Goal: Contribute content: Contribute content

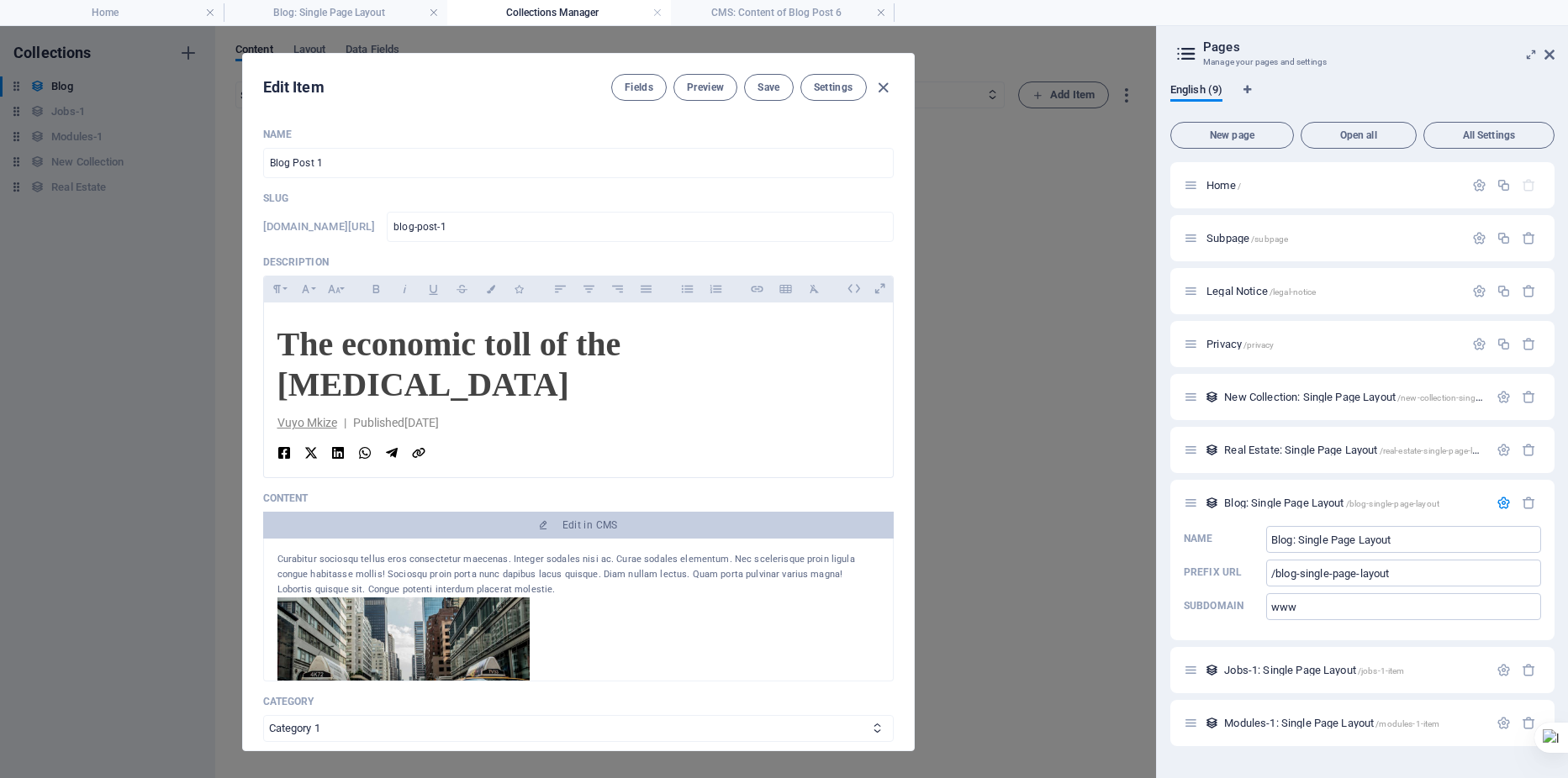
select select "Category 1"
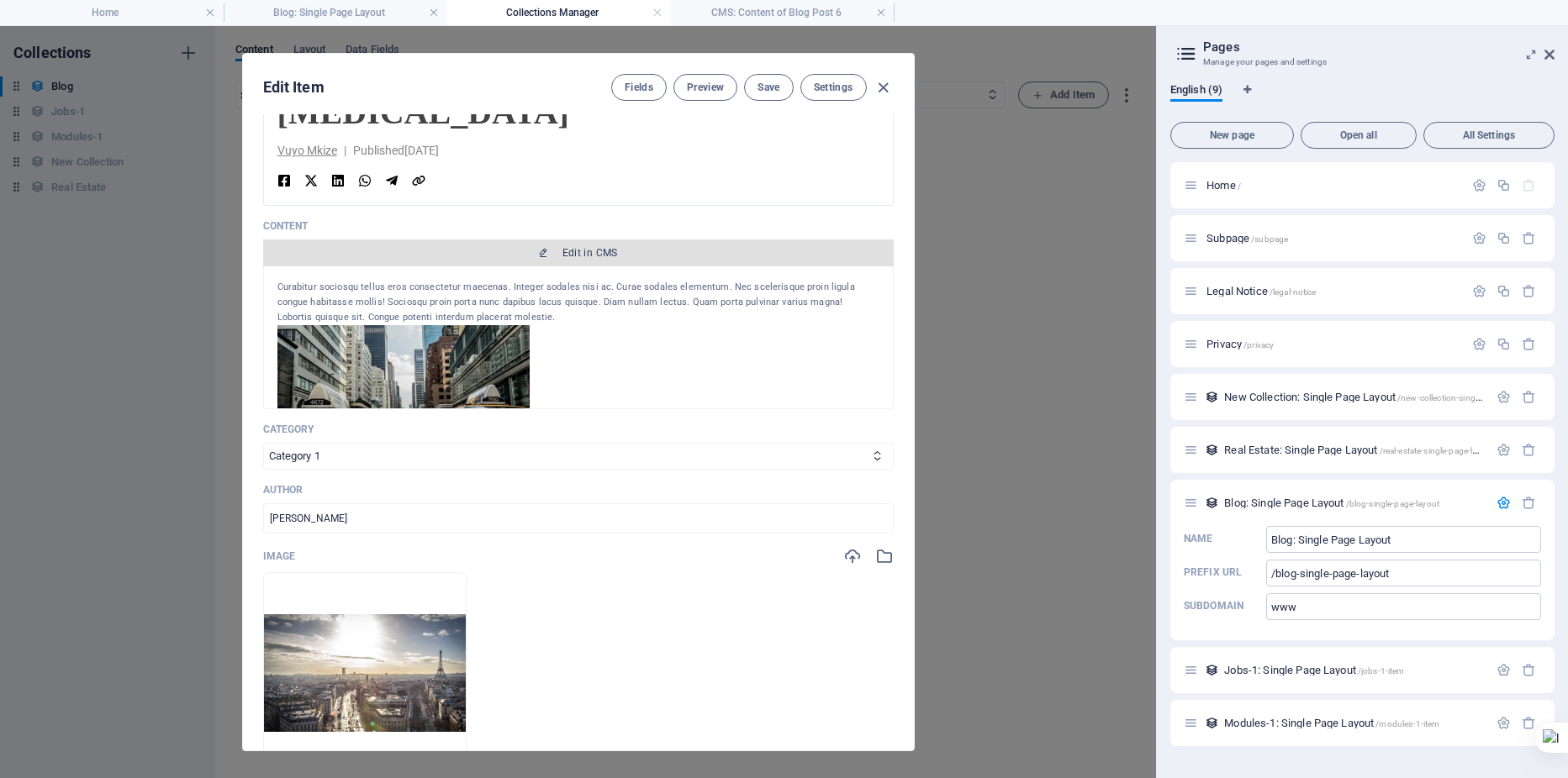
scroll to position [280, 0]
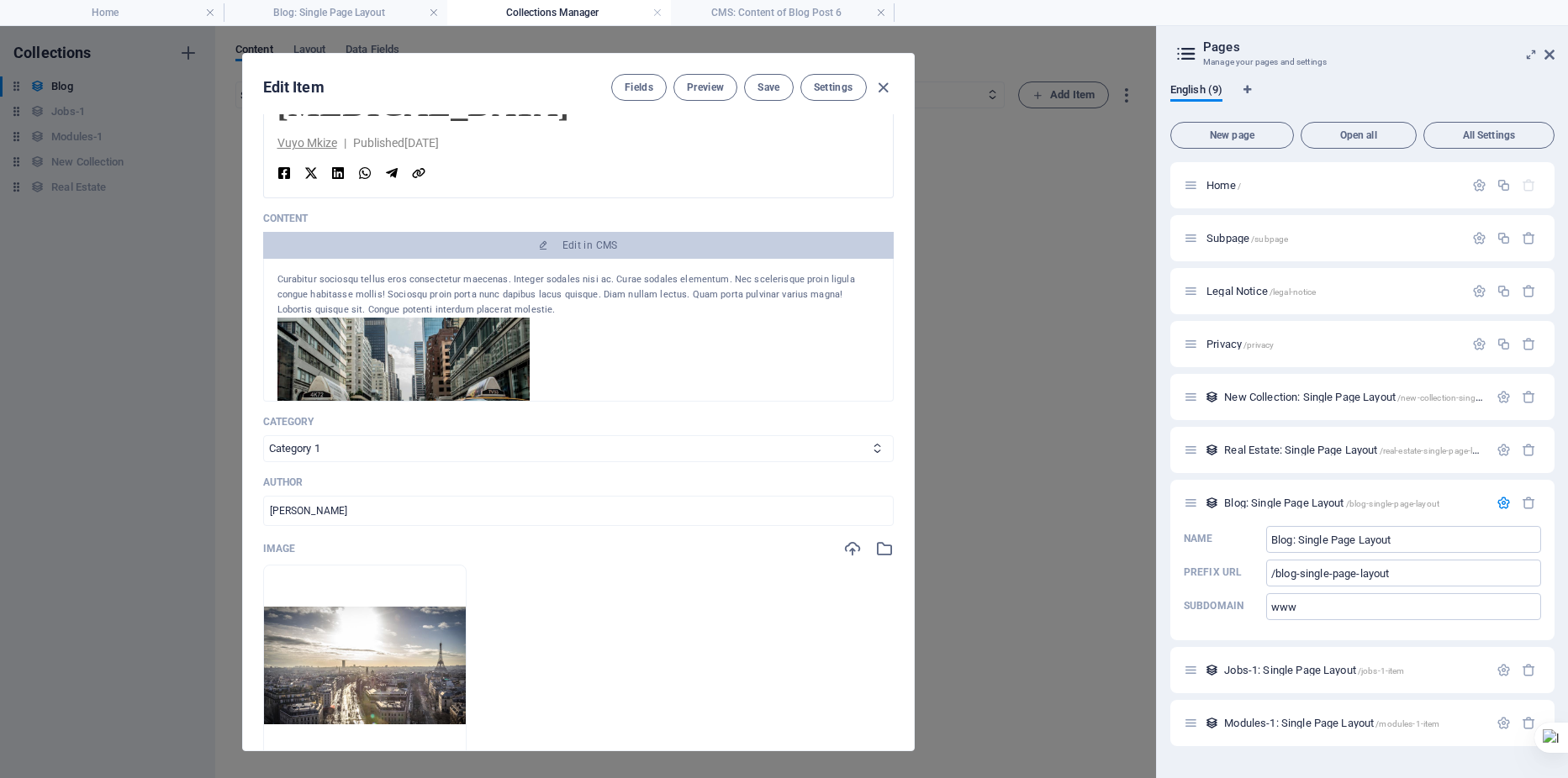
click at [272, 280] on div "Curabitur sociosqu tellus eros consectetur maecenas. Integer sodales nisi ac. C…" at bounding box center [579, 330] width 631 height 143
drag, startPoint x: 277, startPoint y: 278, endPoint x: 528, endPoint y: 308, distance: 252.8
click at [528, 308] on div "Curabitur sociosqu tellus eros consectetur maecenas. Integer sodales nisi ac. C…" at bounding box center [579, 294] width 602 height 45
drag, startPoint x: 306, startPoint y: 285, endPoint x: 285, endPoint y: 279, distance: 21.8
drag, startPoint x: 279, startPoint y: 280, endPoint x: 747, endPoint y: 431, distance: 491.8
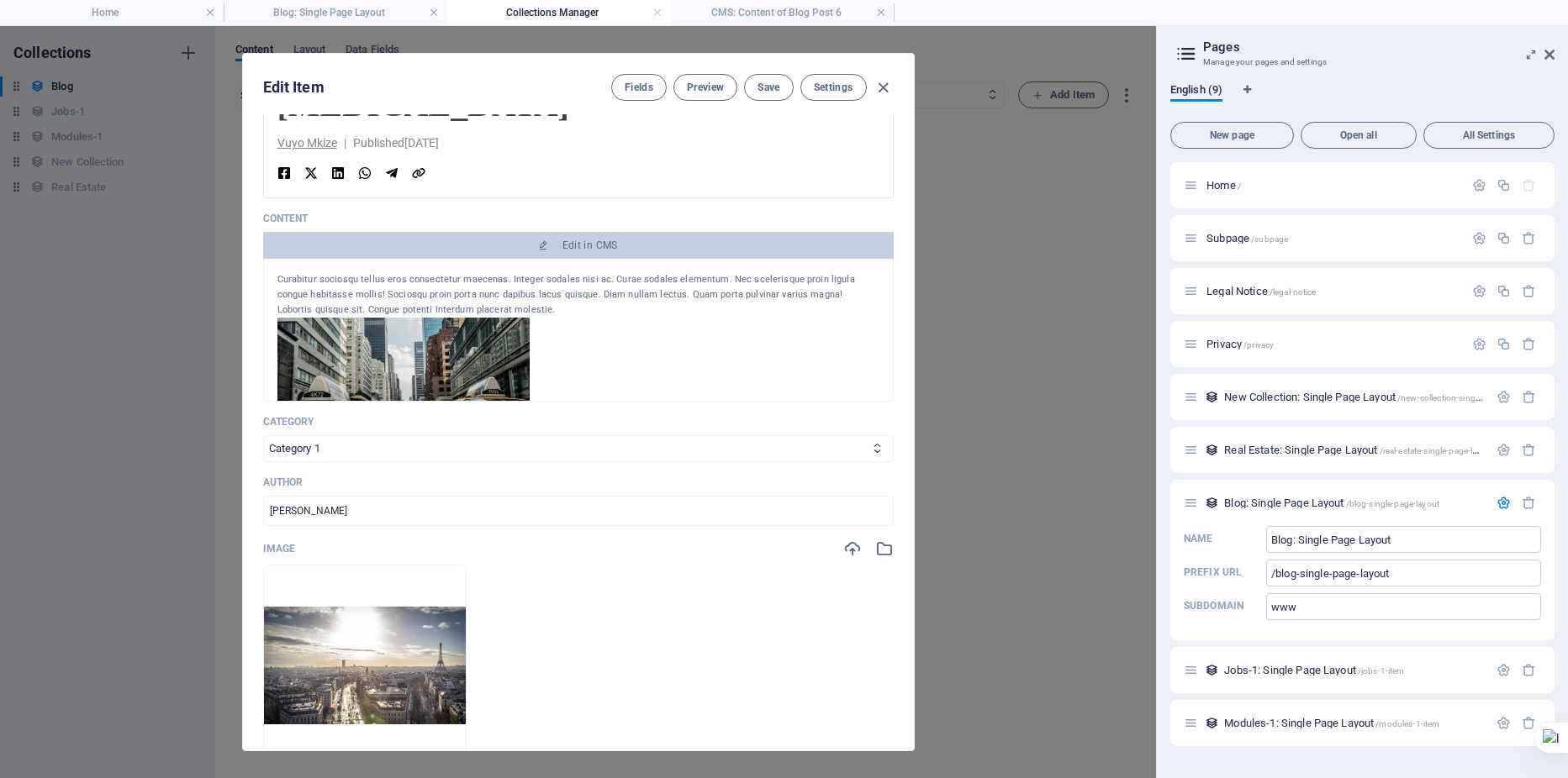
click at [747, 431] on div "Category Category 1 Category 2" at bounding box center [579, 438] width 631 height 47
click at [409, 288] on div "Curabitur sociosqu tellus eros consectetur maecenas. Integer sodales nisi ac. C…" at bounding box center [579, 294] width 602 height 45
click at [473, 311] on div "Curabitur sociosqu tellus eros consectetur maecenas. Integer sodales nisi ac. C…" at bounding box center [579, 294] width 602 height 45
drag, startPoint x: 476, startPoint y: 310, endPoint x: 453, endPoint y: 302, distance: 24.4
click at [474, 309] on div "Curabitur sociosqu tellus eros consectetur maecenas. Integer sodales nisi ac. C…" at bounding box center [579, 294] width 602 height 45
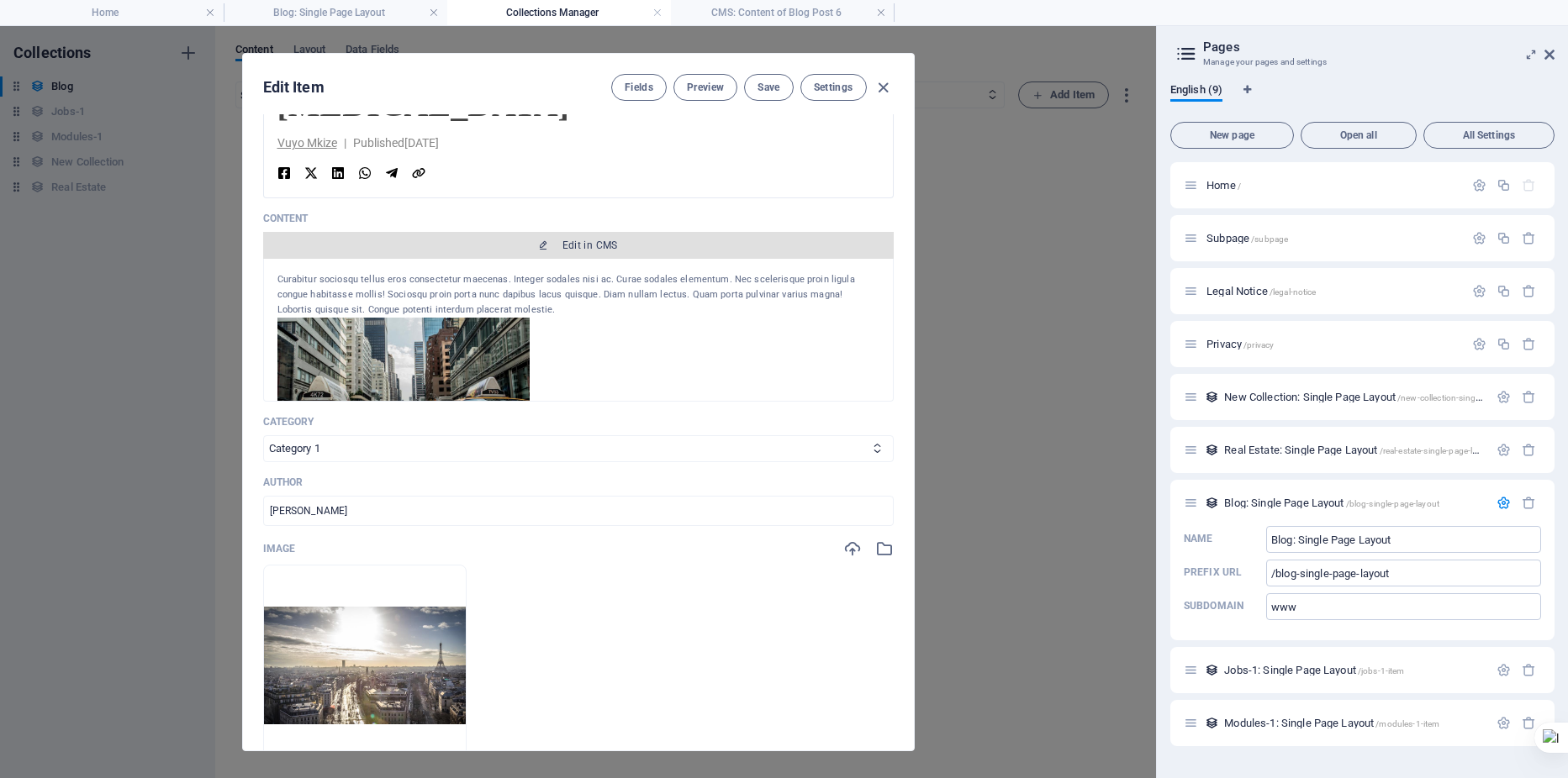
click at [565, 245] on span "Edit in CMS" at bounding box center [590, 245] width 56 height 13
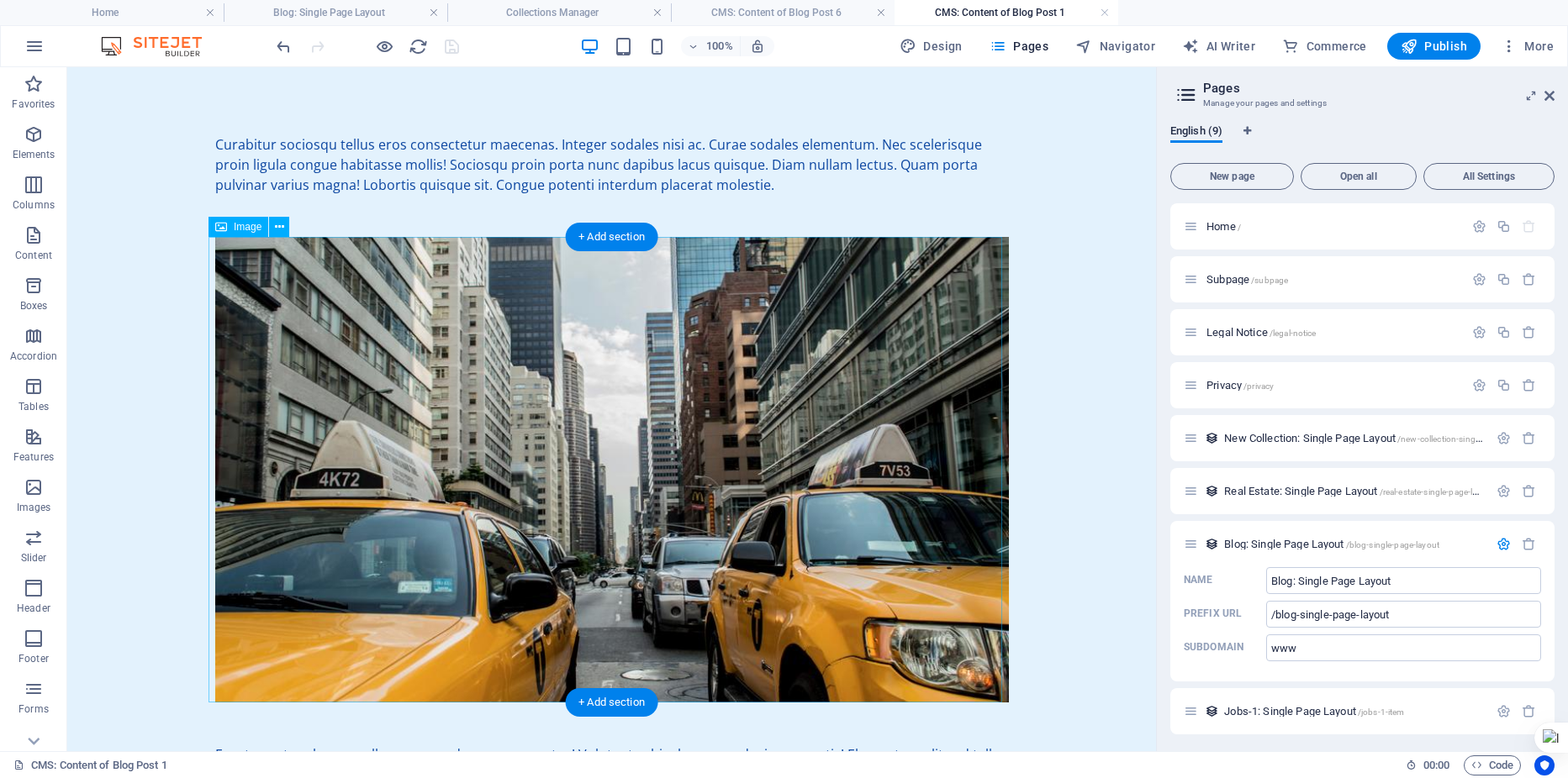
scroll to position [0, 0]
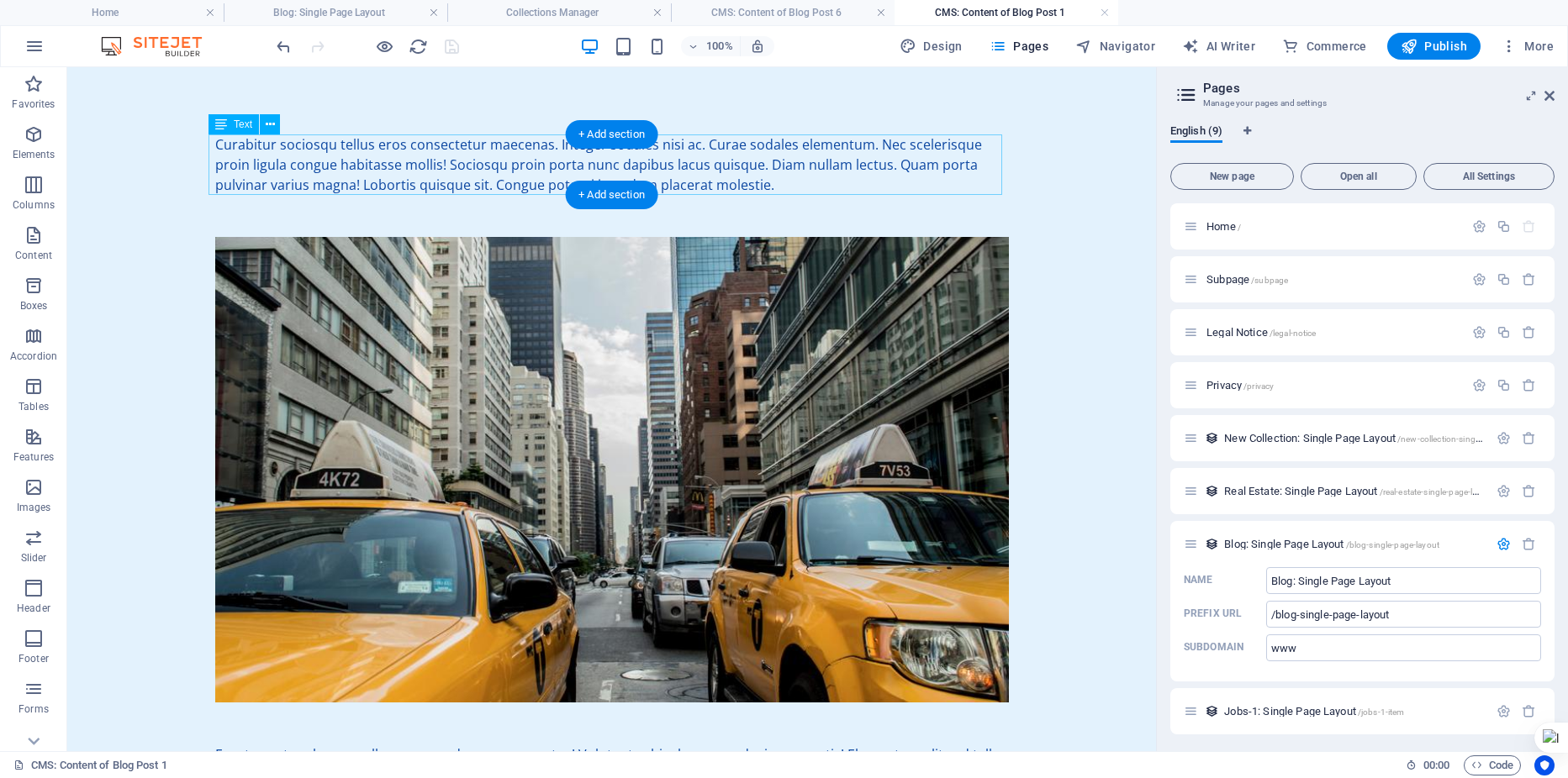
click at [216, 141] on div "Curabitur sociosqu tellus eros consectetur maecenas. Integer sodales nisi ac. C…" at bounding box center [612, 164] width 794 height 61
click at [224, 166] on div "Curabitur sociosqu tellus eros consectetur maecenas. Integer sodales nisi ac. C…" at bounding box center [612, 164] width 794 height 61
click at [234, 184] on div "Curabitur sociosqu tellus eros consectetur maecenas. Integer sodales nisi ac. C…" at bounding box center [612, 164] width 794 height 61
click at [735, 187] on div "Curabitur sociosqu tellus eros consectetur maecenas. Integer sodales nisi ac. C…" at bounding box center [612, 164] width 794 height 61
click at [730, 182] on div "Curabitur sociosqu tellus eros consectetur maecenas. Integer sodales nisi ac. C…" at bounding box center [612, 164] width 794 height 61
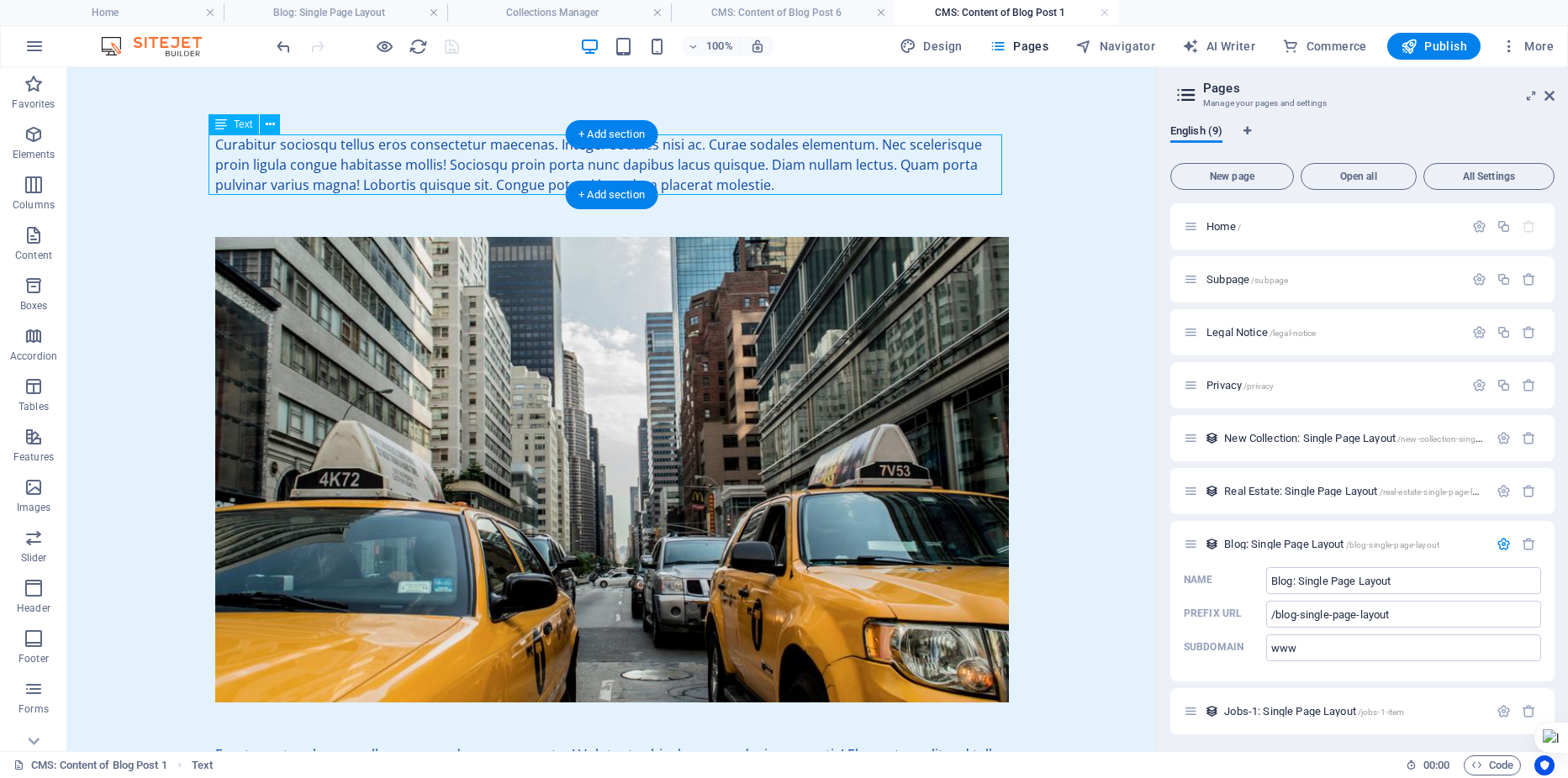
drag, startPoint x: 728, startPoint y: 182, endPoint x: 431, endPoint y: 188, distance: 297.1
click at [725, 184] on div "Curabitur sociosqu tellus eros consectetur maecenas. Integer sodales nisi ac. C…" at bounding box center [612, 164] width 794 height 61
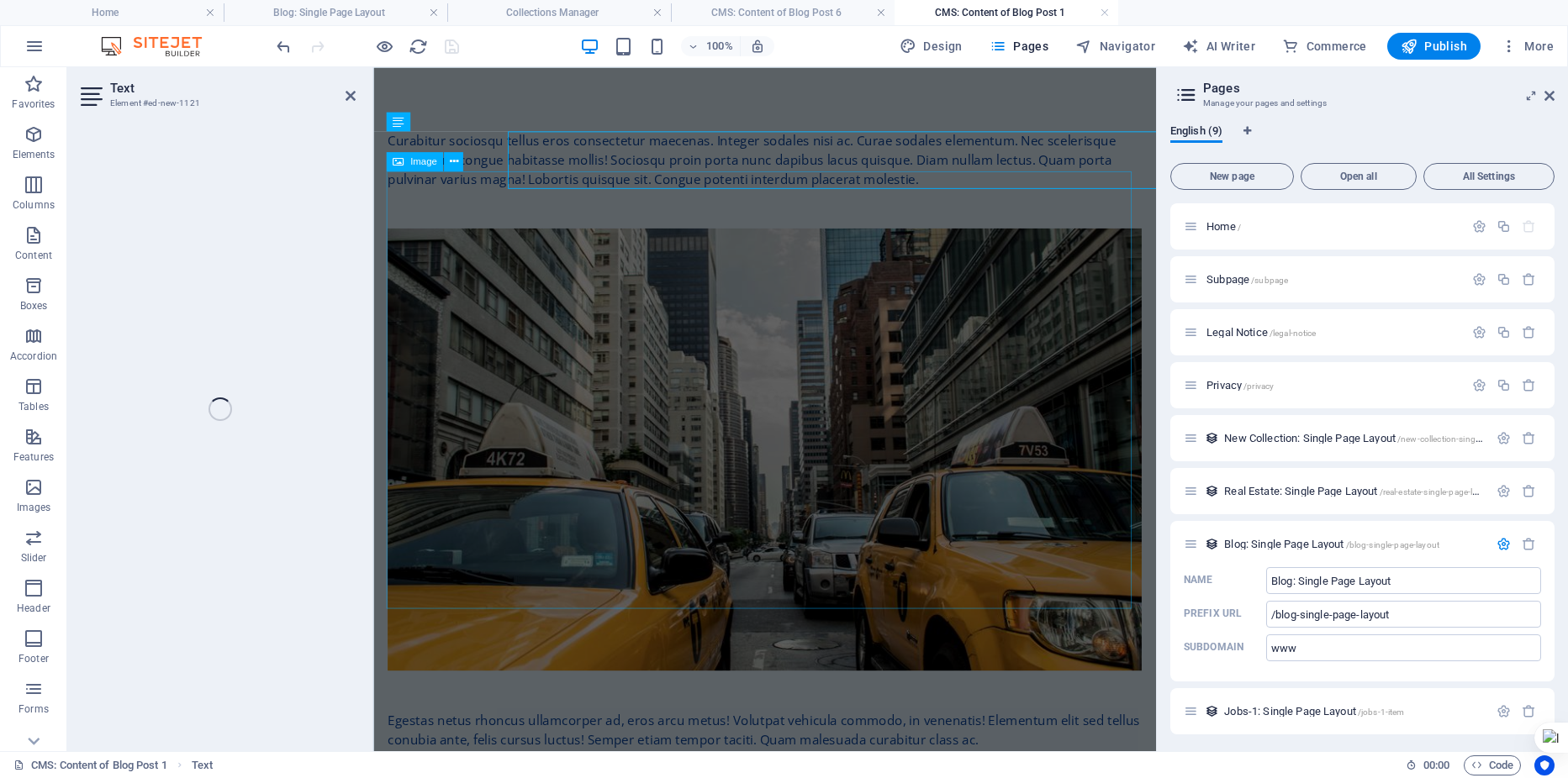
click at [738, 187] on div "Curabitur sociosqu tellus eros consectetur maecenas. Integer sodales nisi ac. C…" at bounding box center [785, 164] width 794 height 61
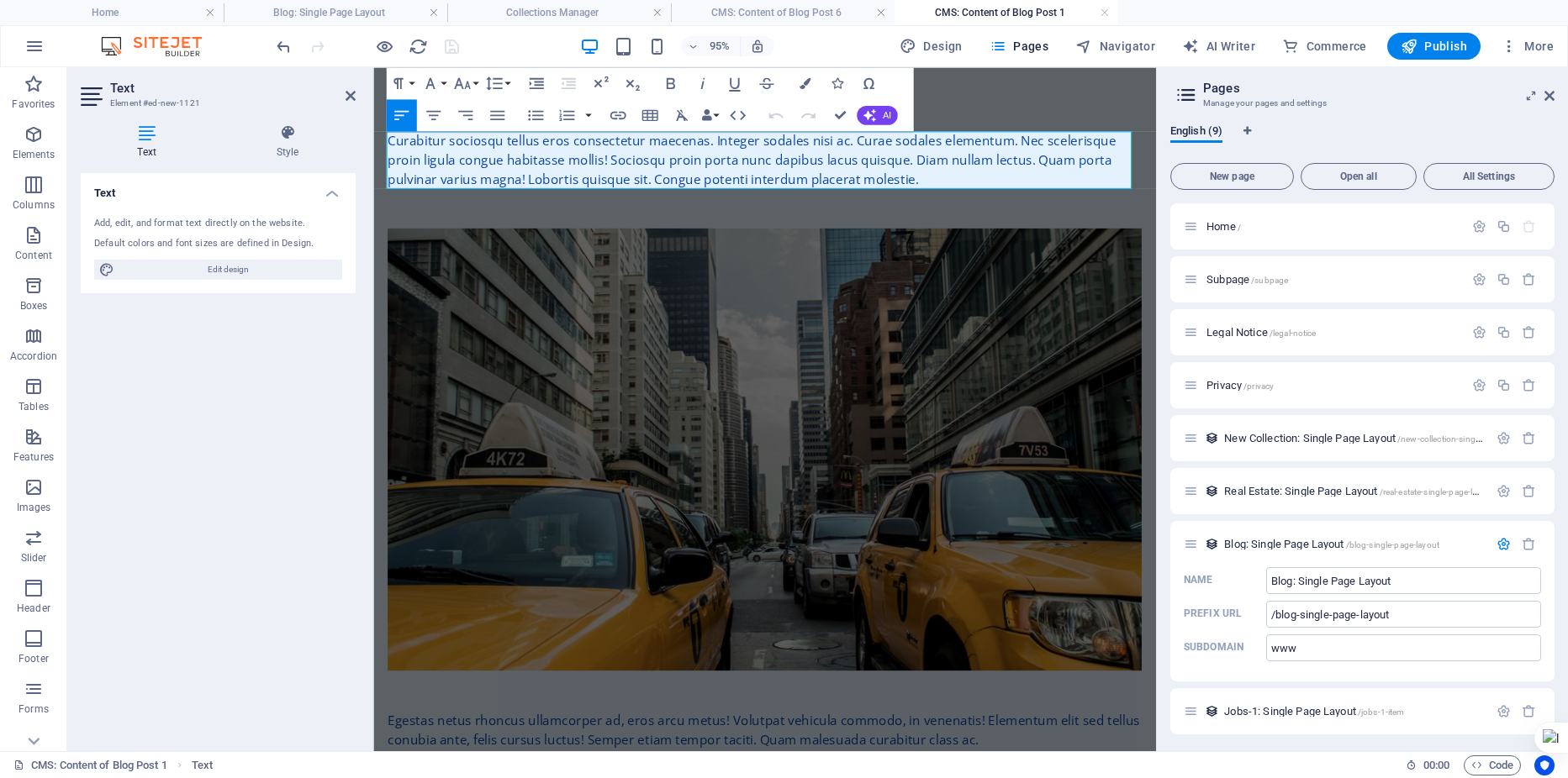
drag, startPoint x: 391, startPoint y: 147, endPoint x: 522, endPoint y: 188, distance: 137.3
click at [522, 188] on div "Curabitur sociosqu tellus eros consectetur maecenas. Integer sodales nisi ac. C…" at bounding box center [785, 164] width 794 height 61
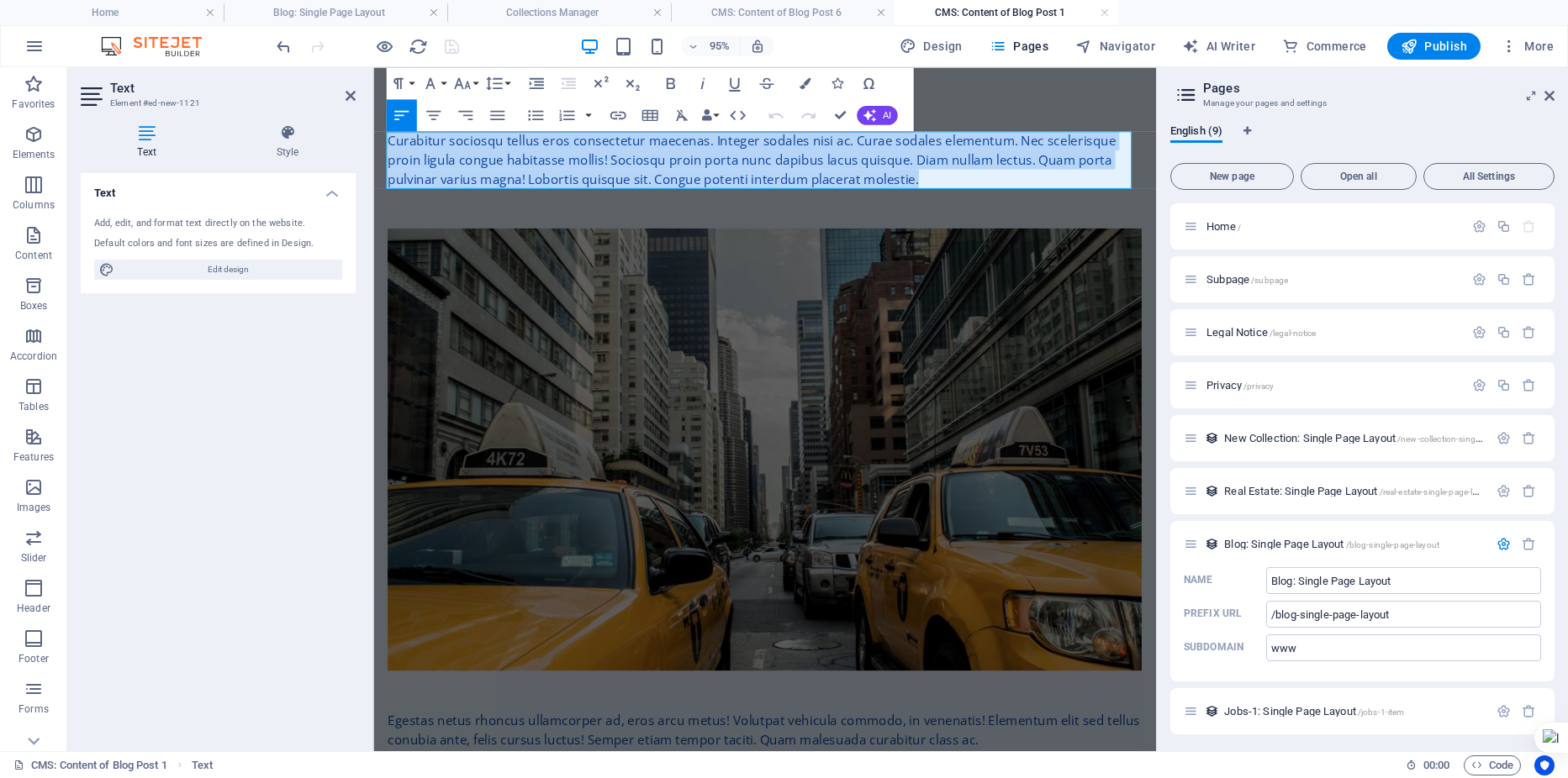
drag, startPoint x: 955, startPoint y: 192, endPoint x: 382, endPoint y: 148, distance: 574.7
click at [382, 148] on div "Curabitur sociosqu tellus eros consectetur maecenas. Integer sodales nisi ac. C…" at bounding box center [785, 774] width 821 height 1416
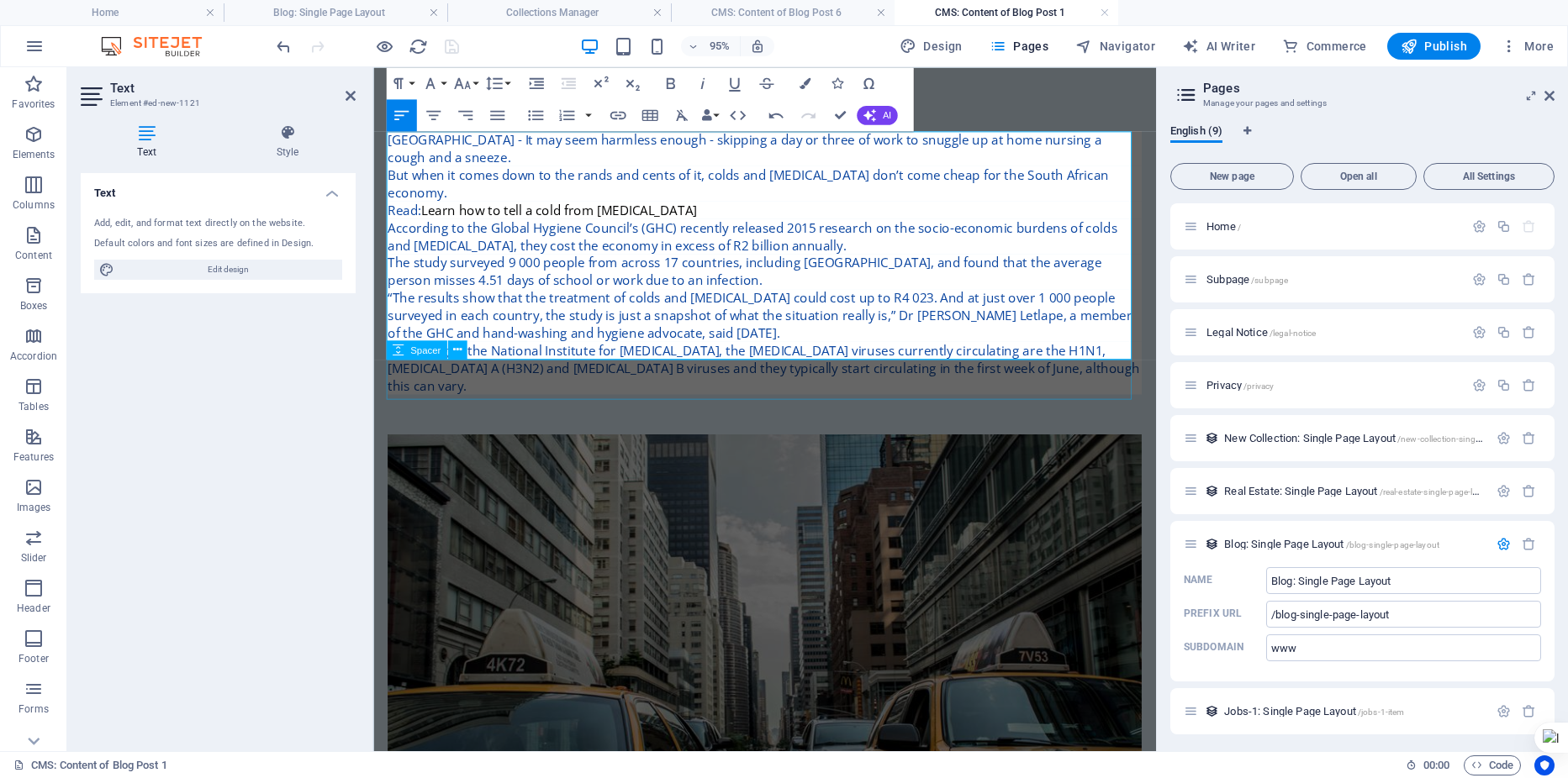
click at [1074, 412] on div at bounding box center [785, 433] width 794 height 42
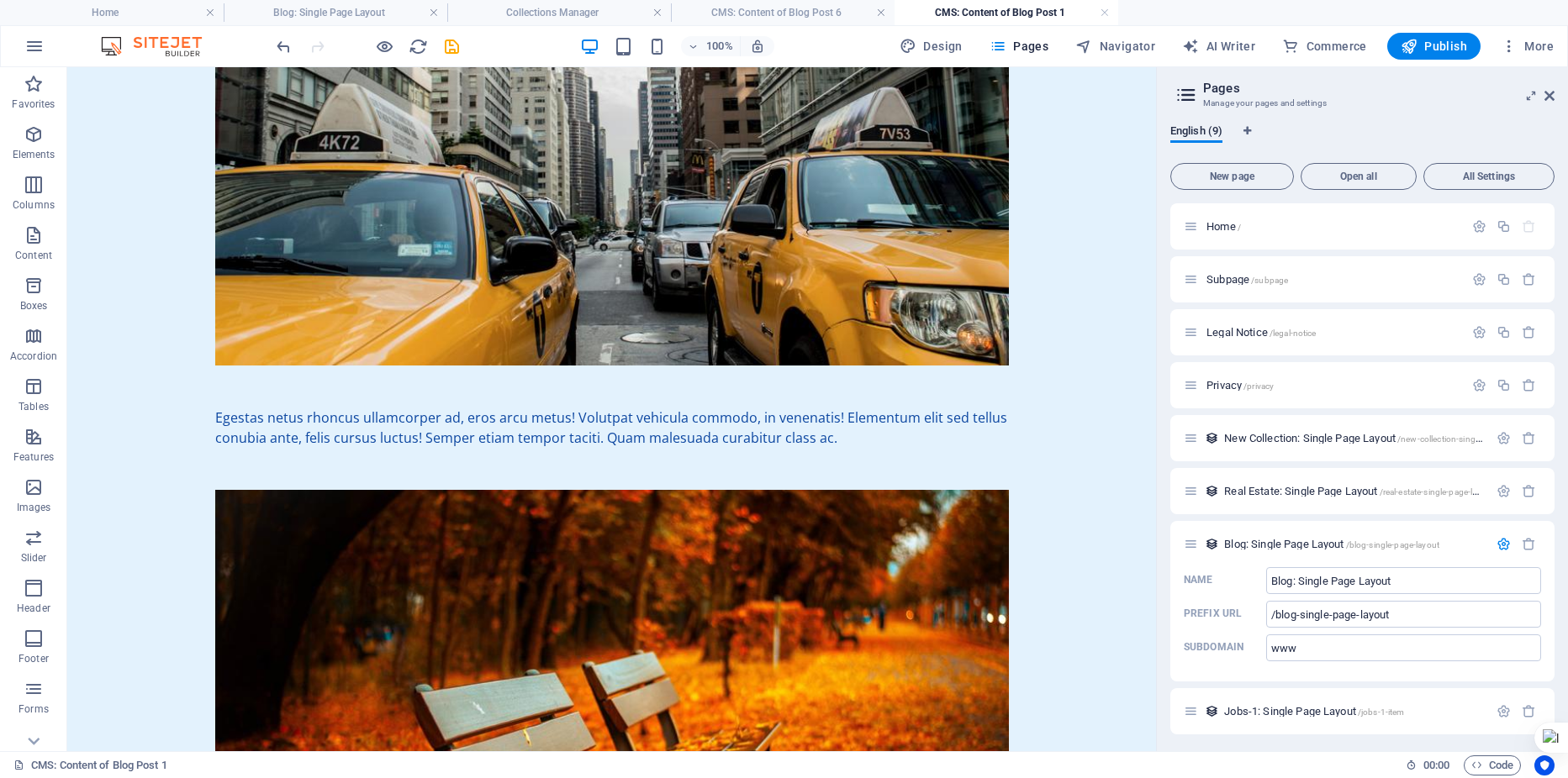
scroll to position [561, 0]
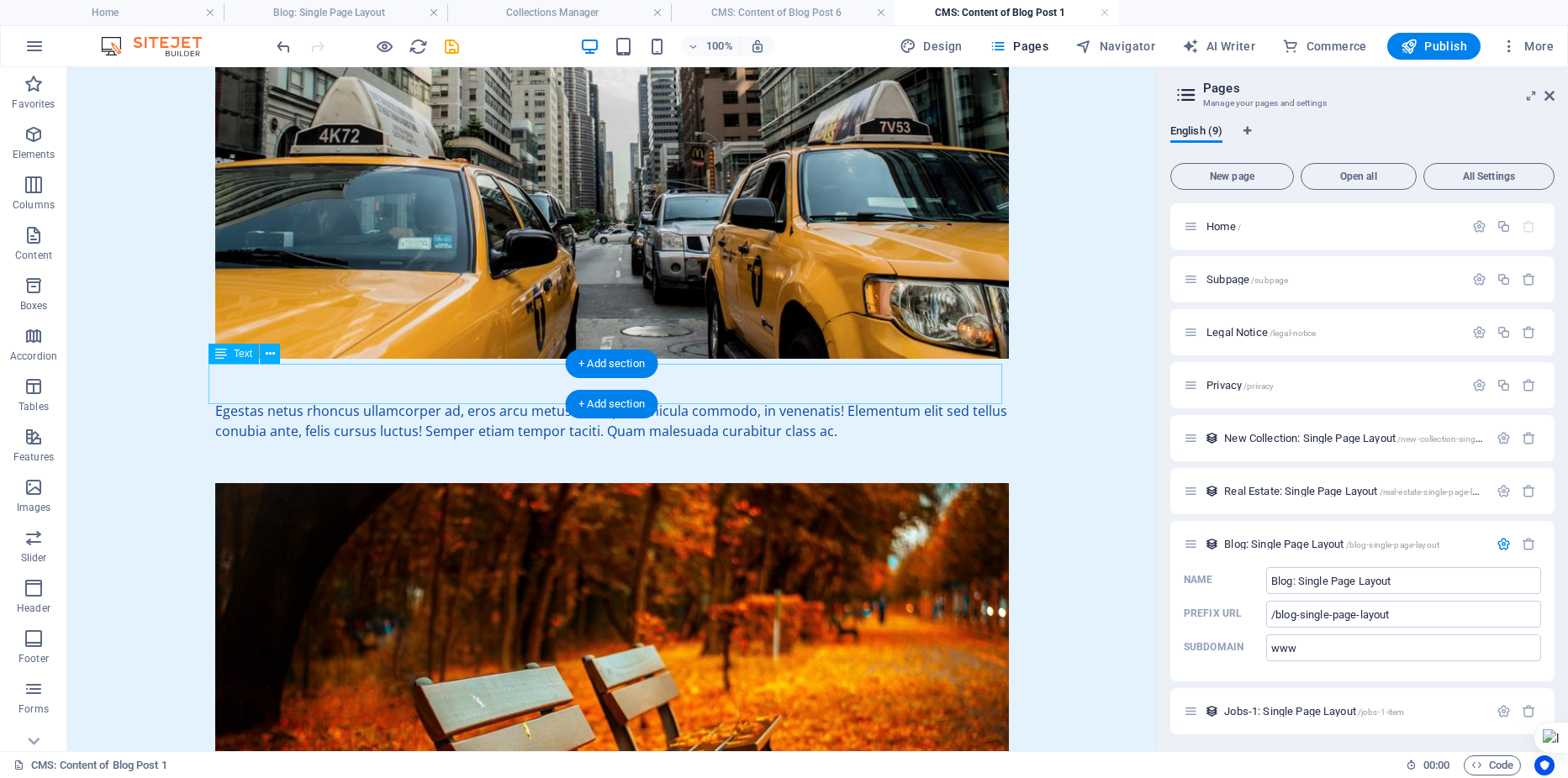
click at [231, 401] on div "Egestas netus rhoncus ullamcorper ad, eros arcu metus! Volutpat vehicula commod…" at bounding box center [612, 421] width 794 height 41
click at [264, 354] on button at bounding box center [269, 353] width 20 height 20
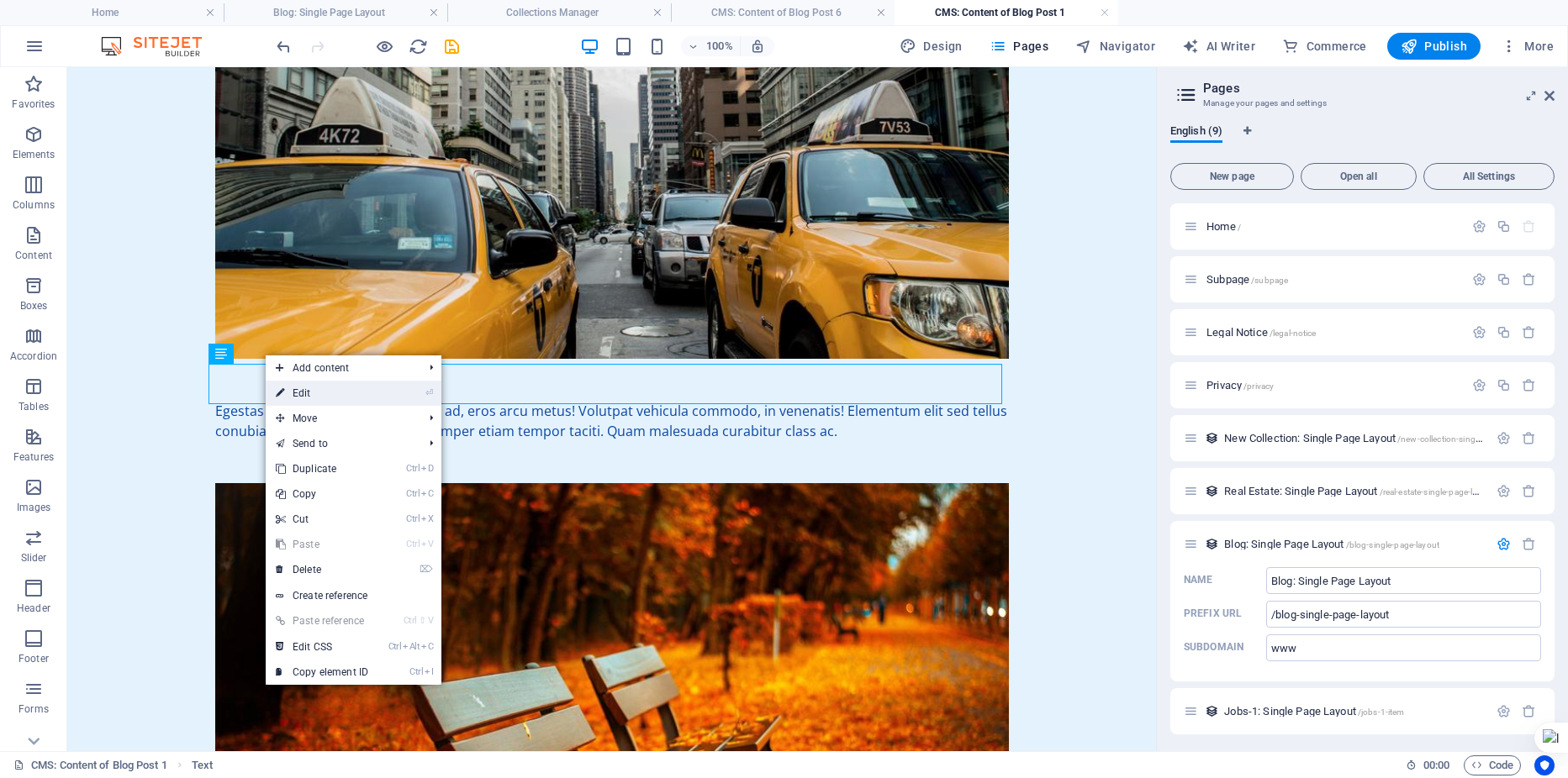
click at [294, 391] on link "⏎ Edit" at bounding box center [322, 393] width 113 height 26
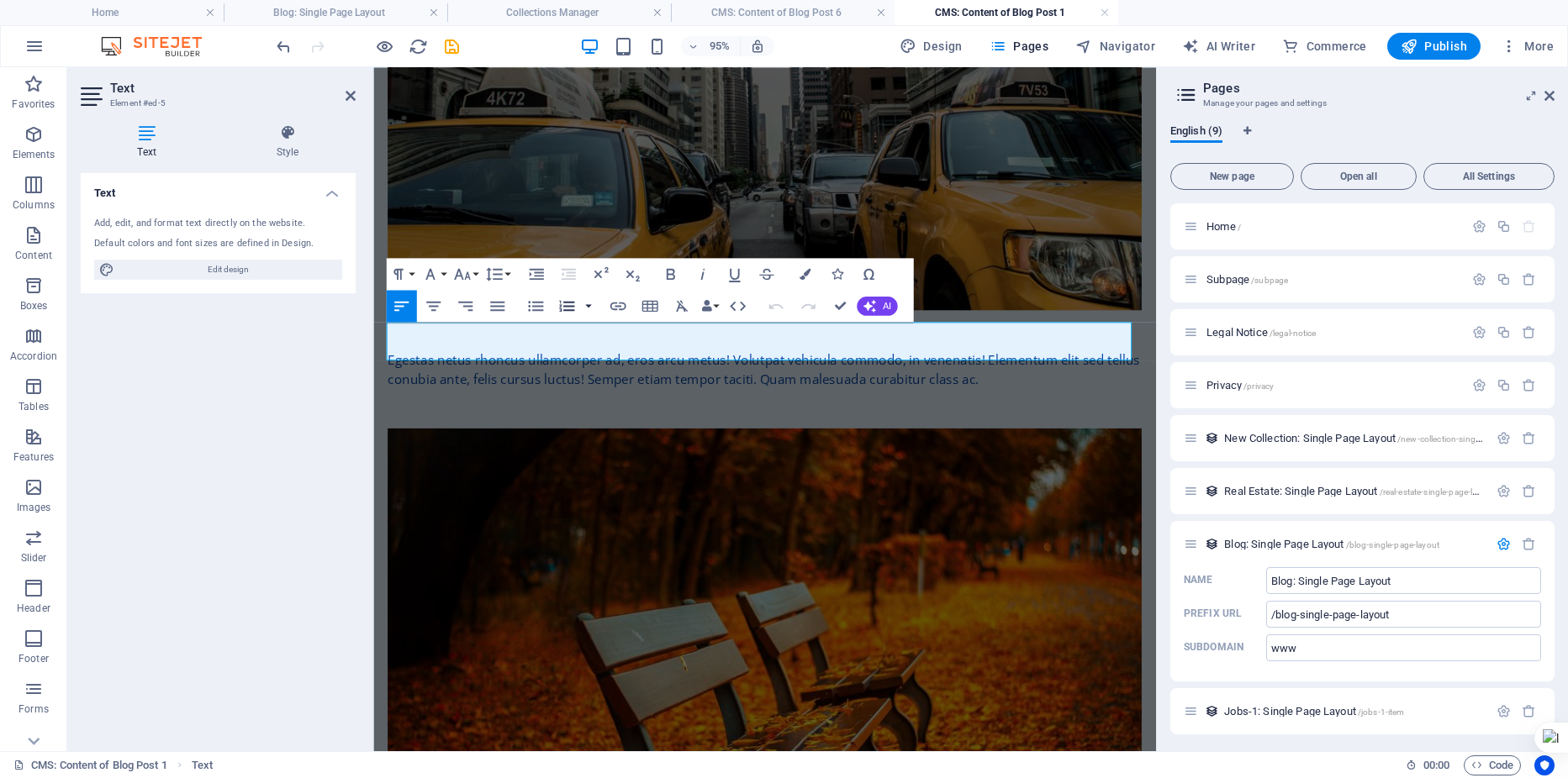
scroll to position [585, 0]
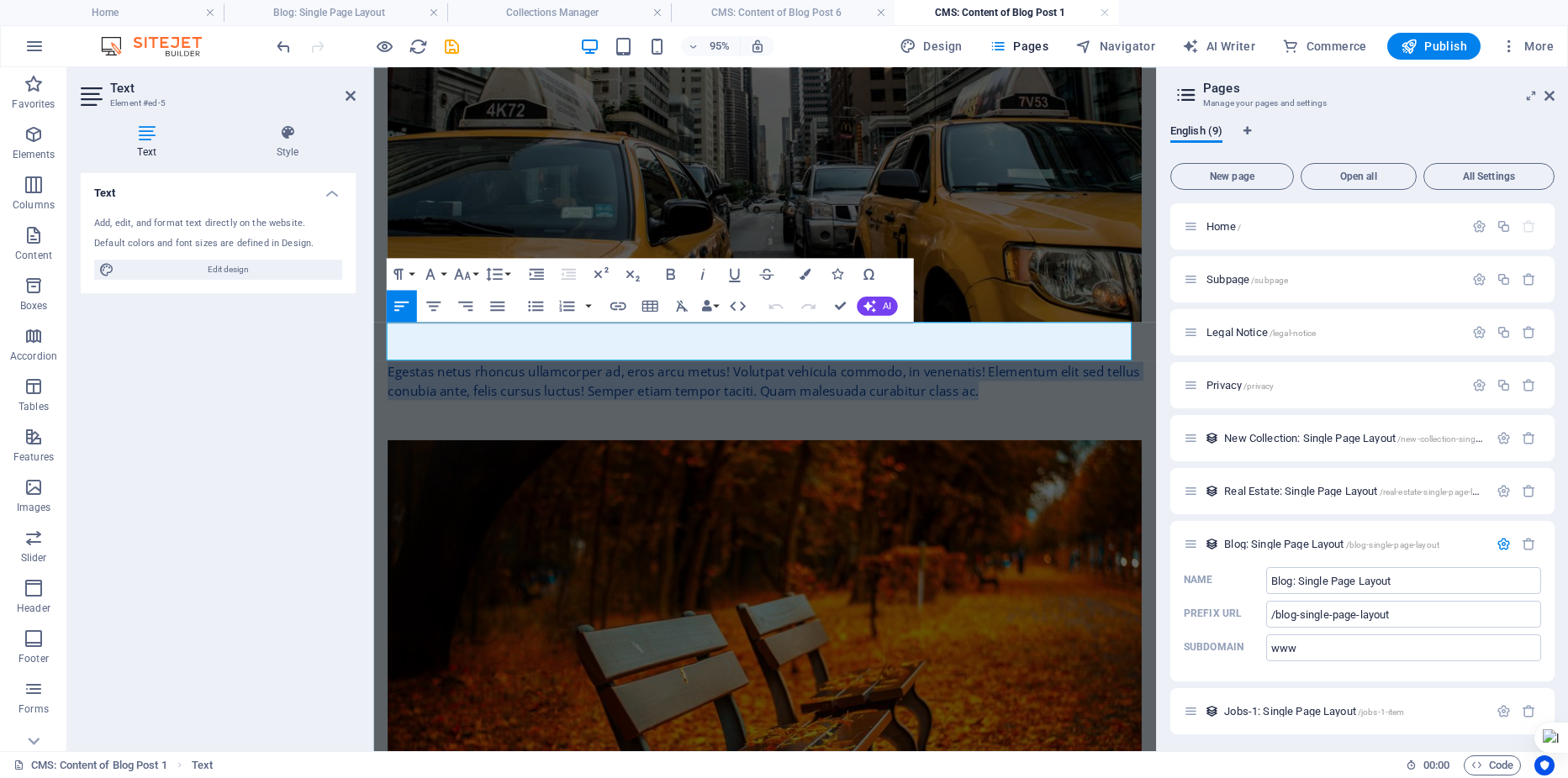
drag, startPoint x: 388, startPoint y: 350, endPoint x: 951, endPoint y: 374, distance: 563.5
click at [1011, 377] on div "Egestas netus rhoncus ullamcorper ad, eros arcu metus! Volutpat vehicula commod…" at bounding box center [785, 397] width 794 height 41
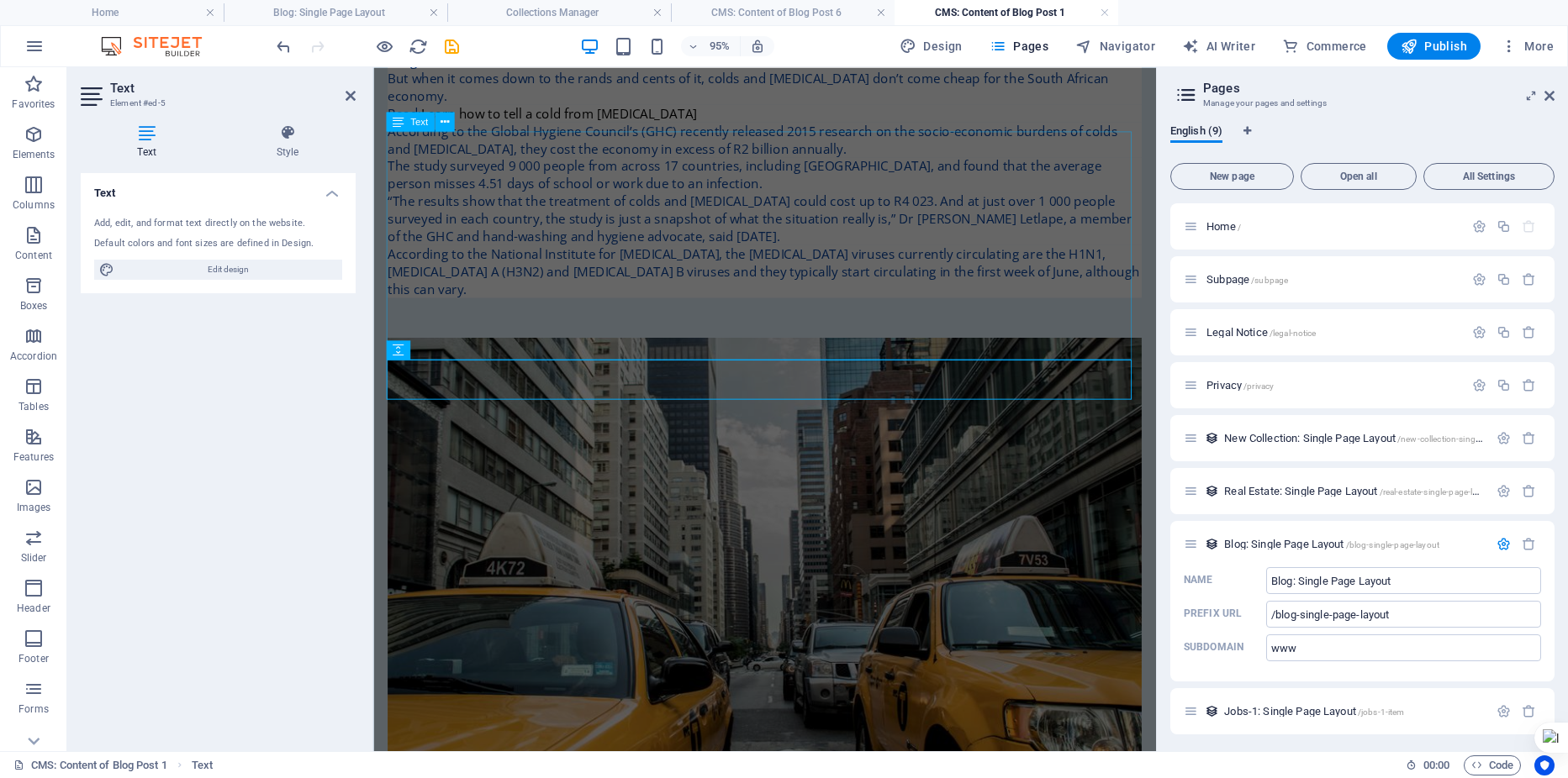
scroll to position [0, 0]
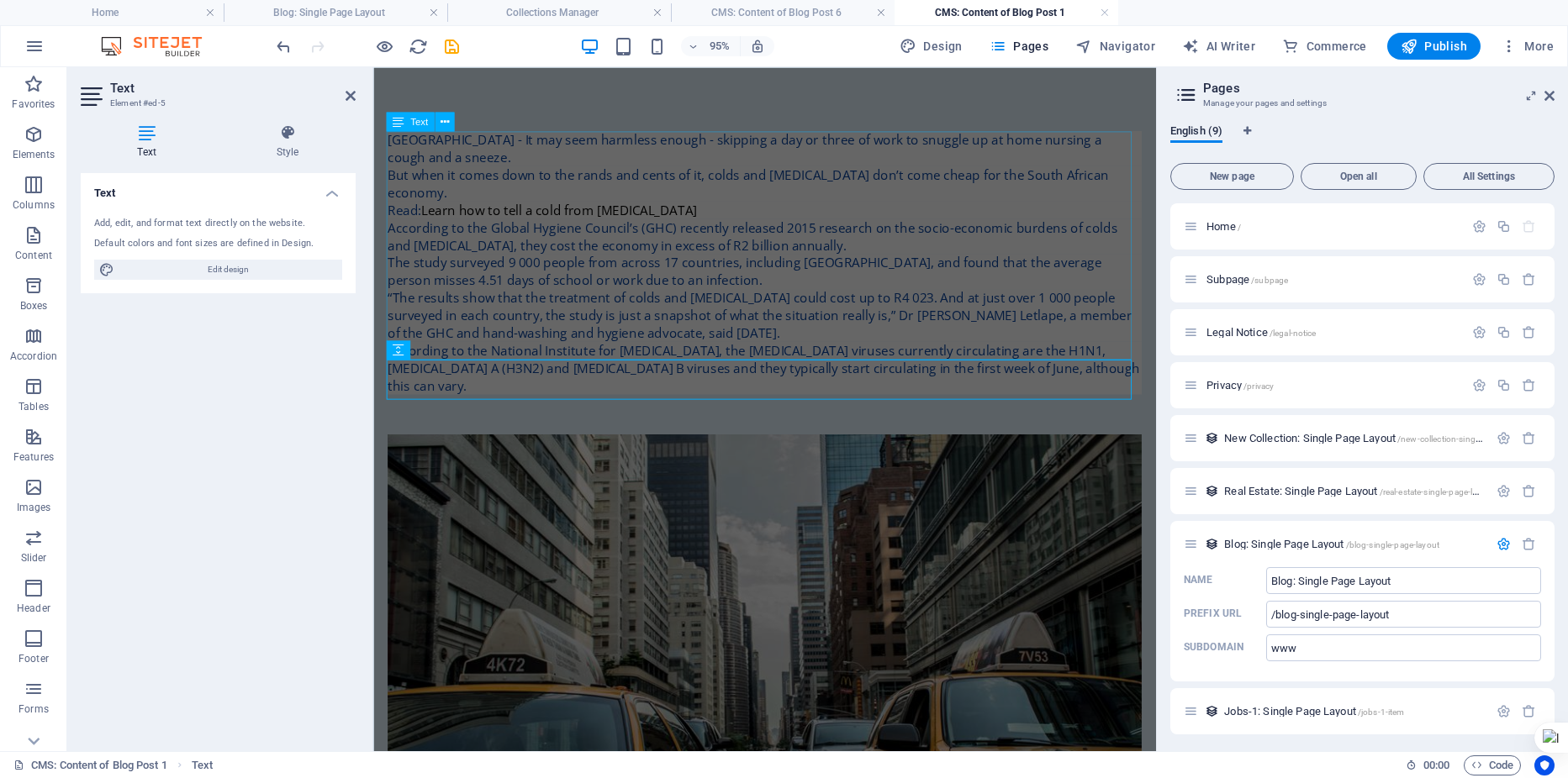
click at [905, 255] on div "[GEOGRAPHIC_DATA] - It may seem harmless enough - skipping a day or three of wo…" at bounding box center [785, 273] width 794 height 277
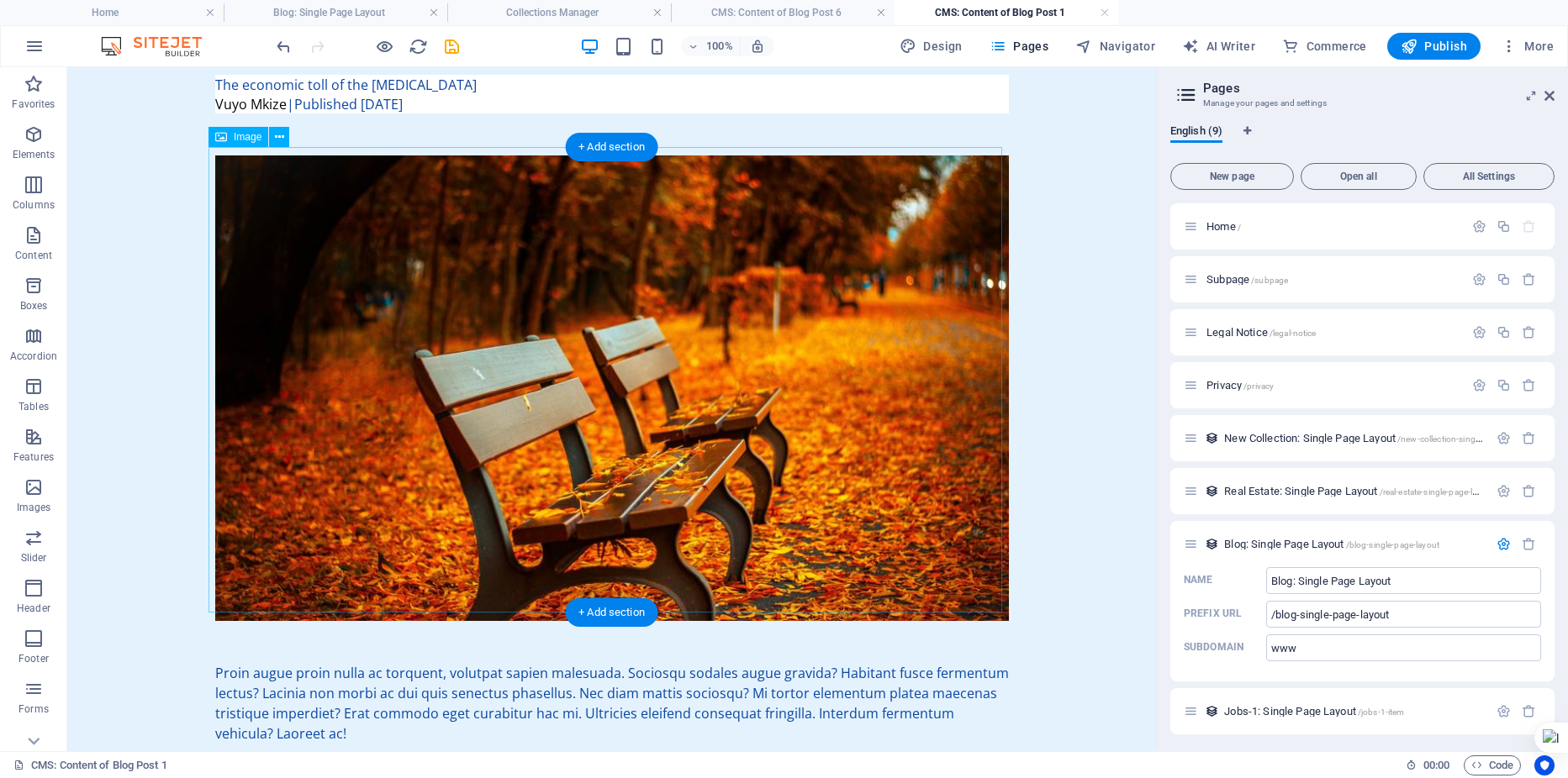
scroll to position [910, 0]
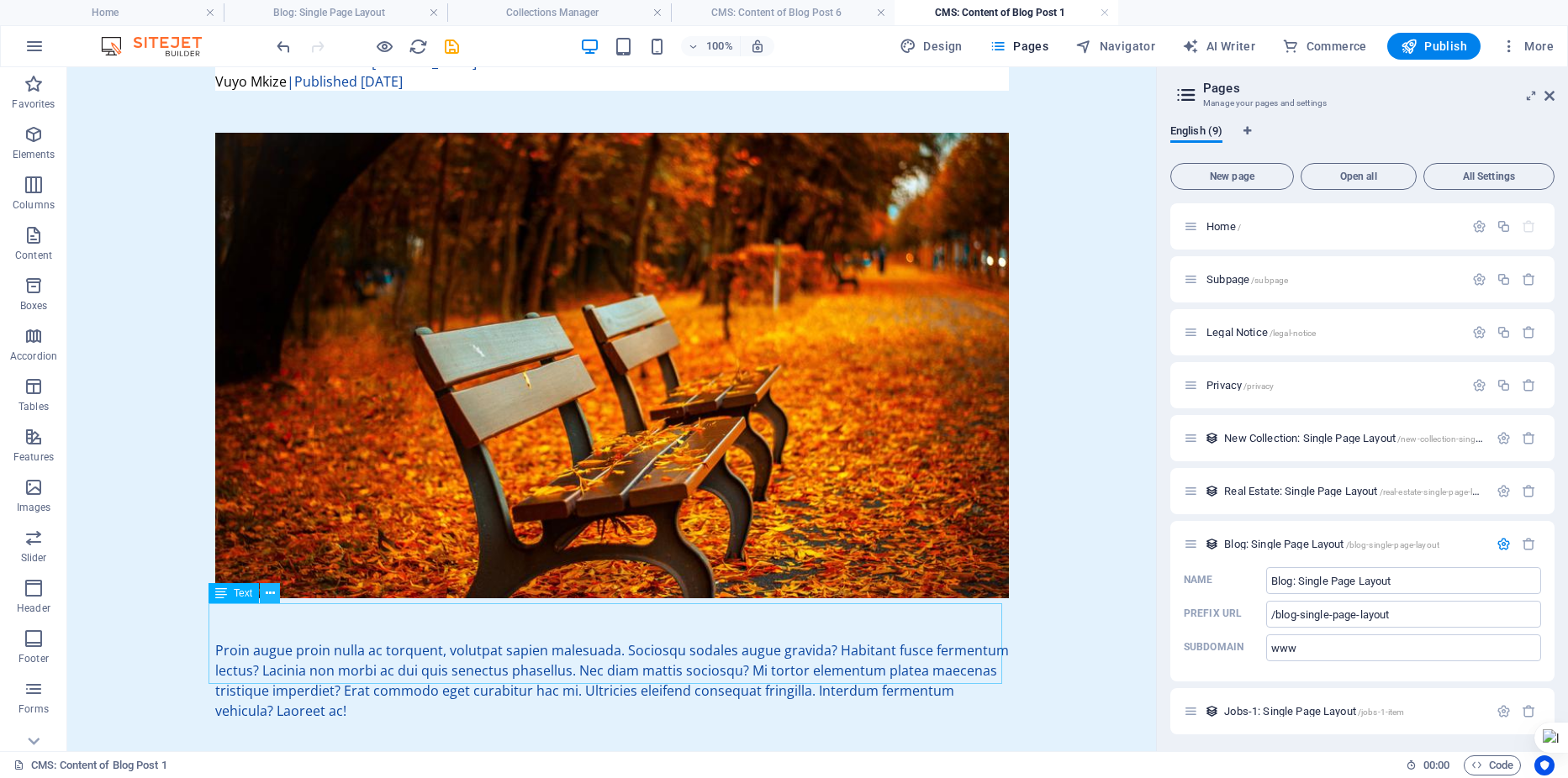
click at [273, 597] on icon at bounding box center [270, 593] width 9 height 18
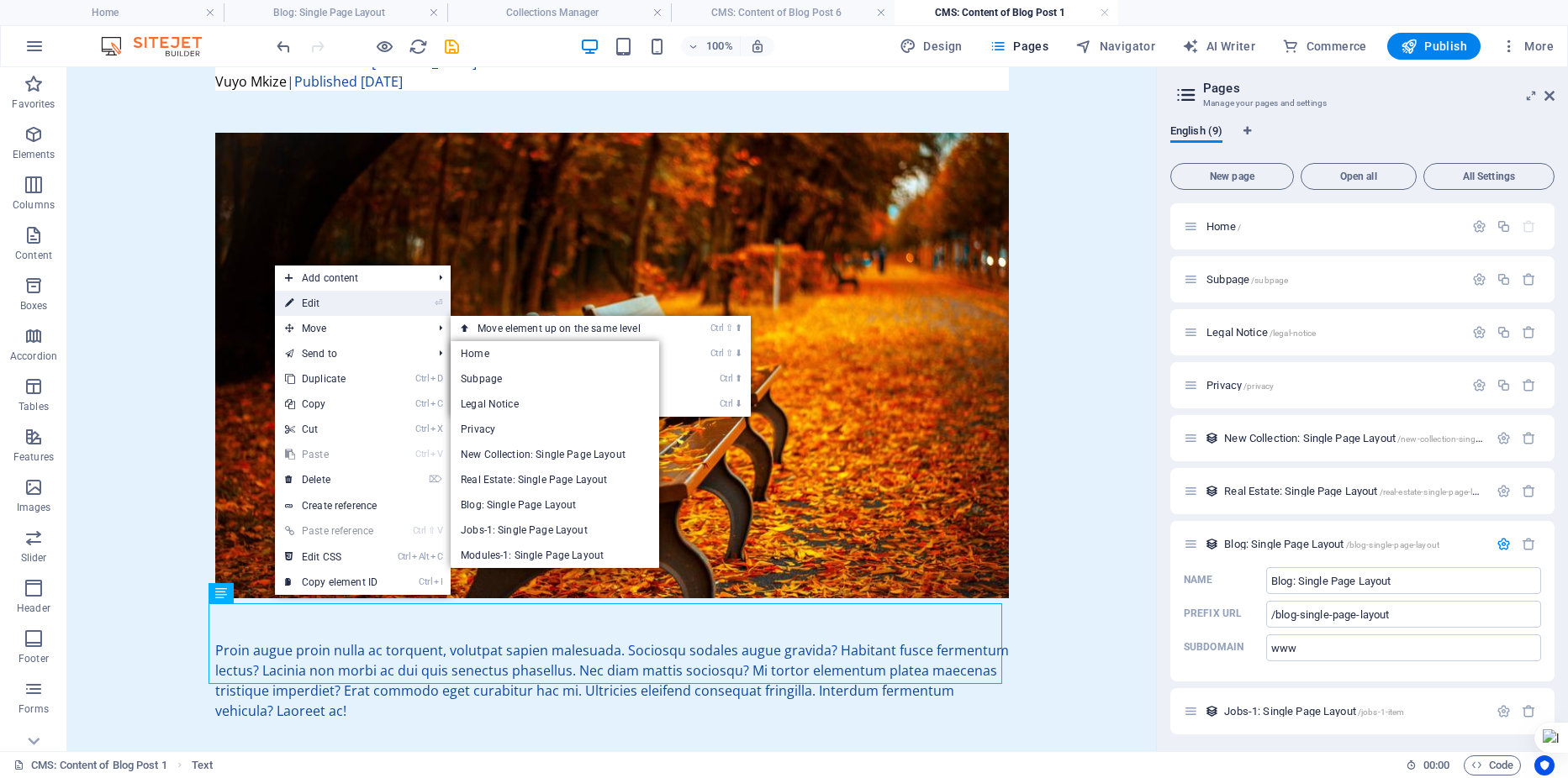
click at [327, 306] on link "⏎ Edit" at bounding box center [331, 303] width 113 height 26
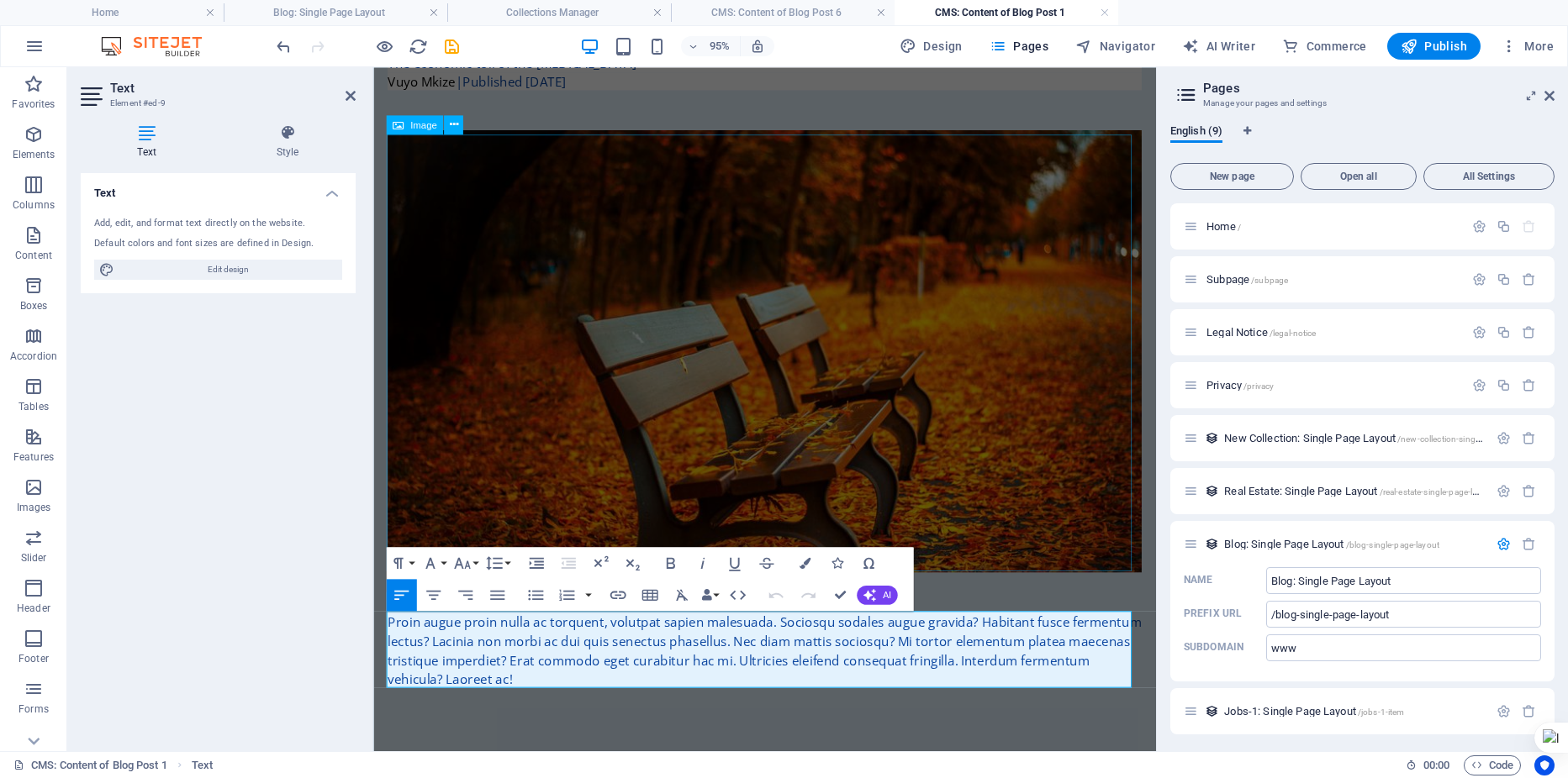
scroll to position [863, 0]
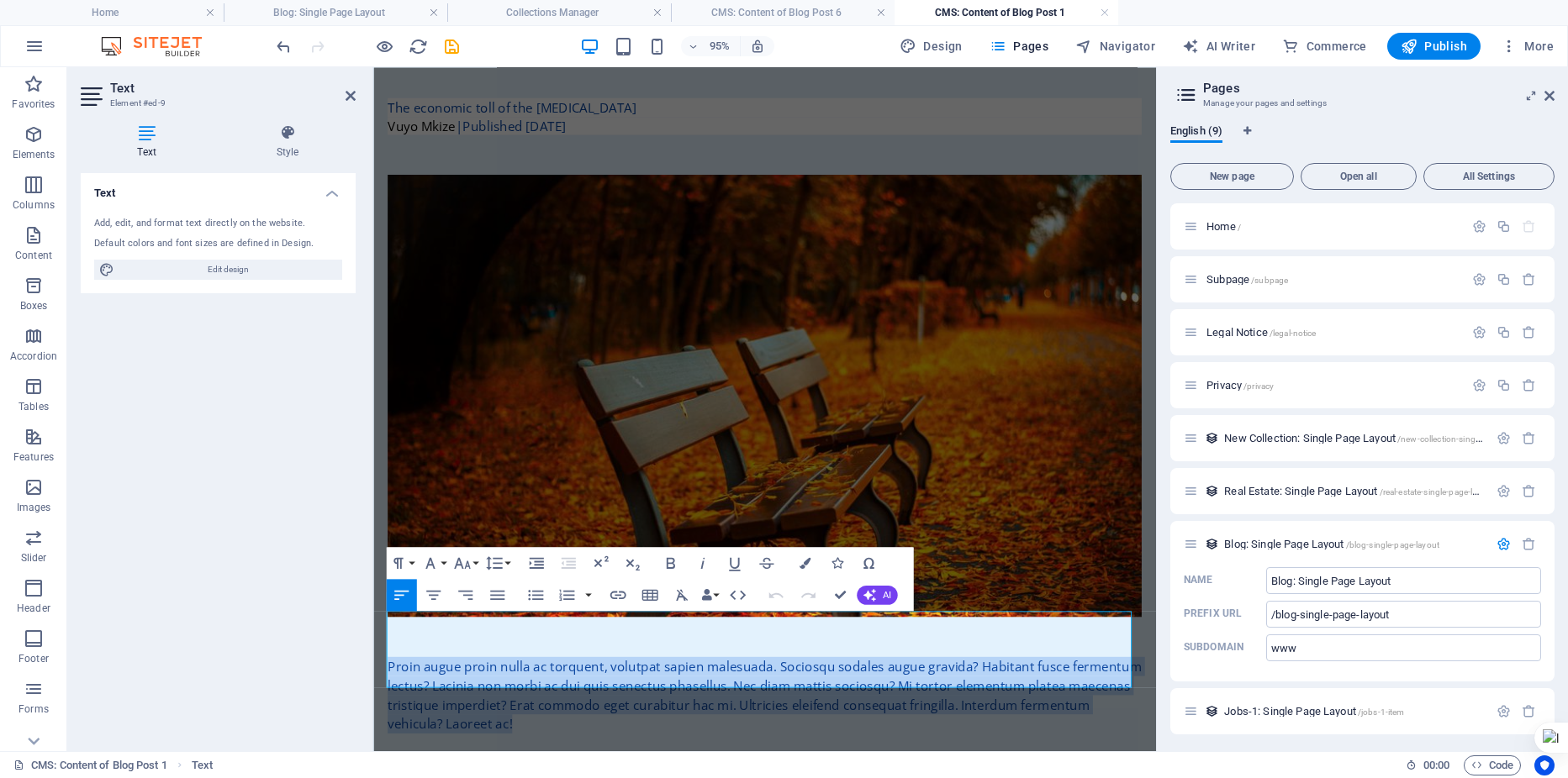
drag, startPoint x: 526, startPoint y: 708, endPoint x: 377, endPoint y: 646, distance: 161.4
click at [377, 646] on div "[GEOGRAPHIC_DATA] - It may seem harmless enough - skipping a day or three of wo…" at bounding box center [785, 20] width 821 height 1631
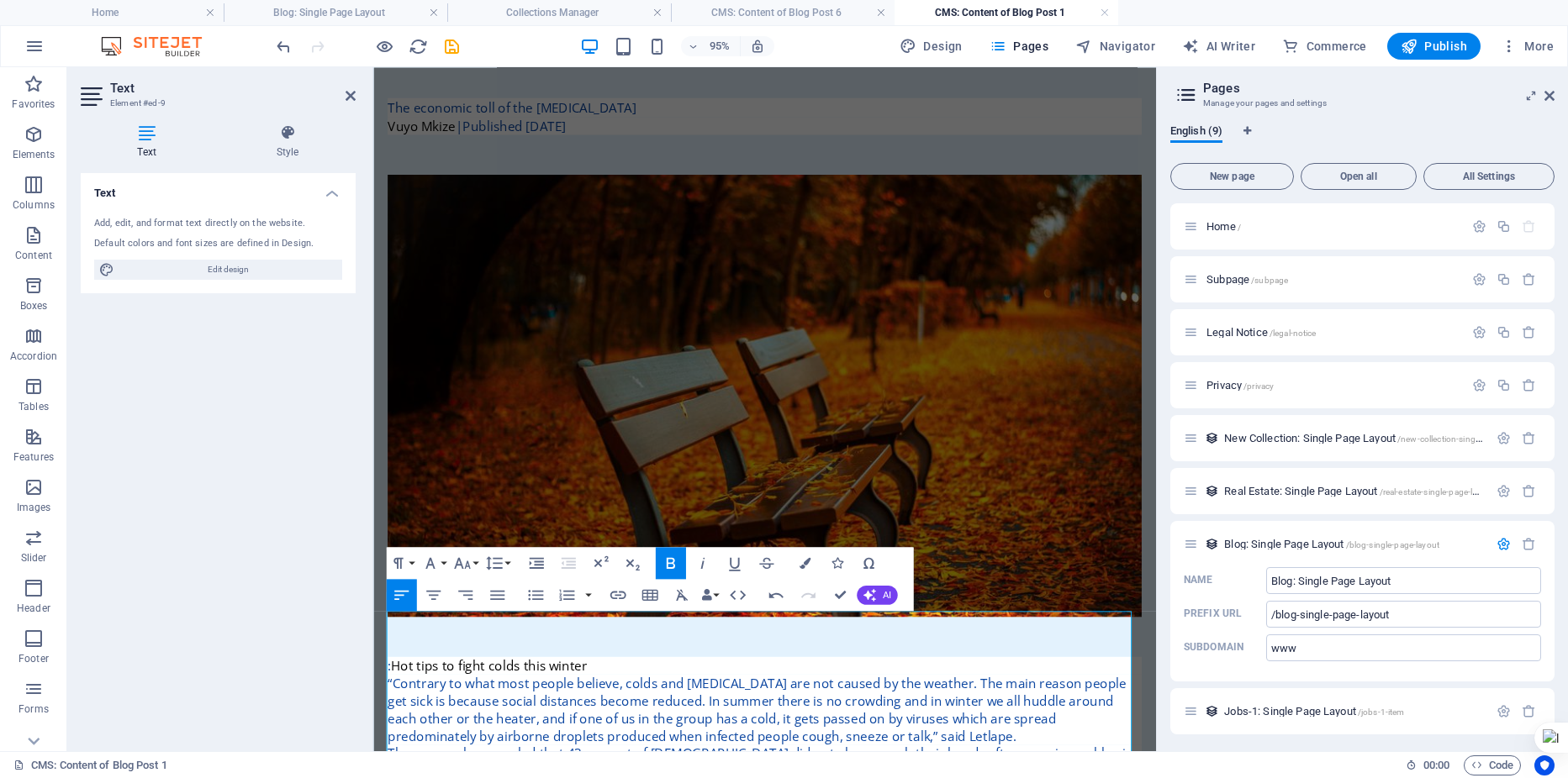
click at [392, 688] on p ": Hot tips to fight colds this winter" at bounding box center [785, 697] width 794 height 19
click at [391, 688] on p ": Hot tips to fight colds this winter" at bounding box center [785, 697] width 794 height 19
click at [686, 328] on figure at bounding box center [785, 412] width 794 height 465
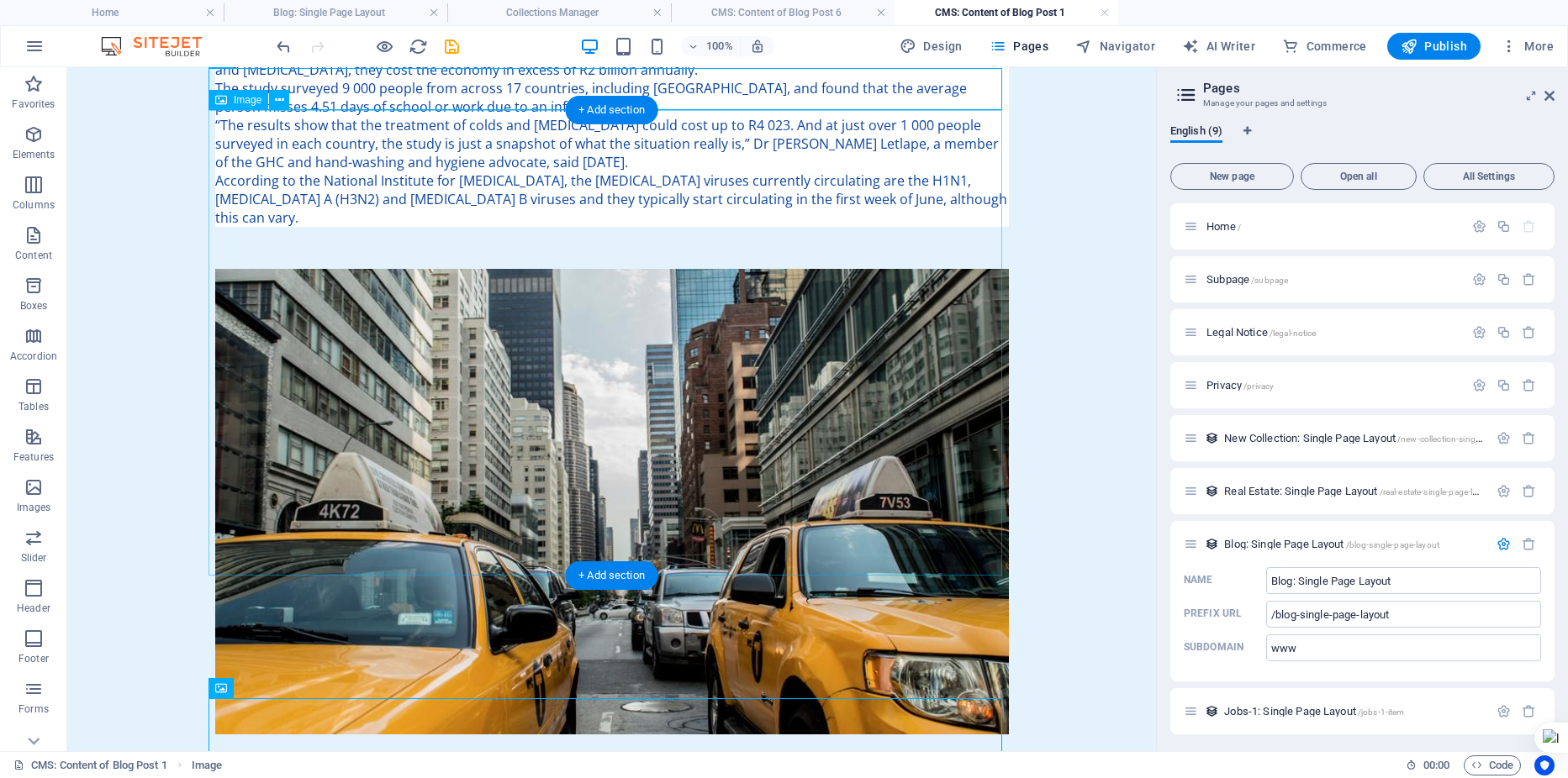
scroll to position [0, 0]
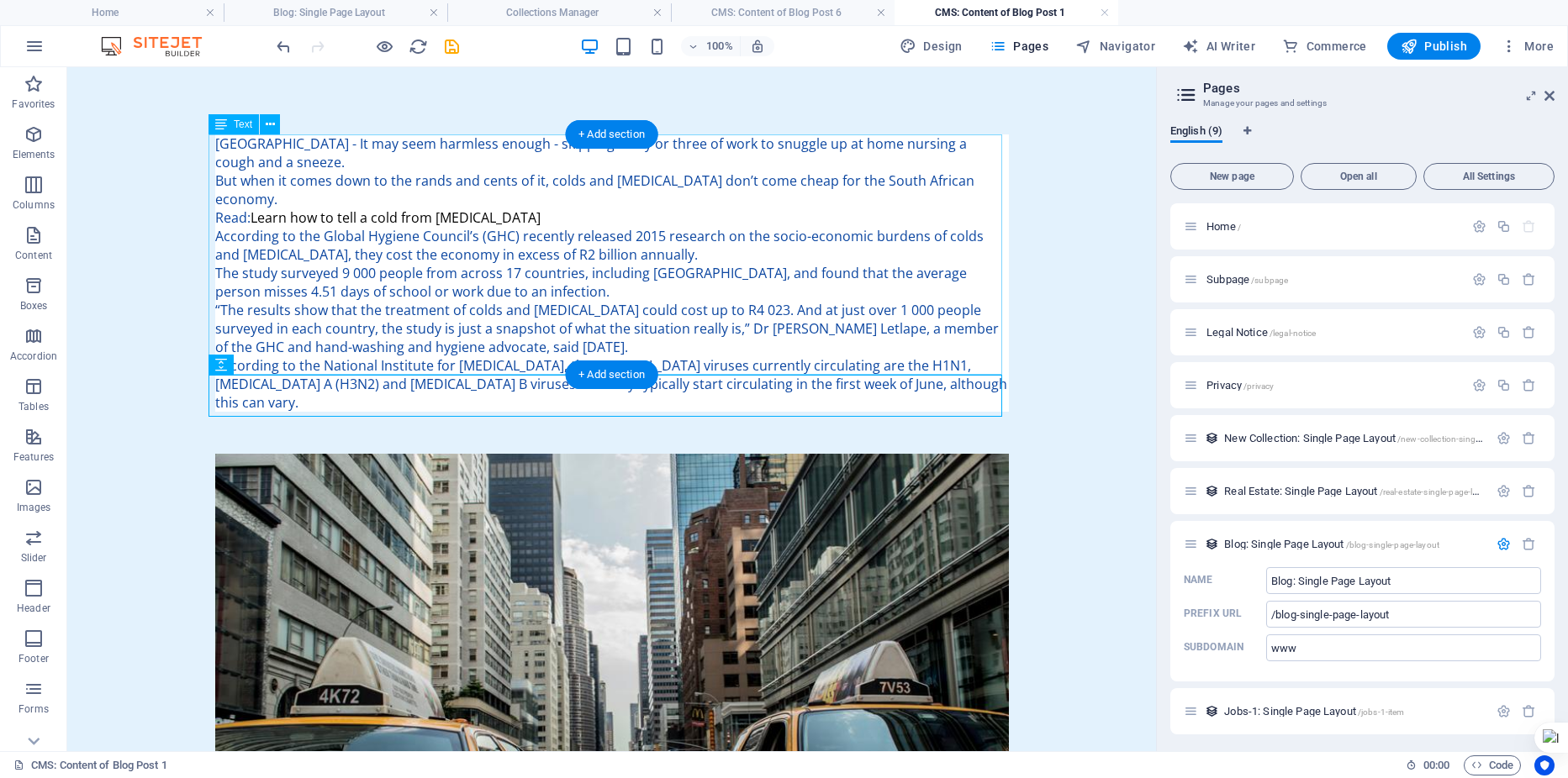
click at [243, 201] on div "[GEOGRAPHIC_DATA] - It may seem harmless enough - skipping a day or three of wo…" at bounding box center [612, 273] width 794 height 277
click at [237, 193] on div "[GEOGRAPHIC_DATA] - It may seem harmless enough - skipping a day or three of wo…" at bounding box center [612, 273] width 794 height 277
click at [249, 194] on div "[GEOGRAPHIC_DATA] - It may seem harmless enough - skipping a day or three of wo…" at bounding box center [612, 273] width 794 height 277
click at [253, 194] on div "[GEOGRAPHIC_DATA] - It may seem harmless enough - skipping a day or three of wo…" at bounding box center [612, 273] width 794 height 277
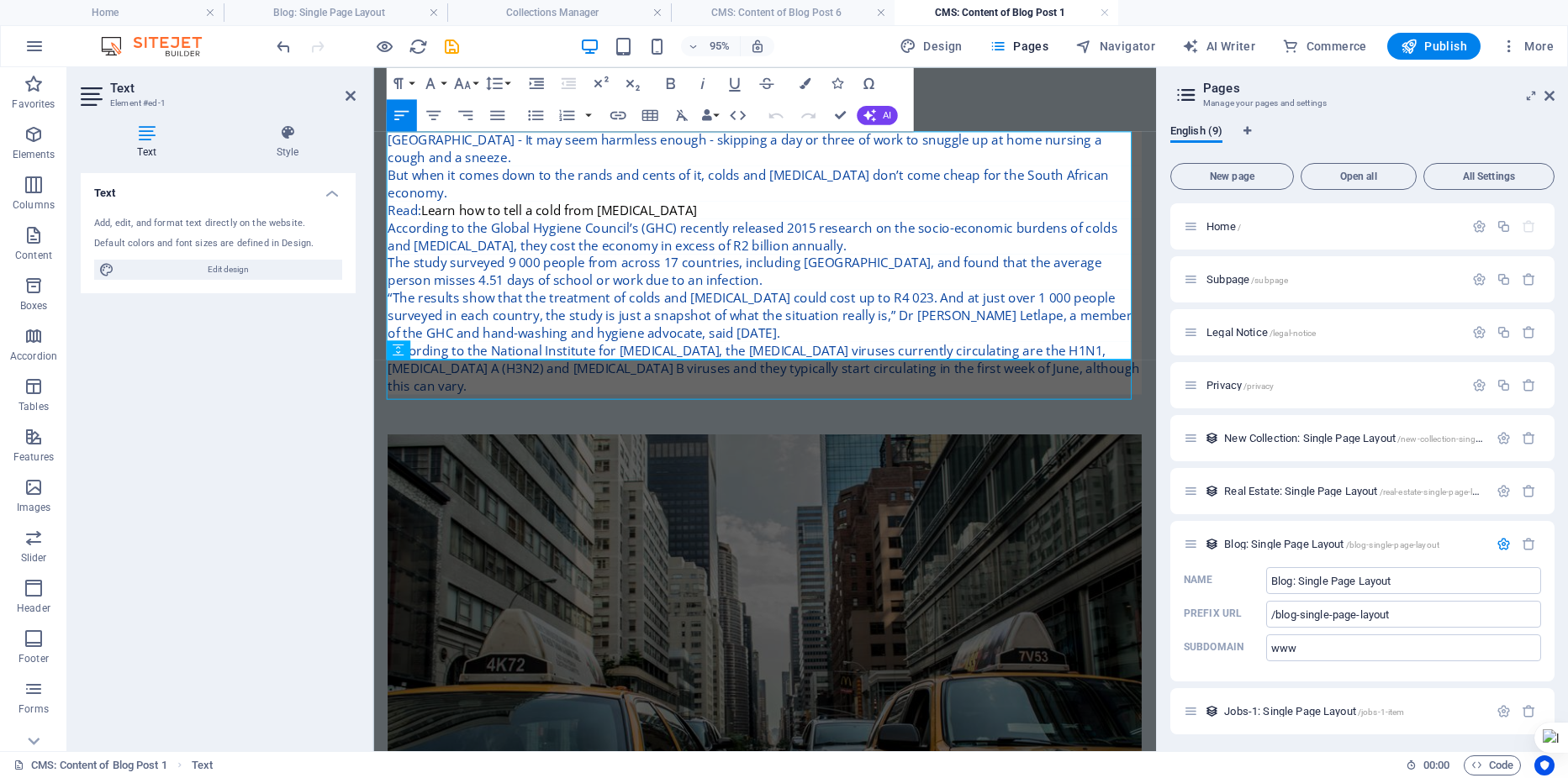
click at [424, 208] on p "Read: Learn how to tell a cold from [MEDICAL_DATA]" at bounding box center [785, 217] width 794 height 19
click at [639, 208] on p "Learn how to tell a cold from [MEDICAL_DATA]" at bounding box center [785, 217] width 794 height 19
click at [350, 95] on icon at bounding box center [350, 95] width 10 height 13
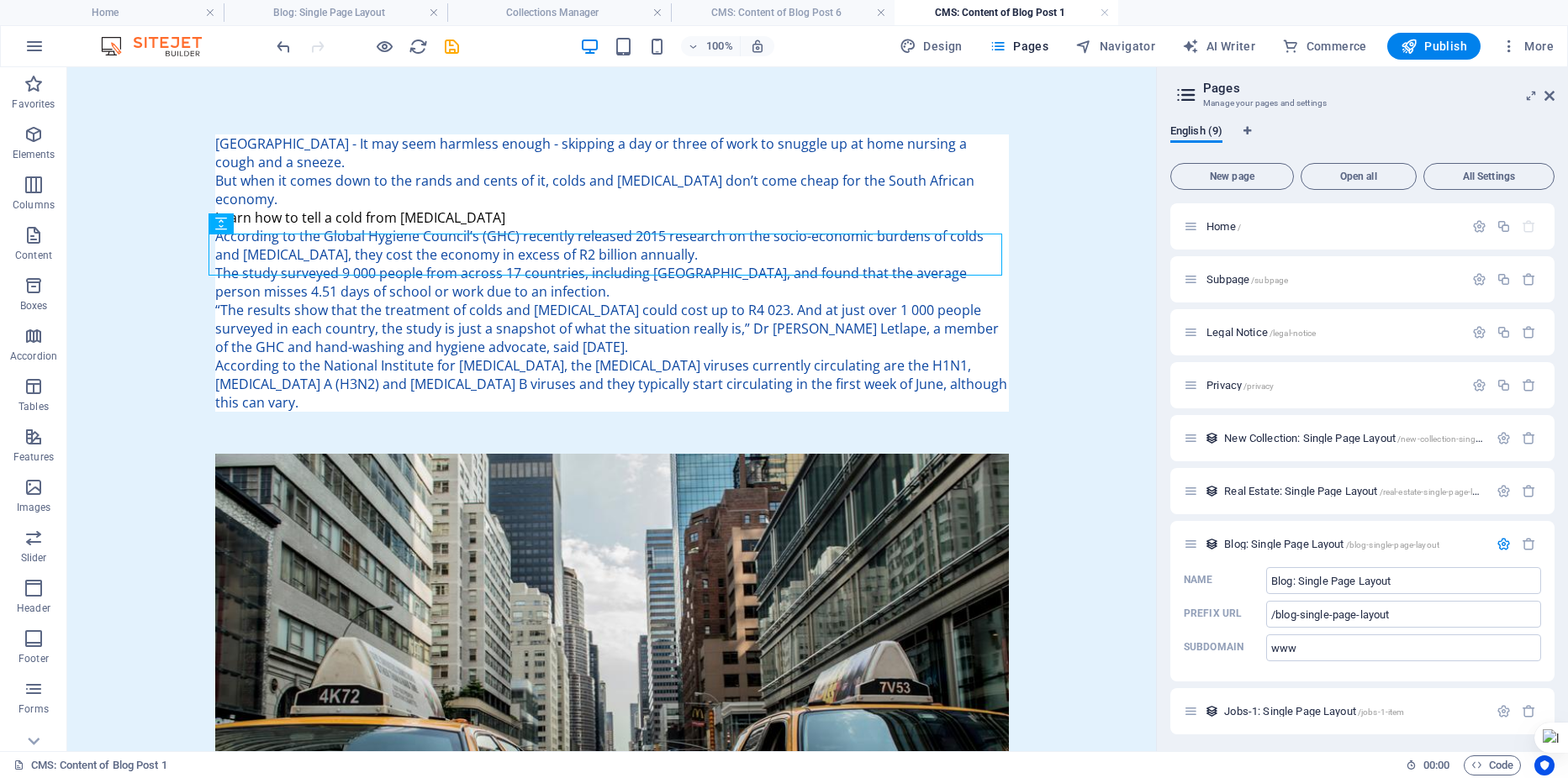
scroll to position [280, 0]
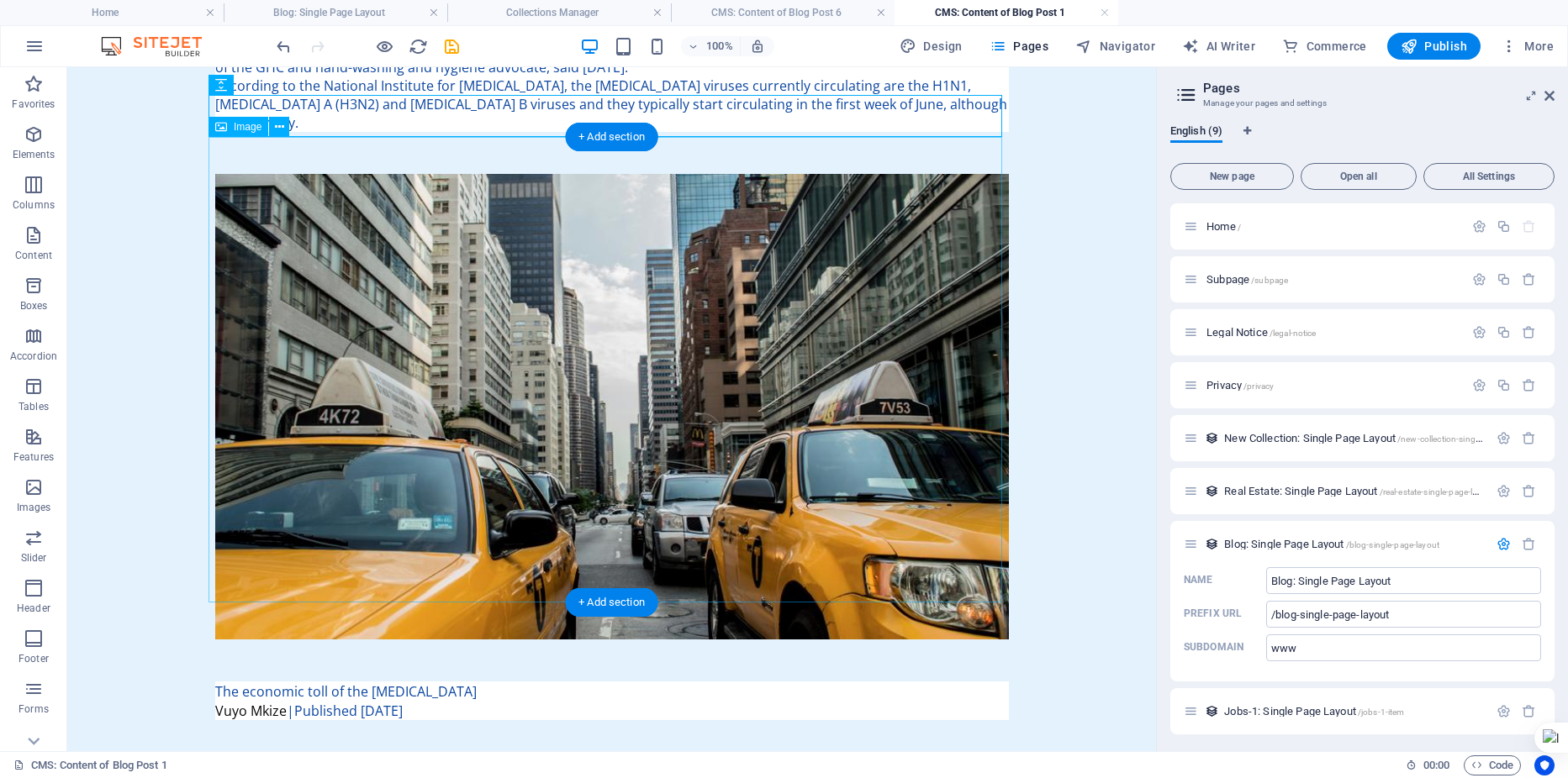
click at [592, 252] on figure at bounding box center [612, 406] width 794 height 465
click at [563, 232] on figure at bounding box center [612, 406] width 794 height 465
select select "%"
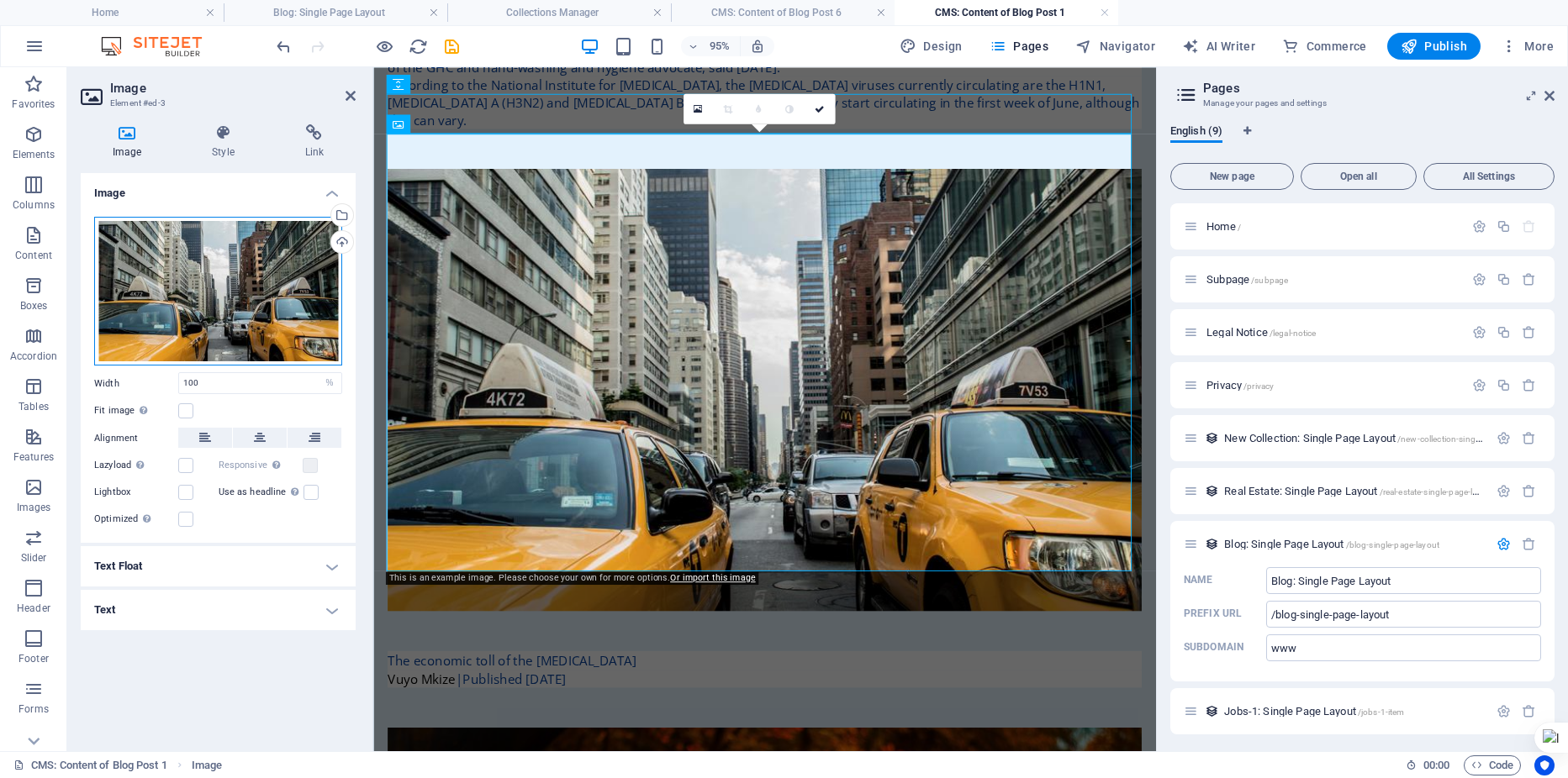
click at [208, 288] on div "Drag files here, click to choose files or select files from Files or our free s…" at bounding box center [218, 291] width 248 height 148
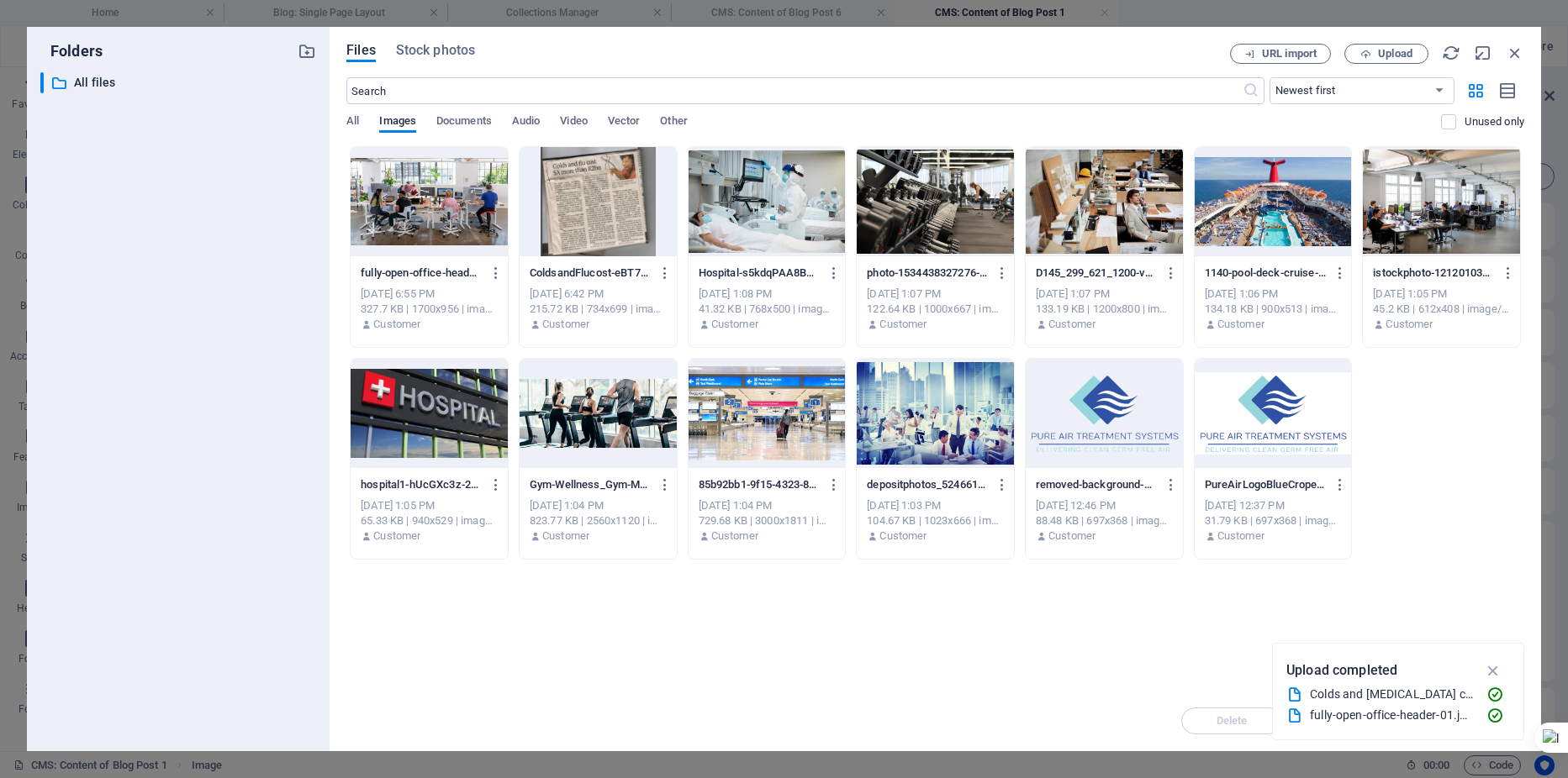
click at [589, 208] on div at bounding box center [598, 202] width 157 height 110
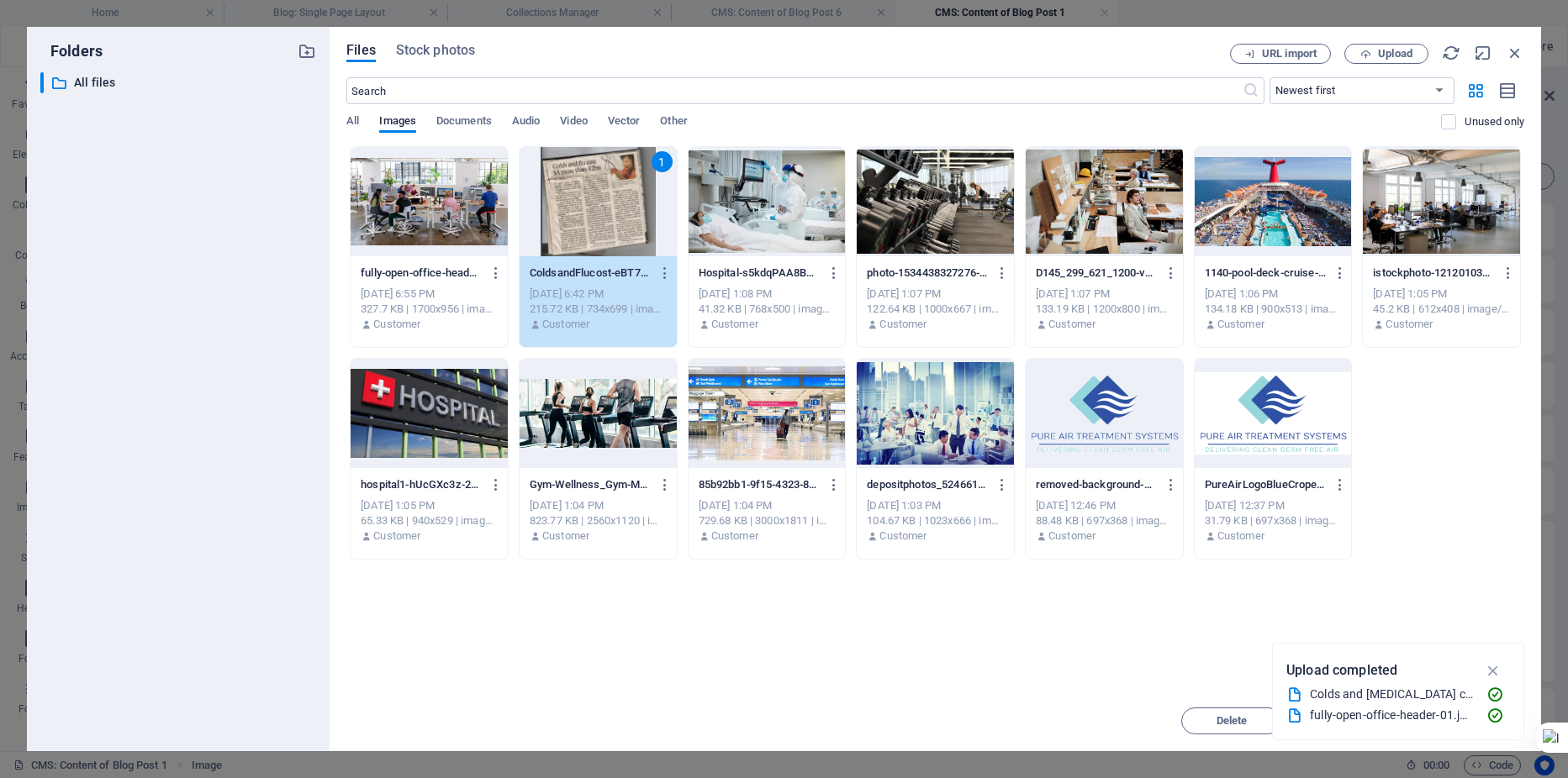
click at [617, 200] on div "1" at bounding box center [598, 202] width 157 height 110
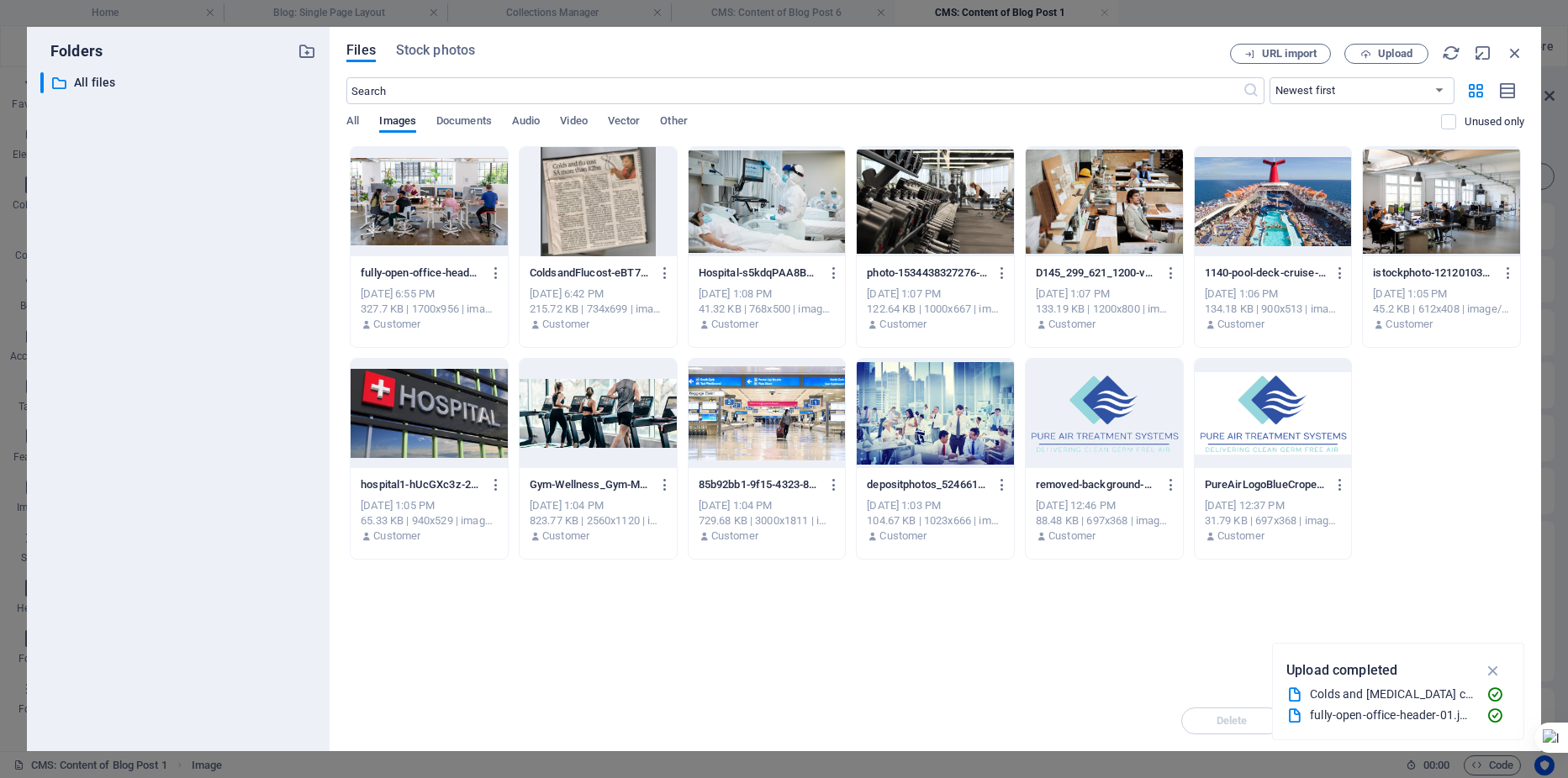
click at [617, 200] on div at bounding box center [598, 202] width 157 height 110
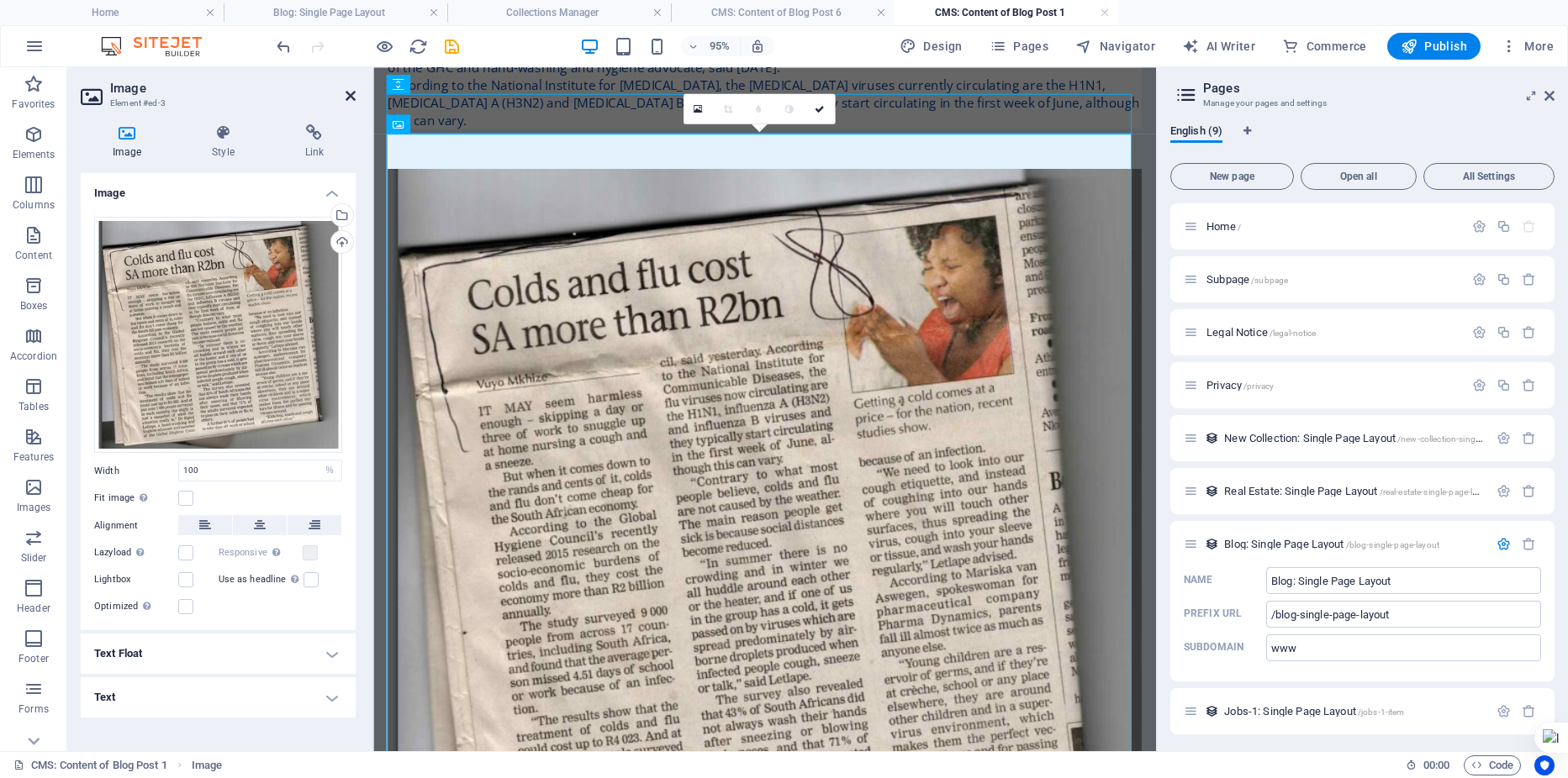
click at [353, 98] on icon at bounding box center [350, 95] width 10 height 13
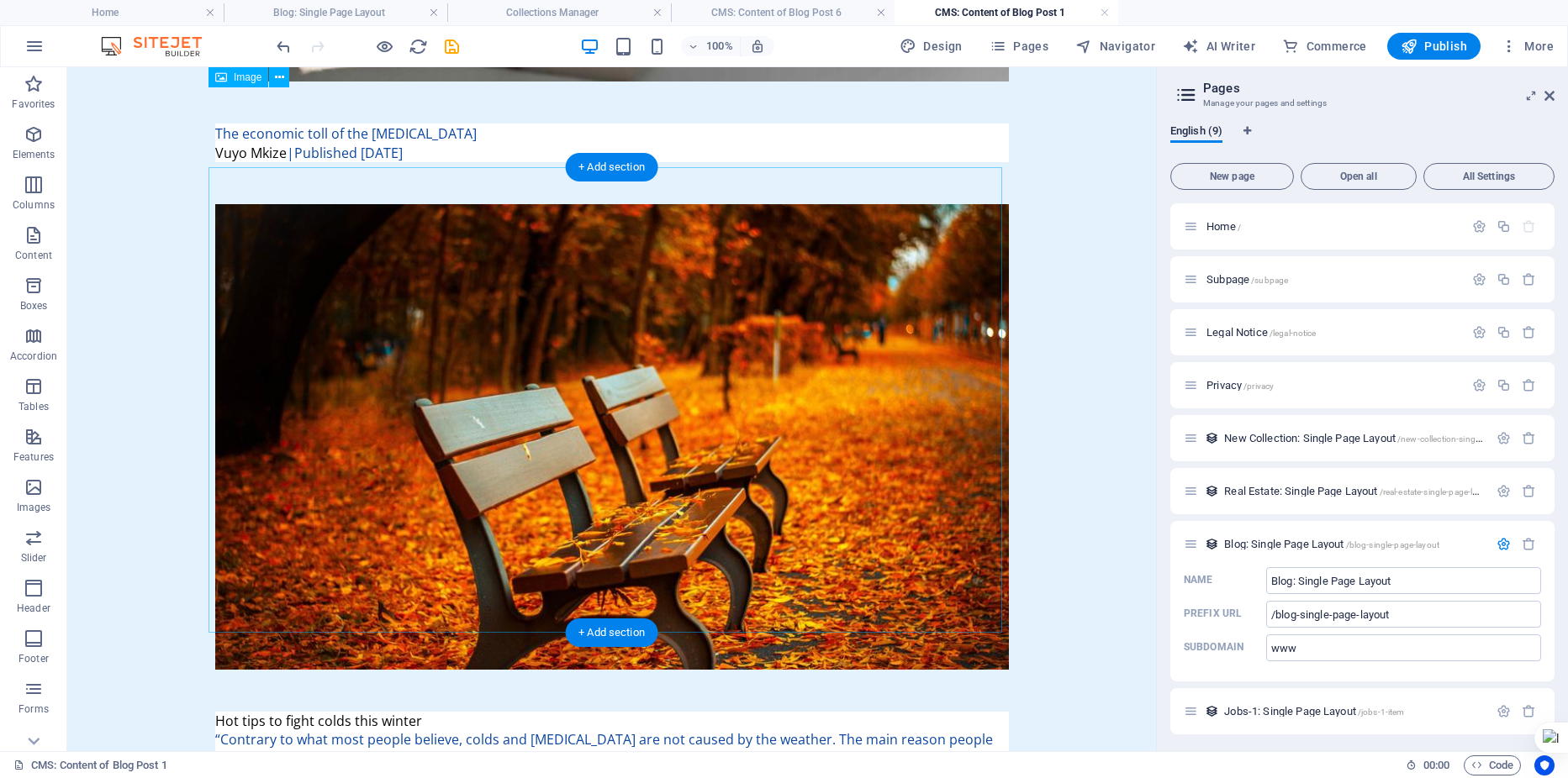
scroll to position [1121, 0]
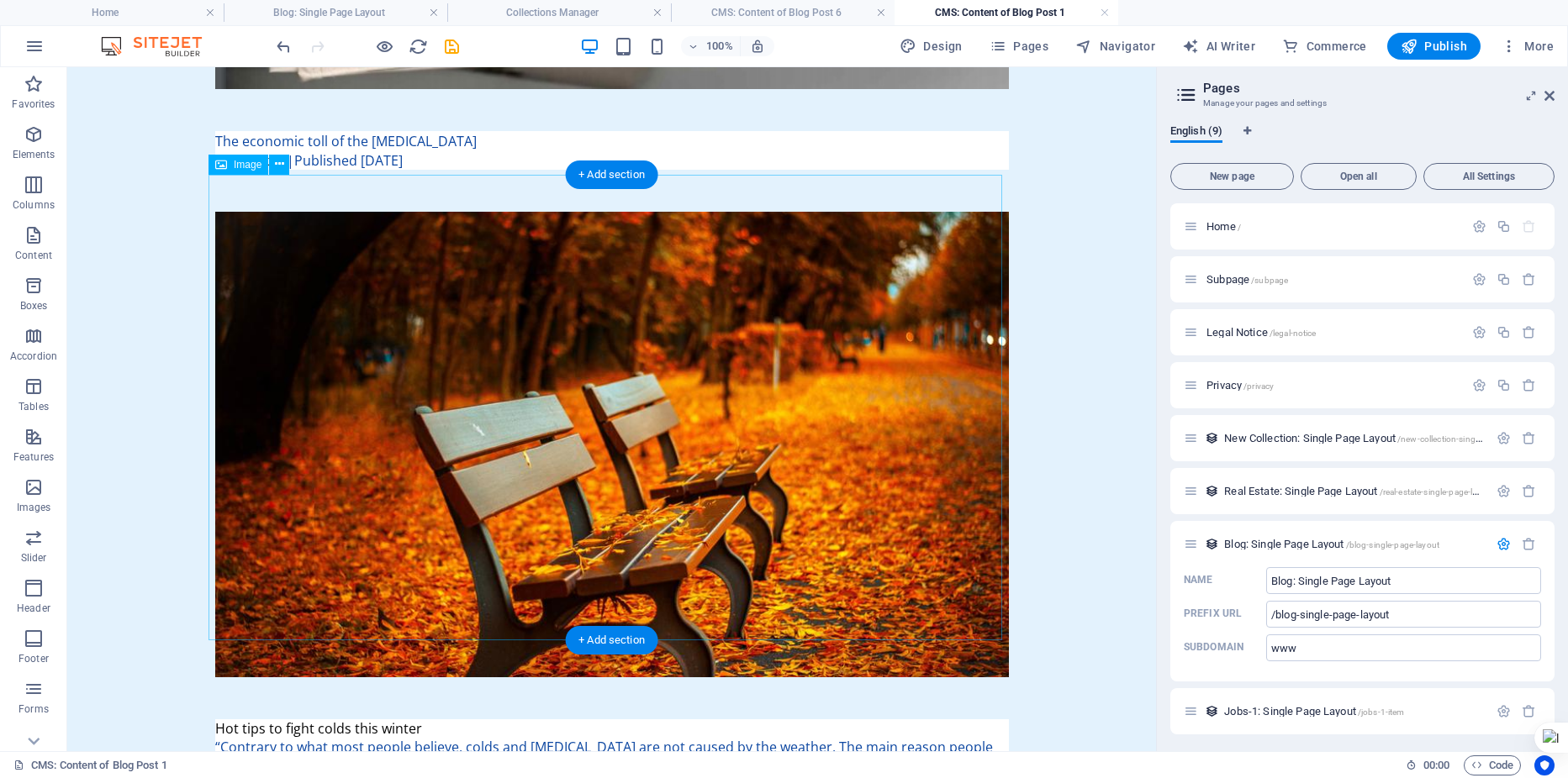
click at [529, 335] on figure at bounding box center [612, 444] width 794 height 465
select select "%"
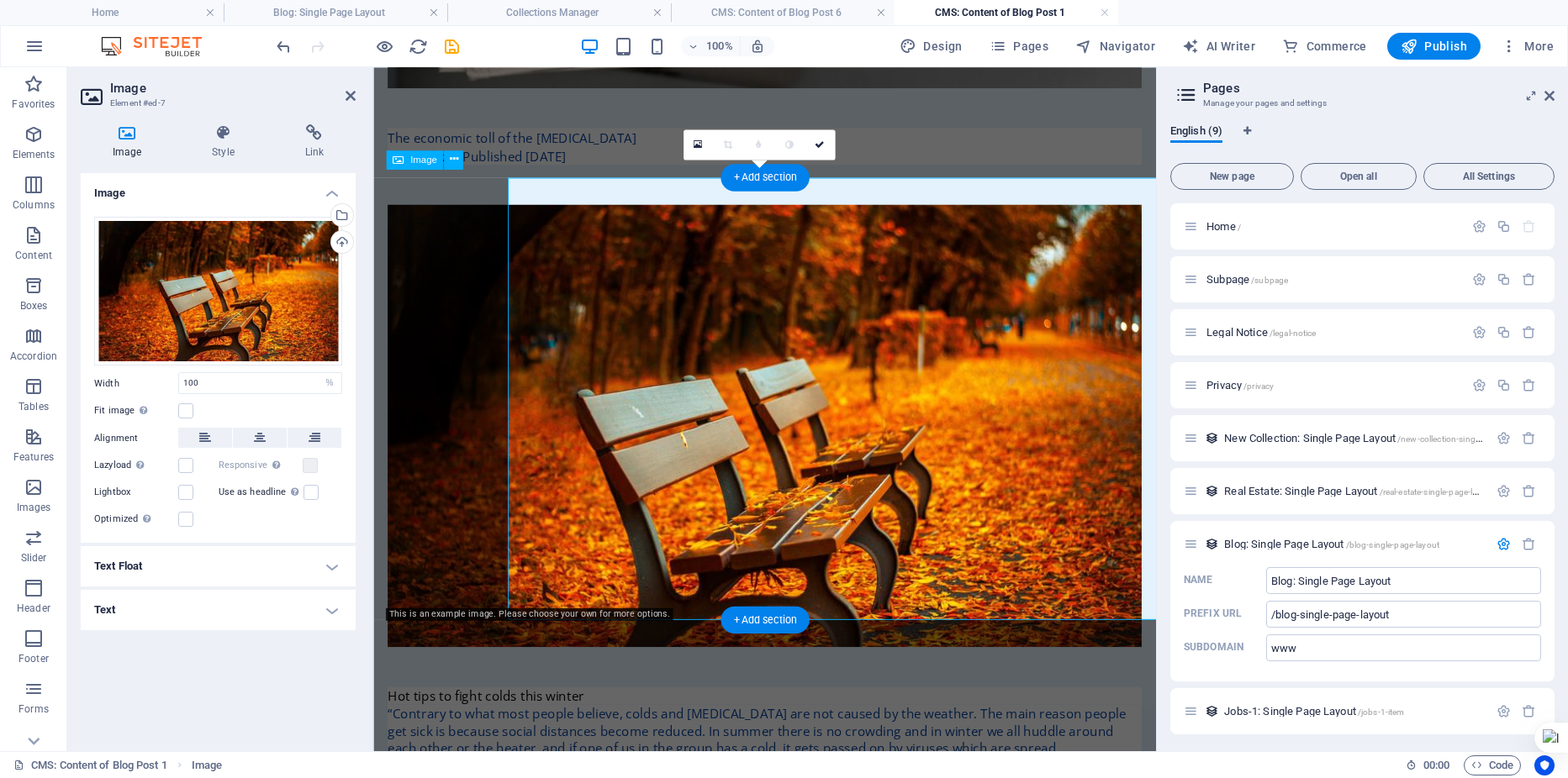
scroll to position [1112, 0]
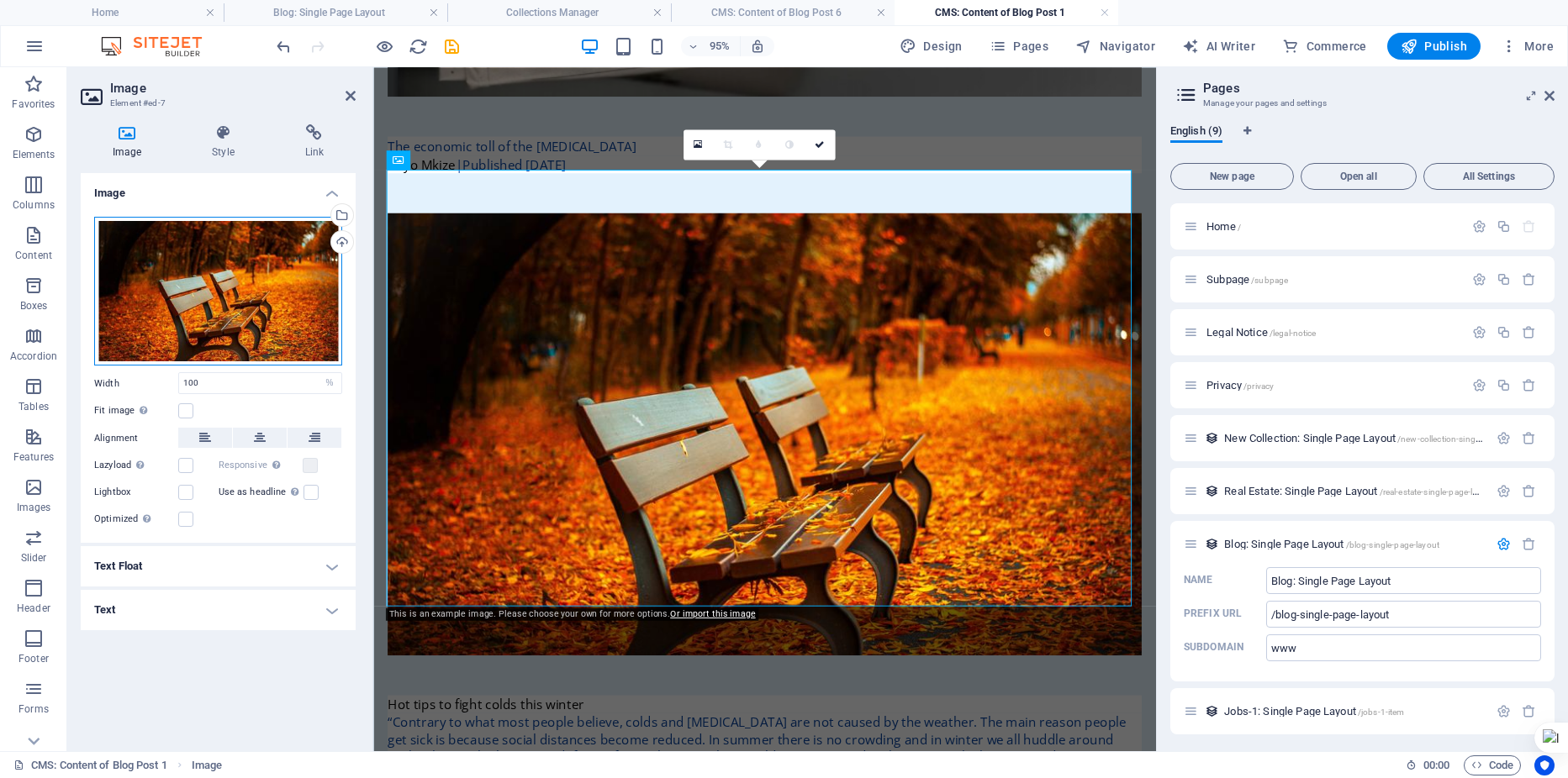
click at [225, 298] on div "Drag files here, click to choose files or select files from Files or our free s…" at bounding box center [218, 291] width 248 height 148
click at [225, 298] on body "Pure Air Treatment Systems (Pty) Ltd. Home Blog: Single Page Layout Collections…" at bounding box center [784, 389] width 1568 height 778
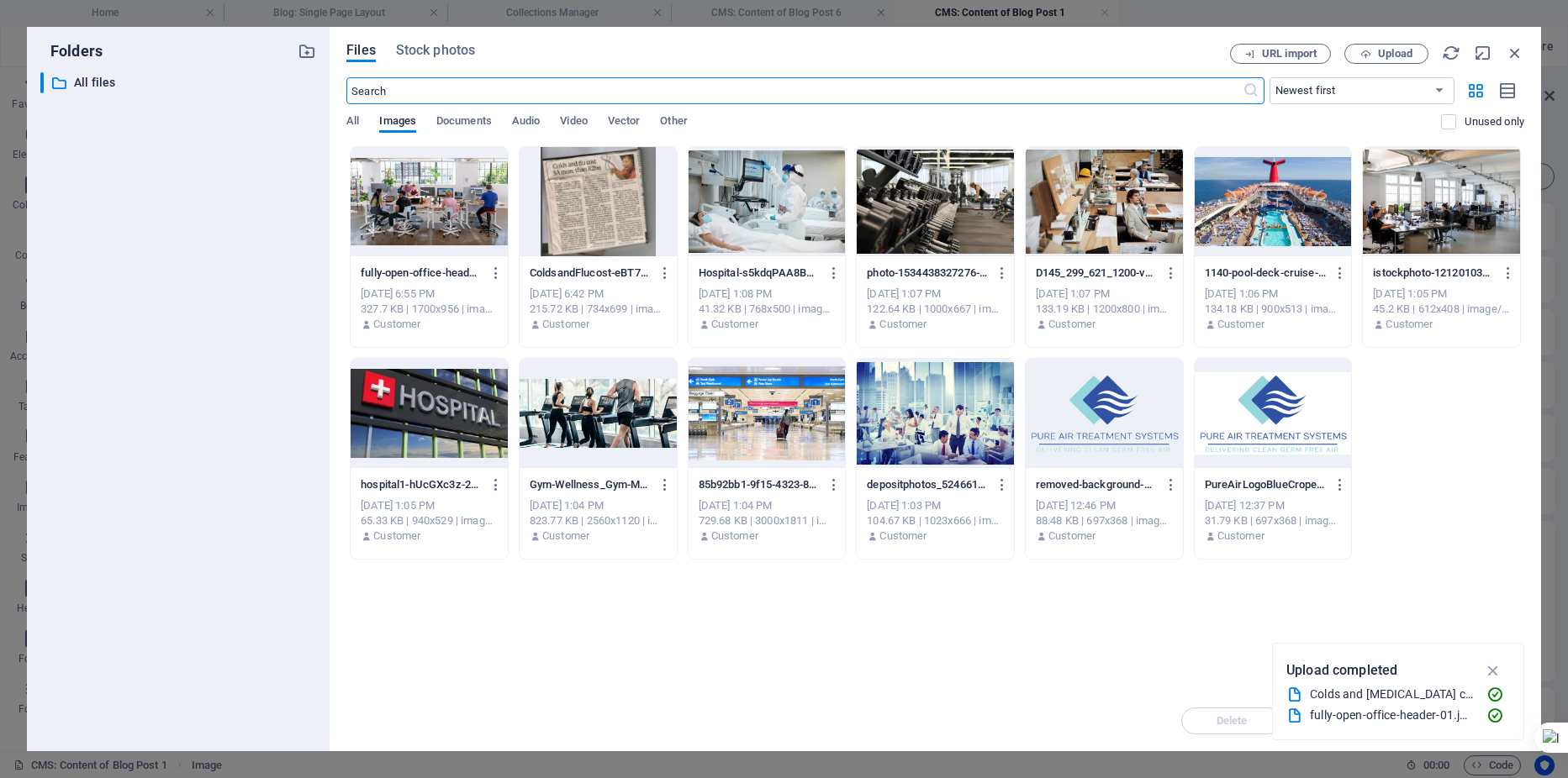
scroll to position [638, 0]
click at [1096, 192] on div at bounding box center [1104, 202] width 157 height 110
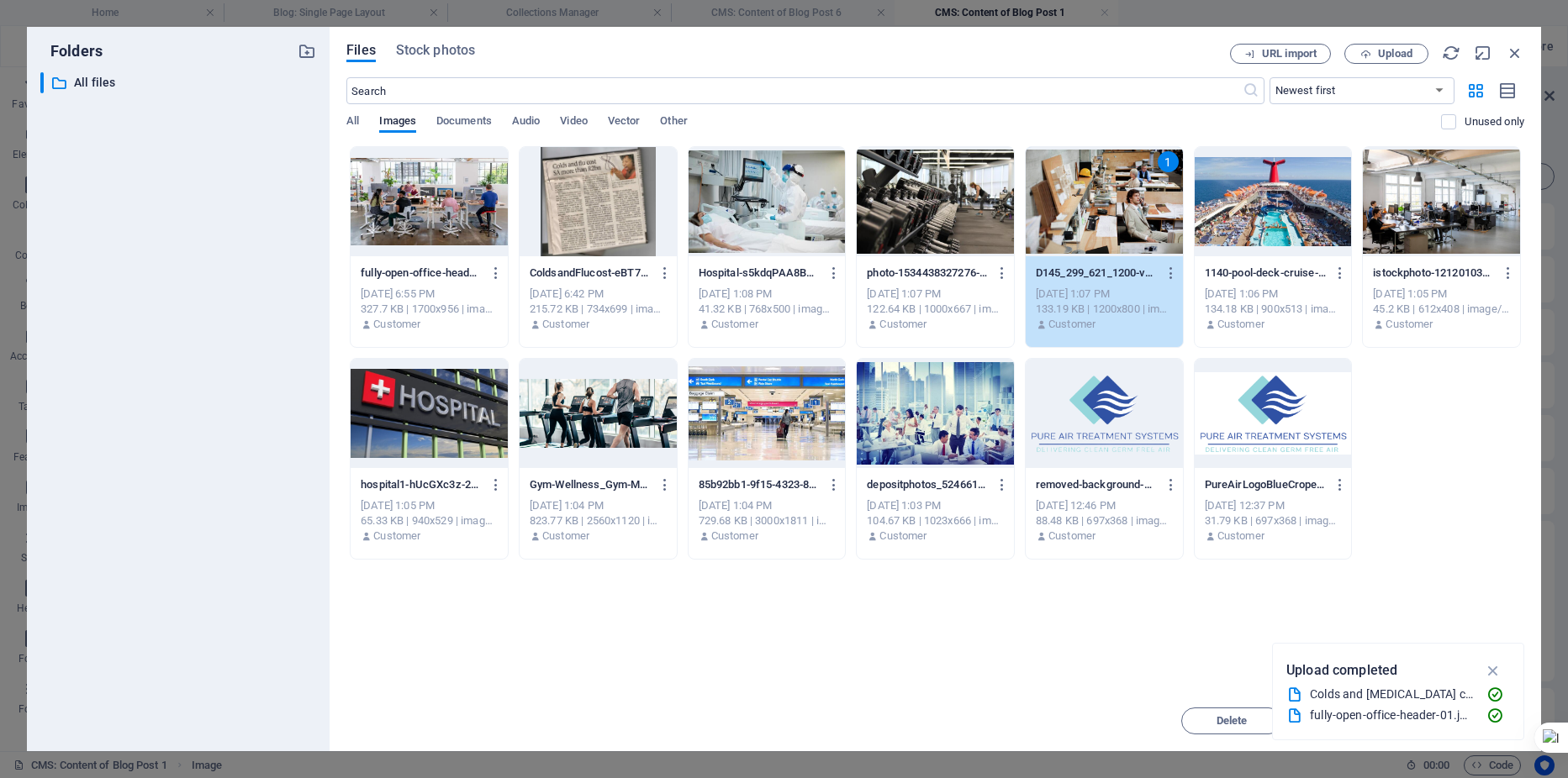
click at [1092, 203] on div "1" at bounding box center [1104, 202] width 157 height 110
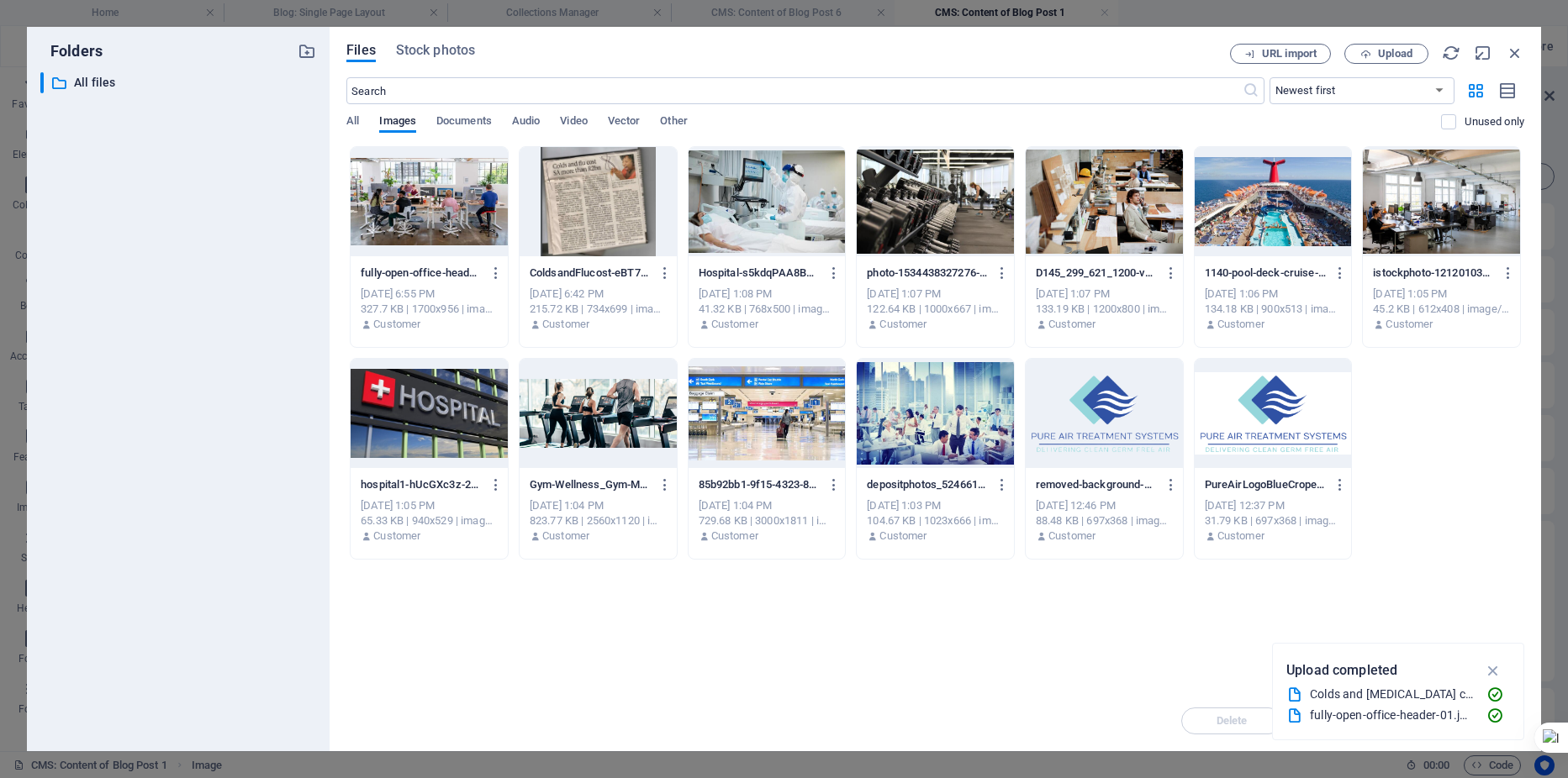
click at [1092, 203] on div at bounding box center [1104, 202] width 157 height 110
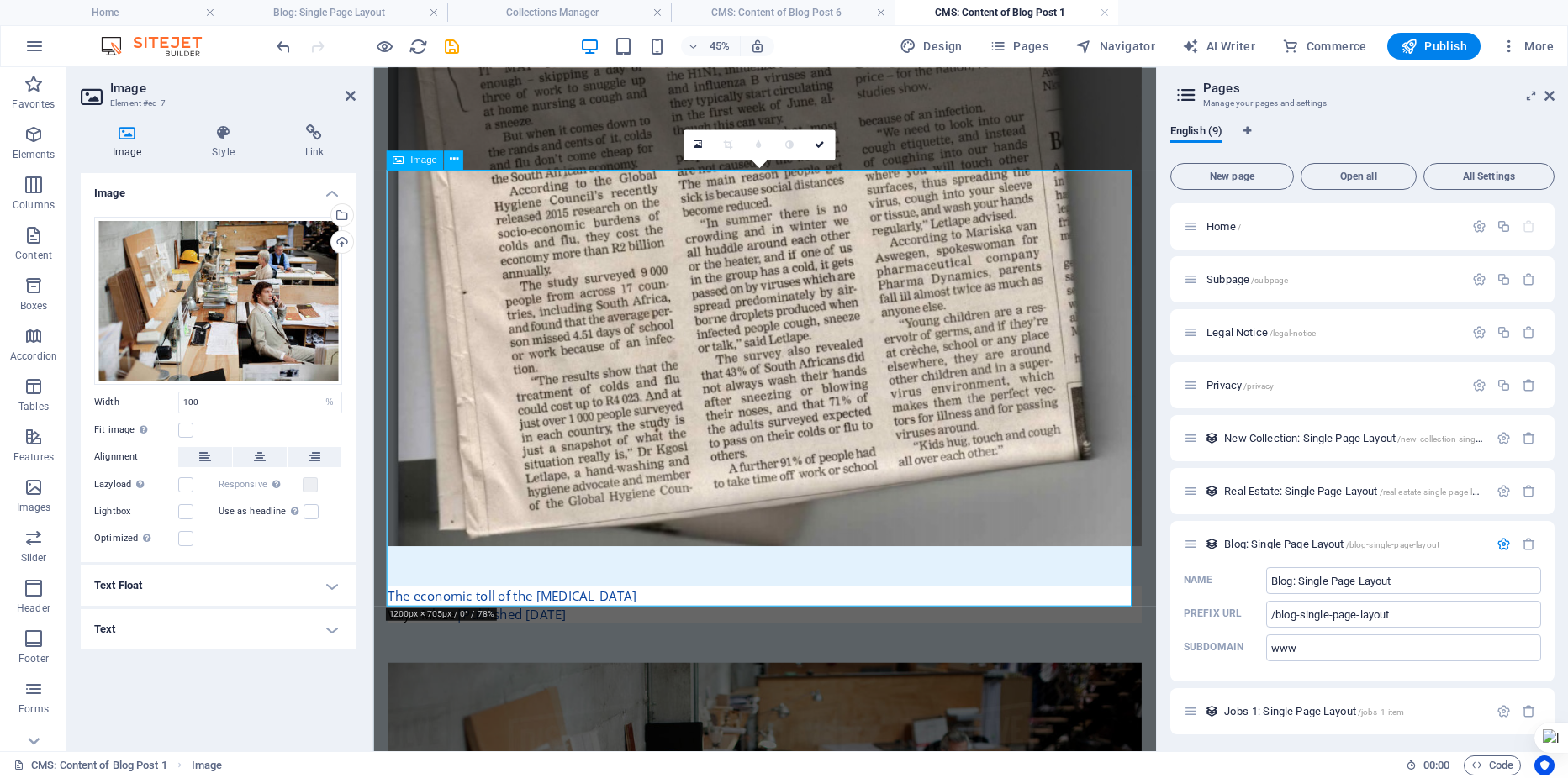
scroll to position [1112, 0]
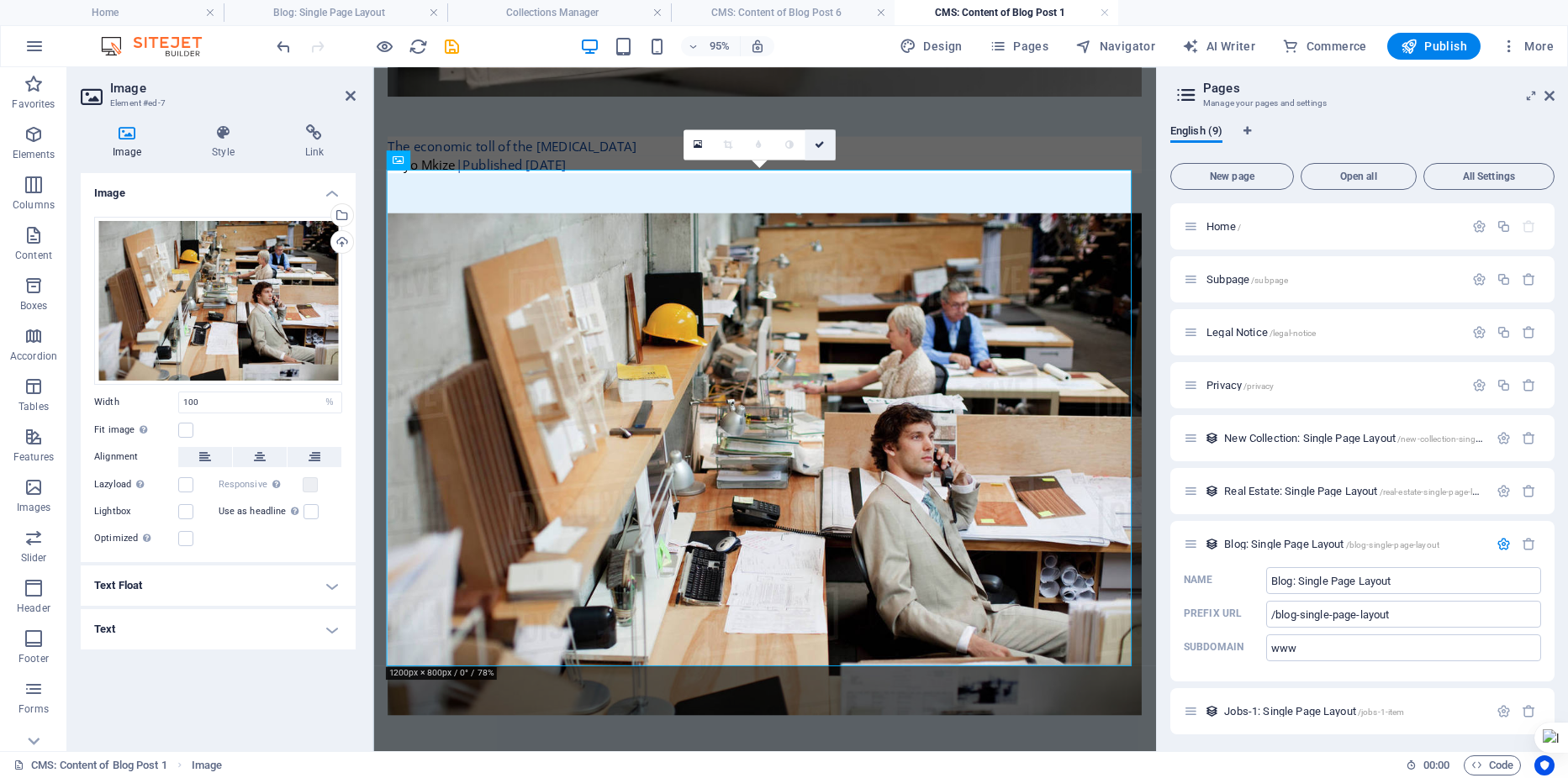
click at [820, 142] on icon at bounding box center [819, 144] width 10 height 9
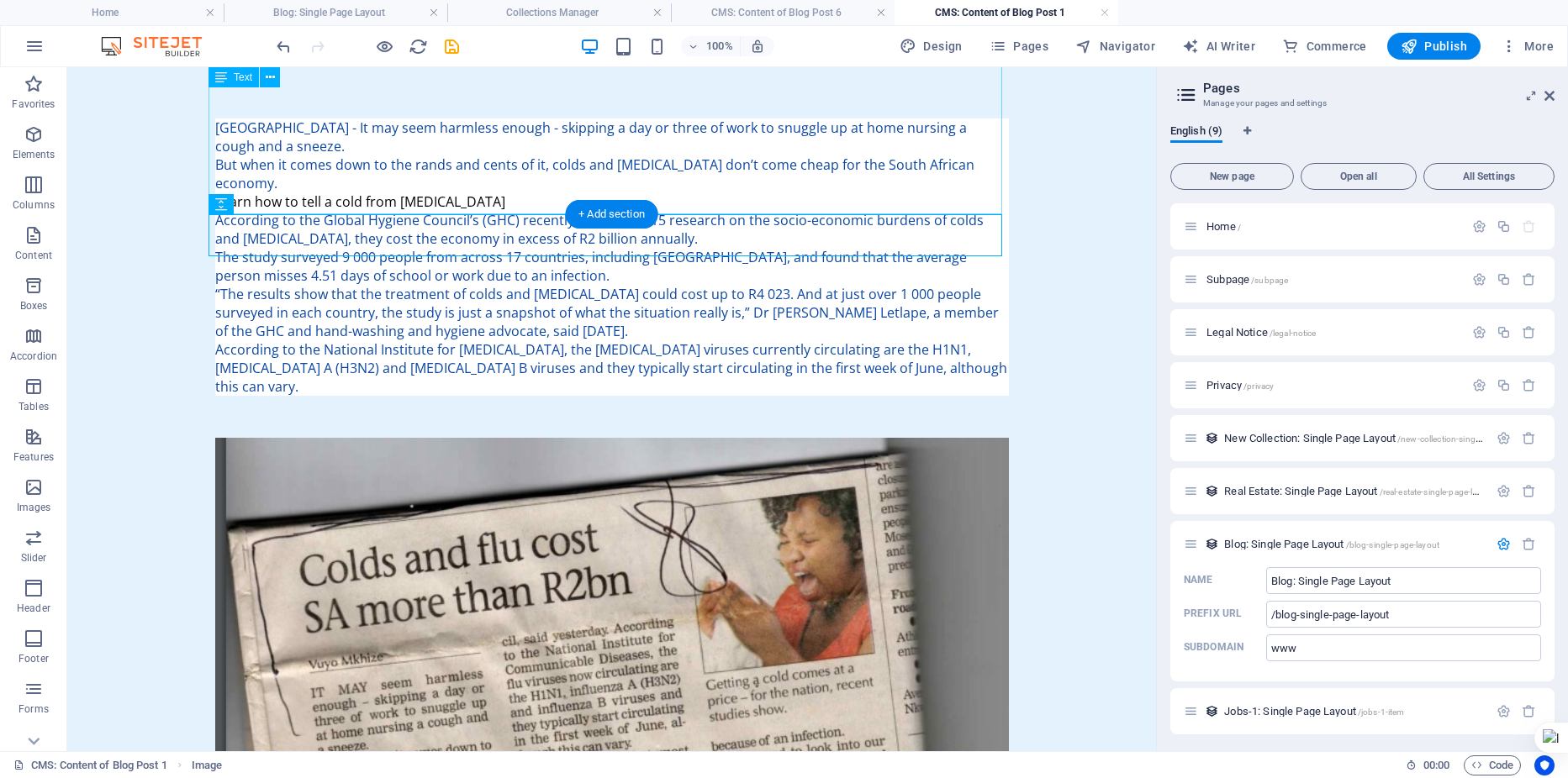
scroll to position [0, 0]
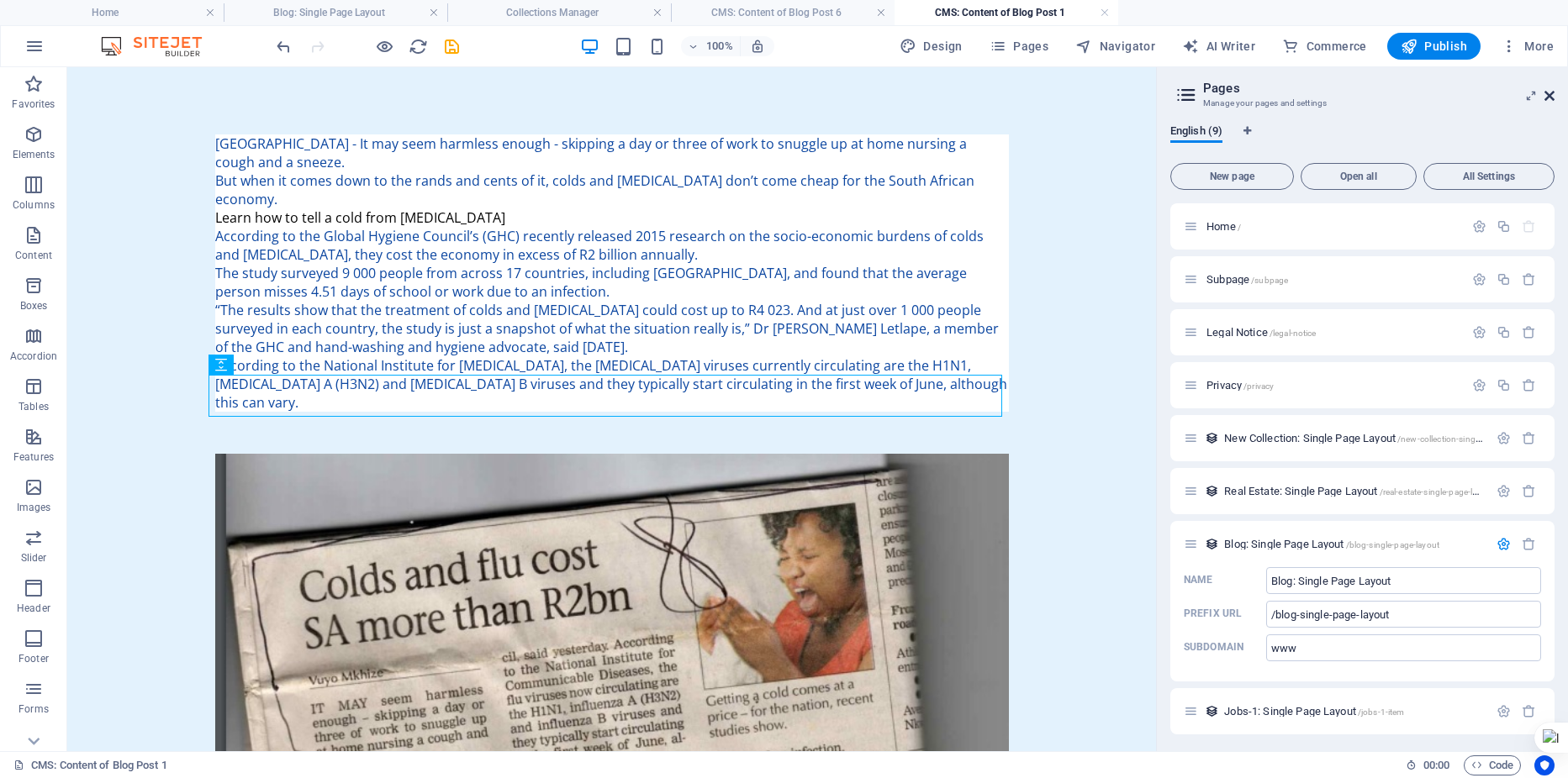
click at [1549, 94] on icon at bounding box center [1549, 95] width 10 height 13
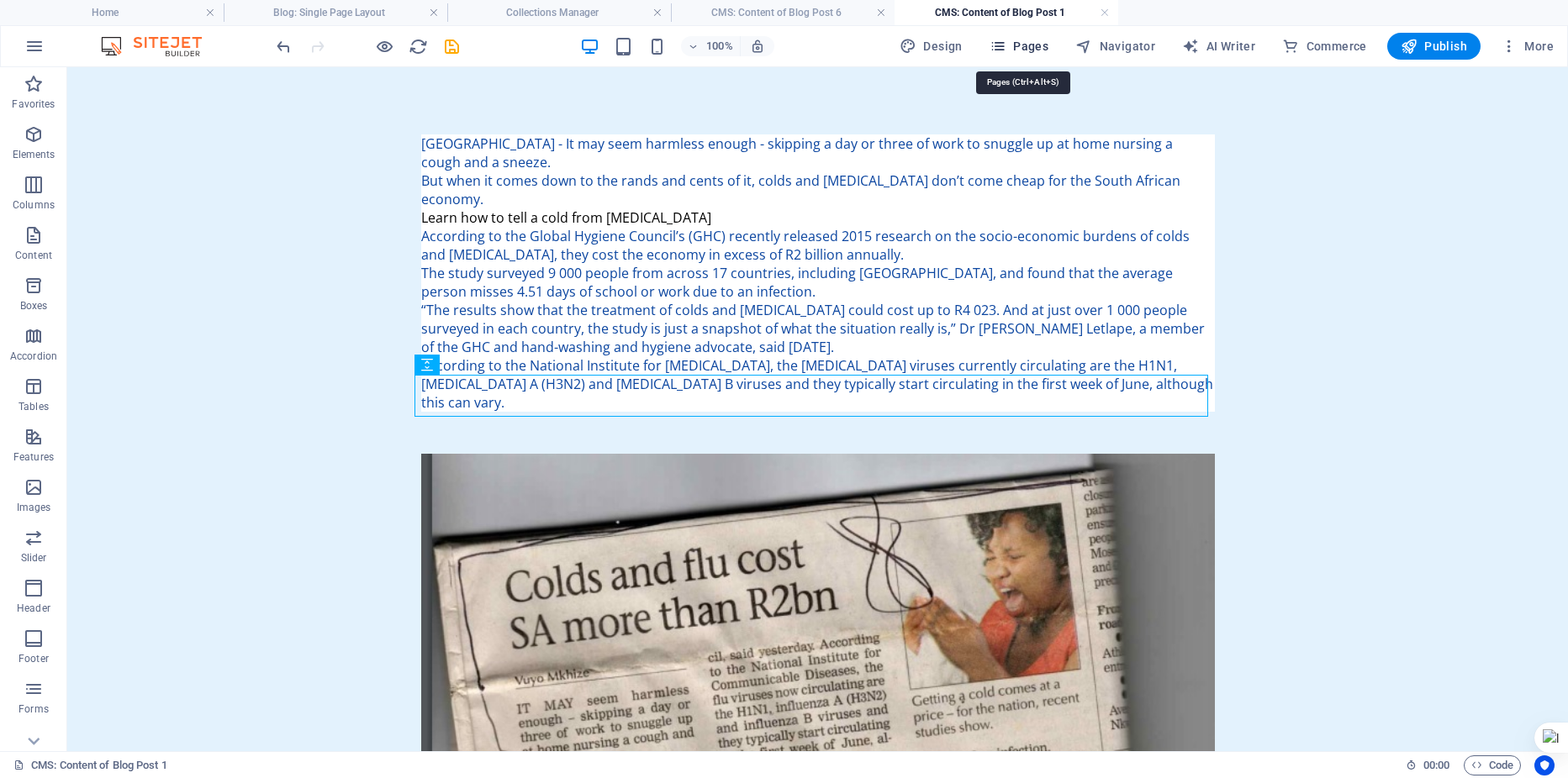
click at [1037, 40] on span "Pages" at bounding box center [1019, 46] width 59 height 17
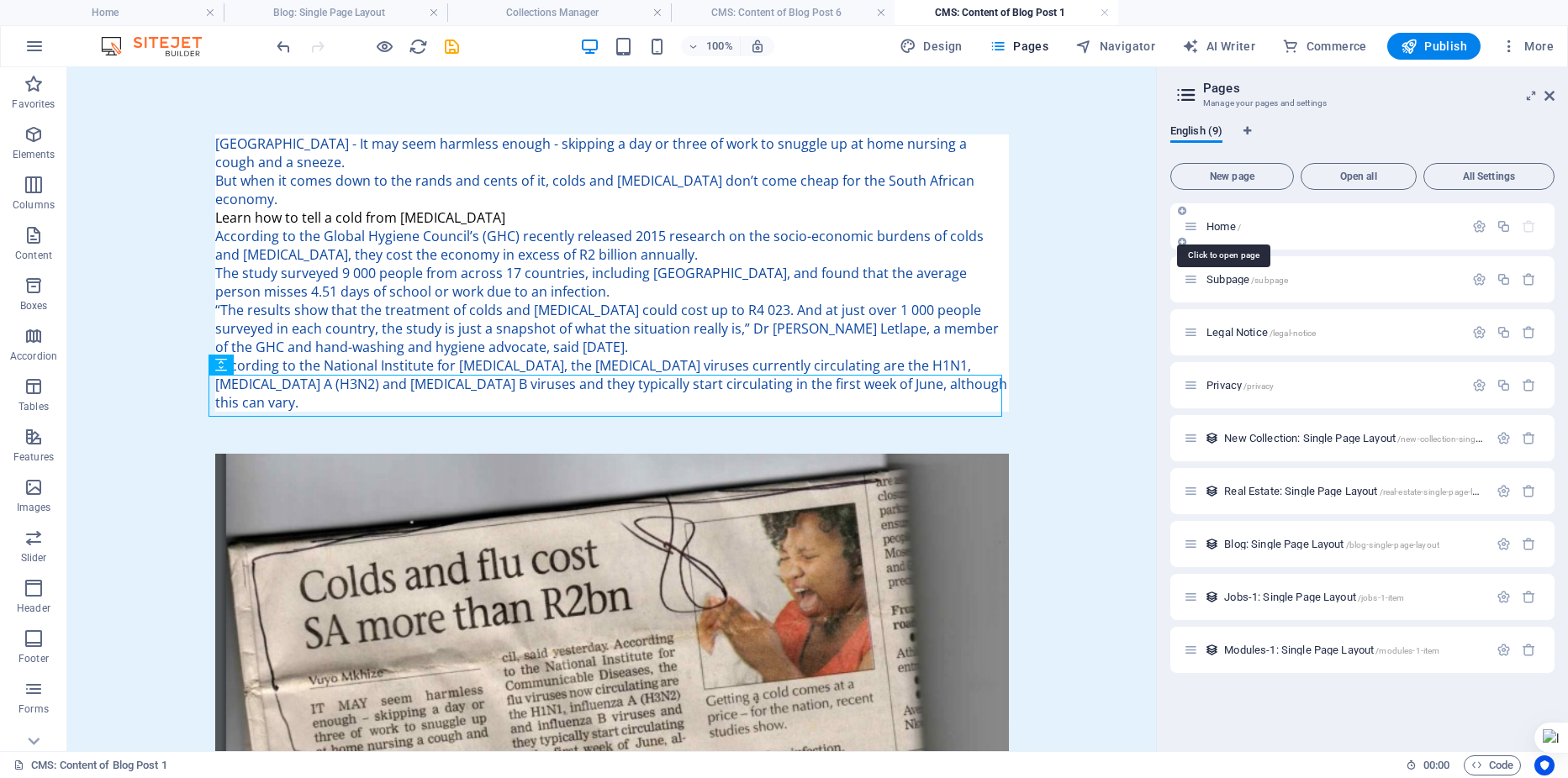
click at [1224, 231] on span "Home /" at bounding box center [1223, 226] width 34 height 12
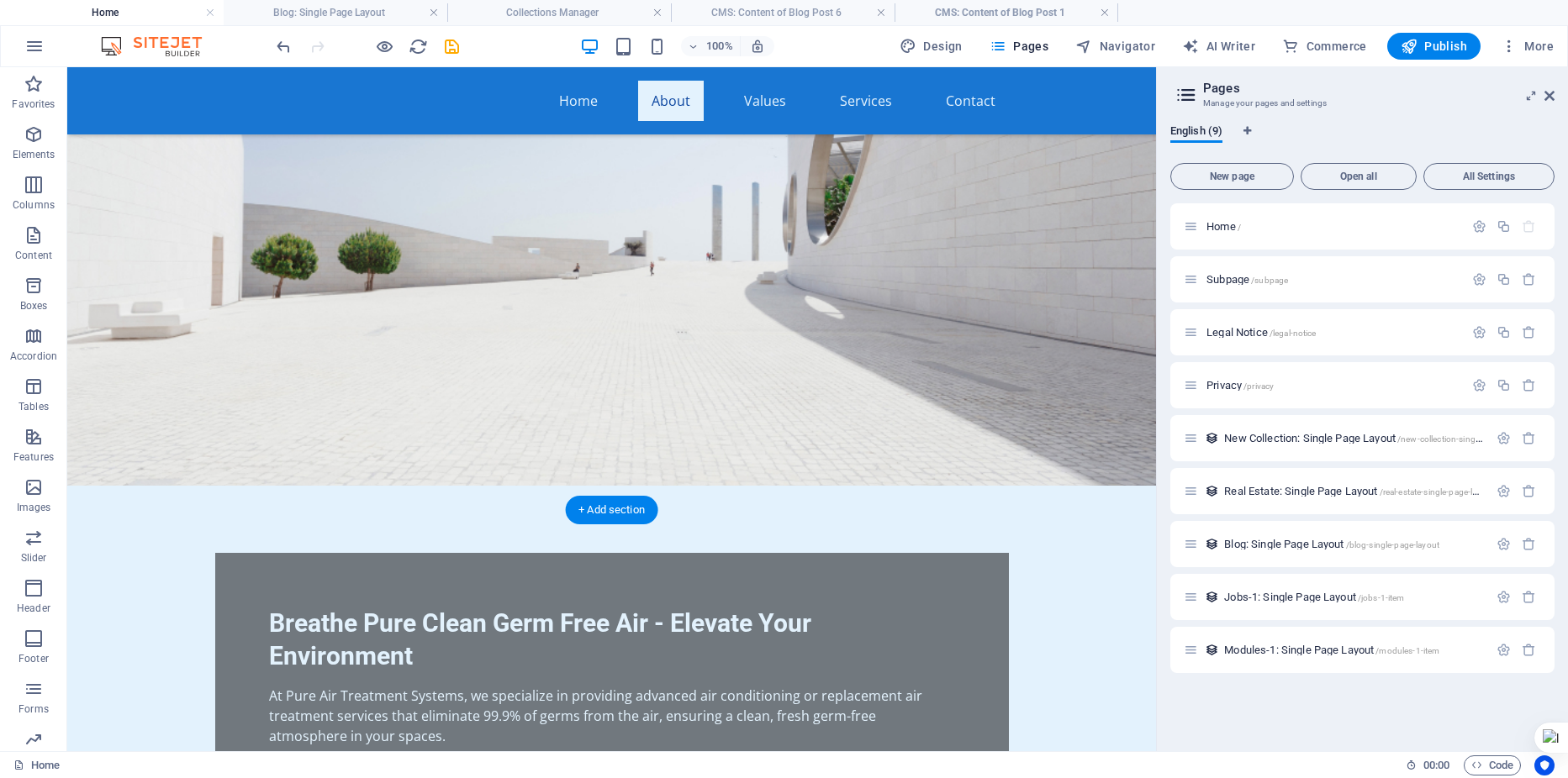
scroll to position [253, 0]
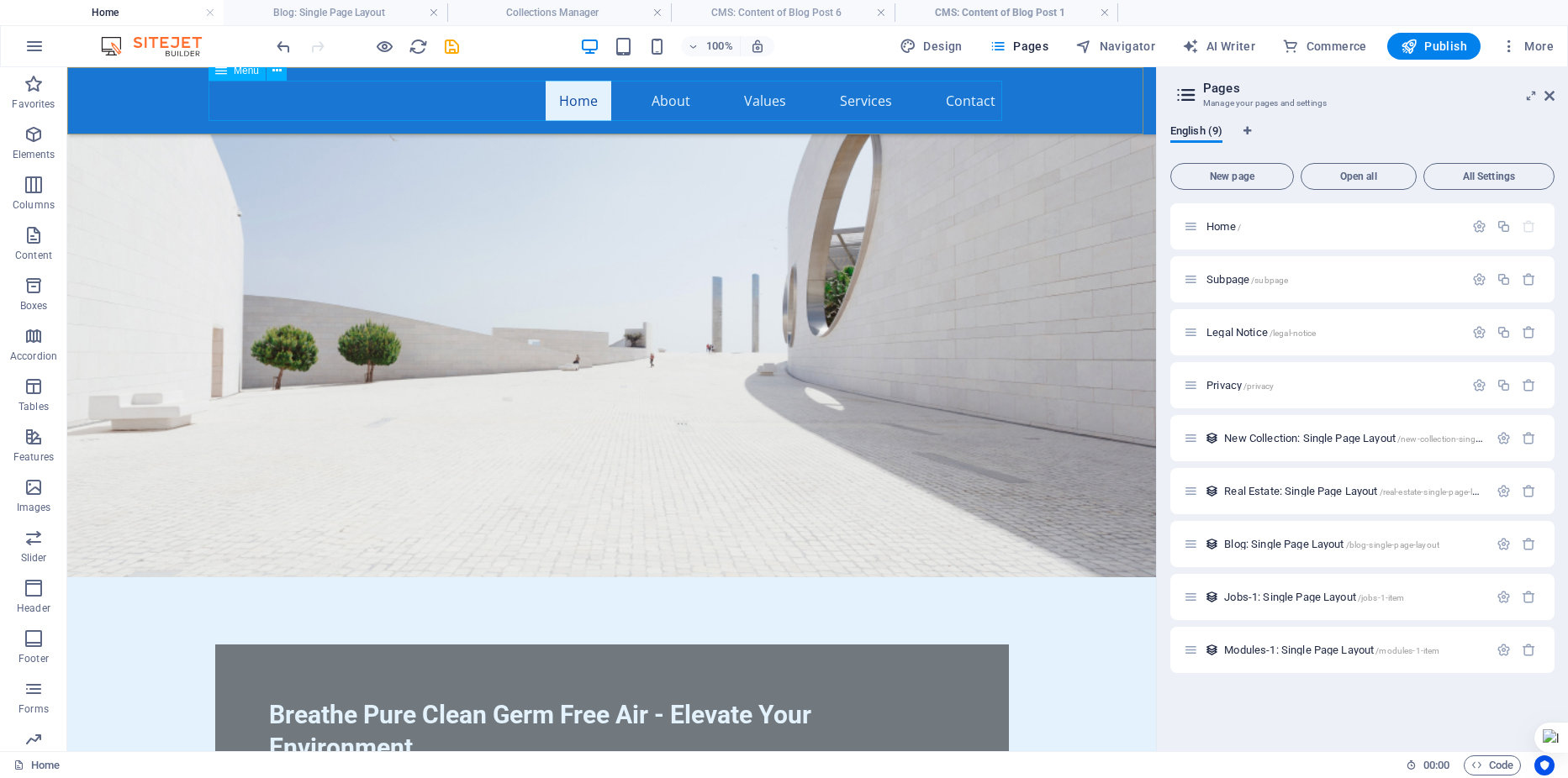
click at [672, 102] on nav "Home About Values Services Contact" at bounding box center [612, 101] width 794 height 41
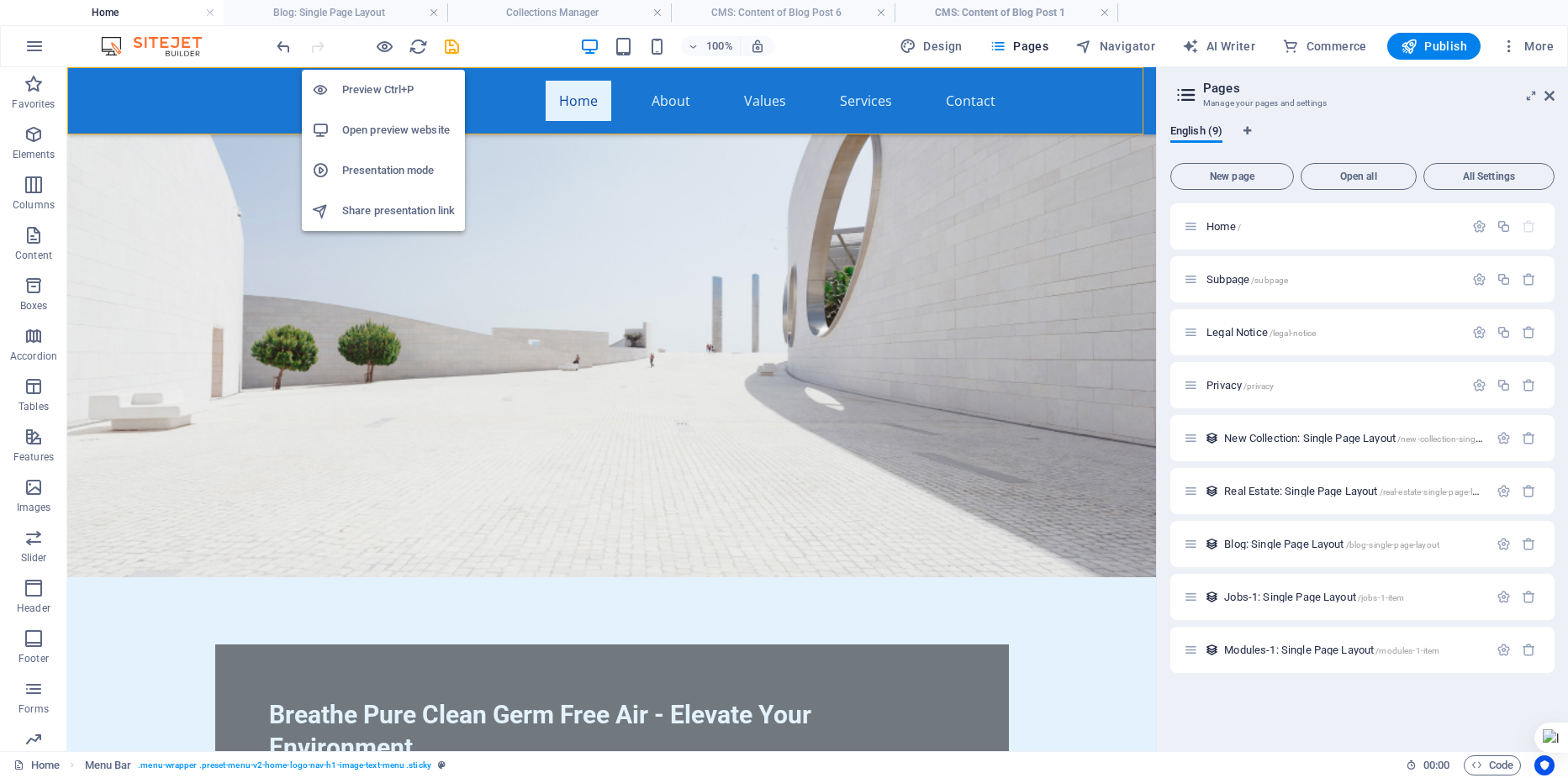
click at [371, 85] on h6 "Preview Ctrl+P" at bounding box center [398, 89] width 113 height 20
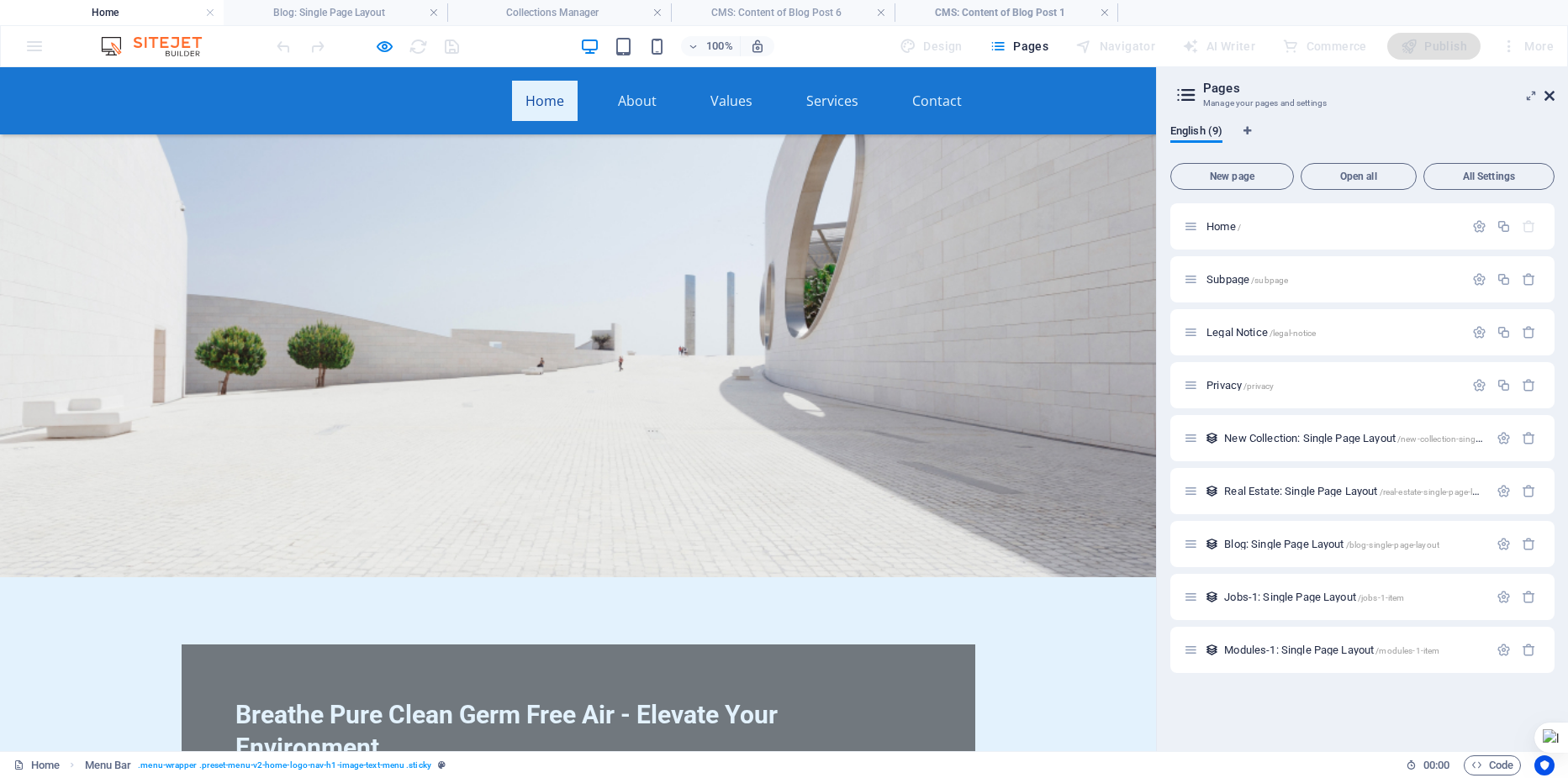
click at [1546, 91] on icon at bounding box center [1549, 95] width 10 height 13
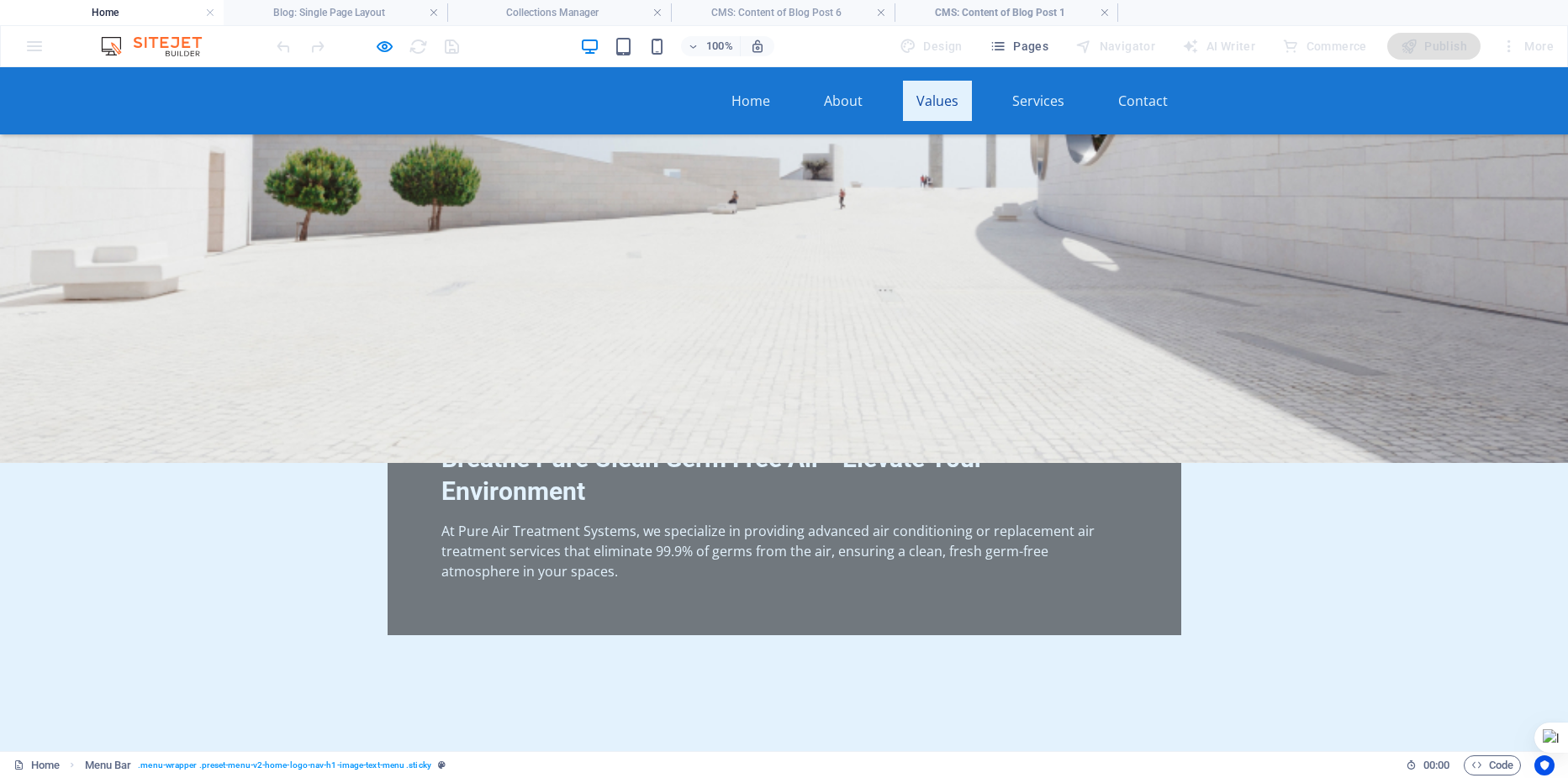
scroll to position [36, 0]
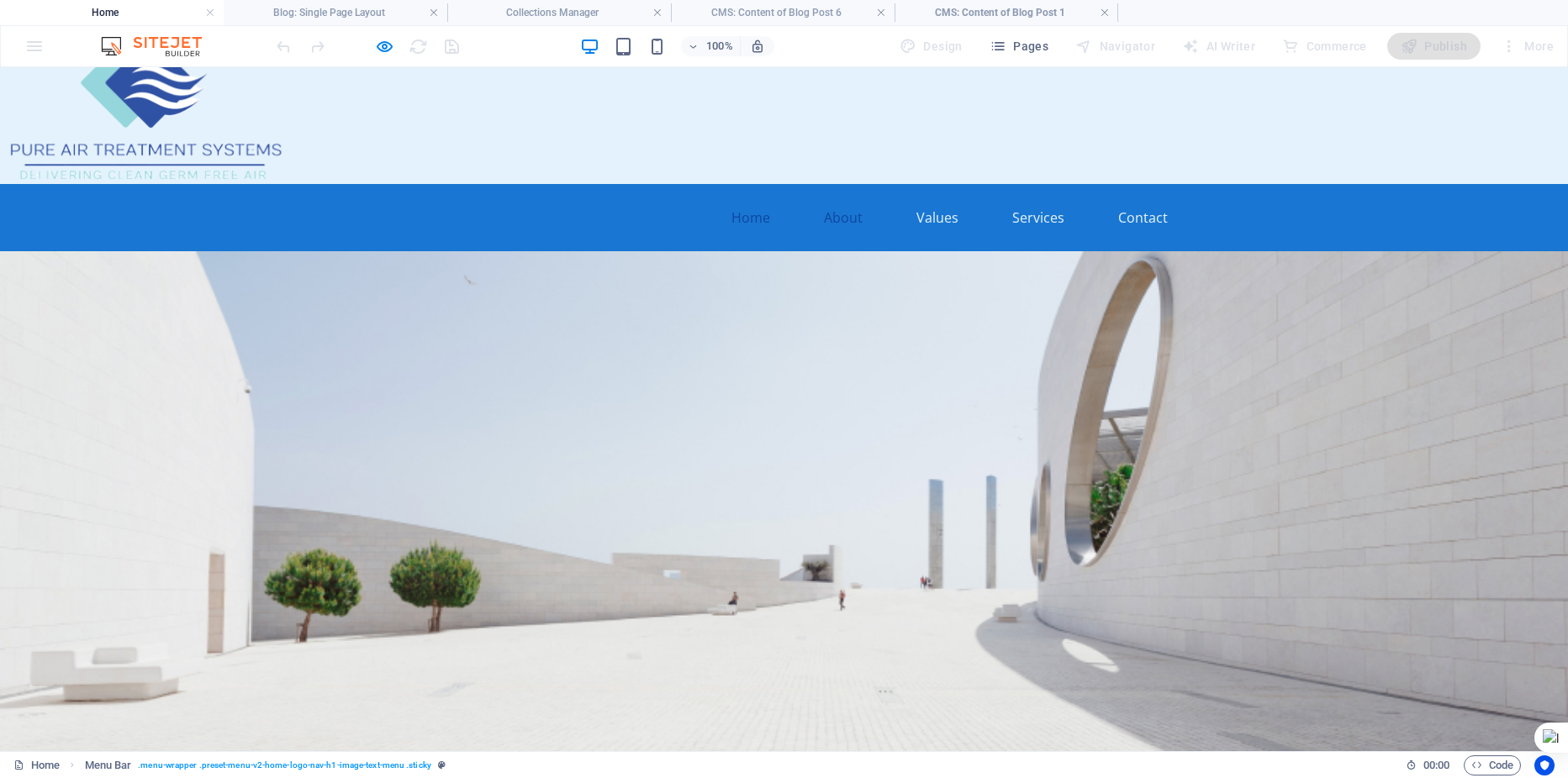
click at [841, 222] on link "About" at bounding box center [844, 218] width 65 height 41
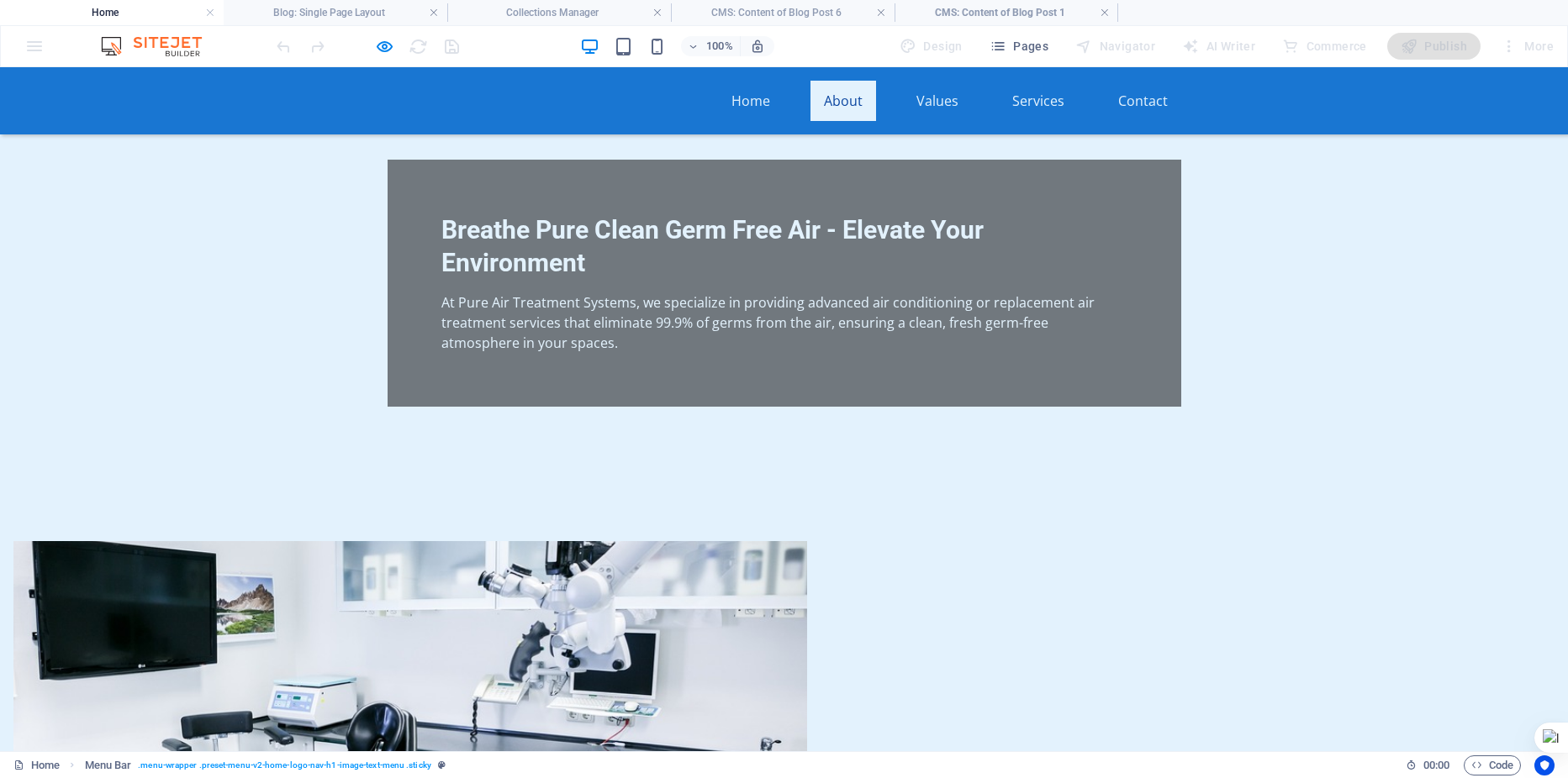
scroll to position [615, 0]
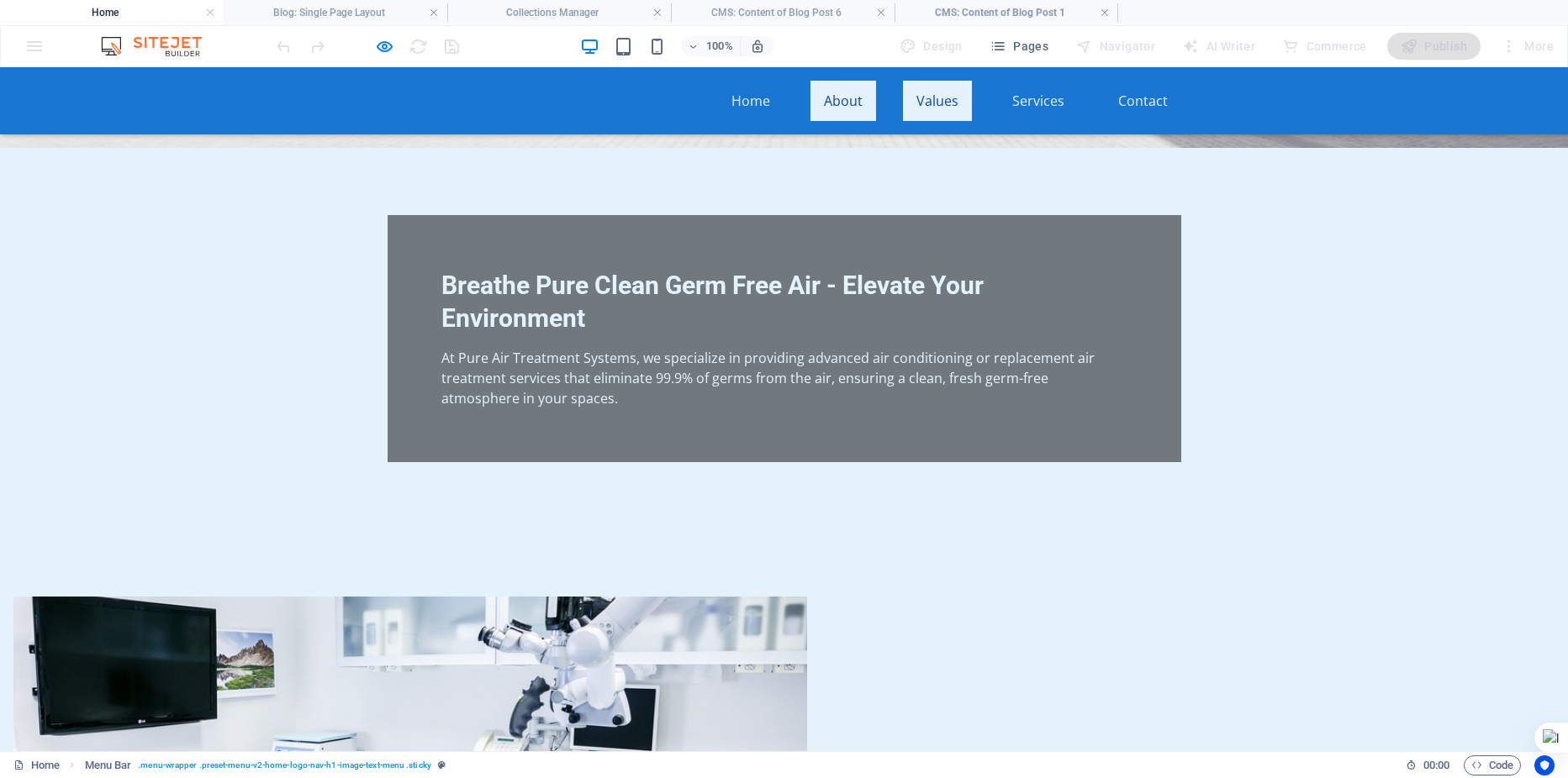
click at [933, 100] on link "Values" at bounding box center [937, 101] width 69 height 41
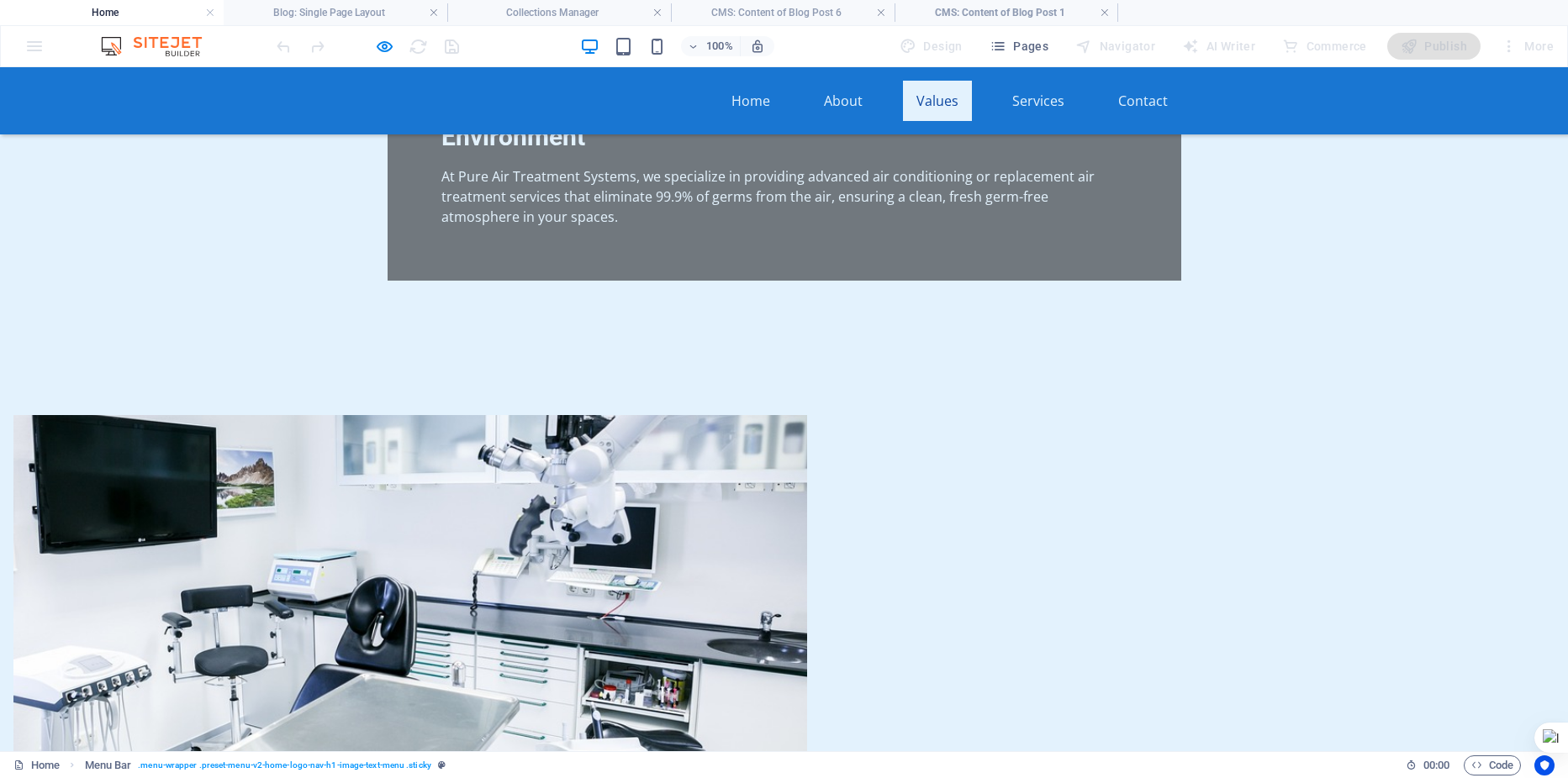
scroll to position [1106, 0]
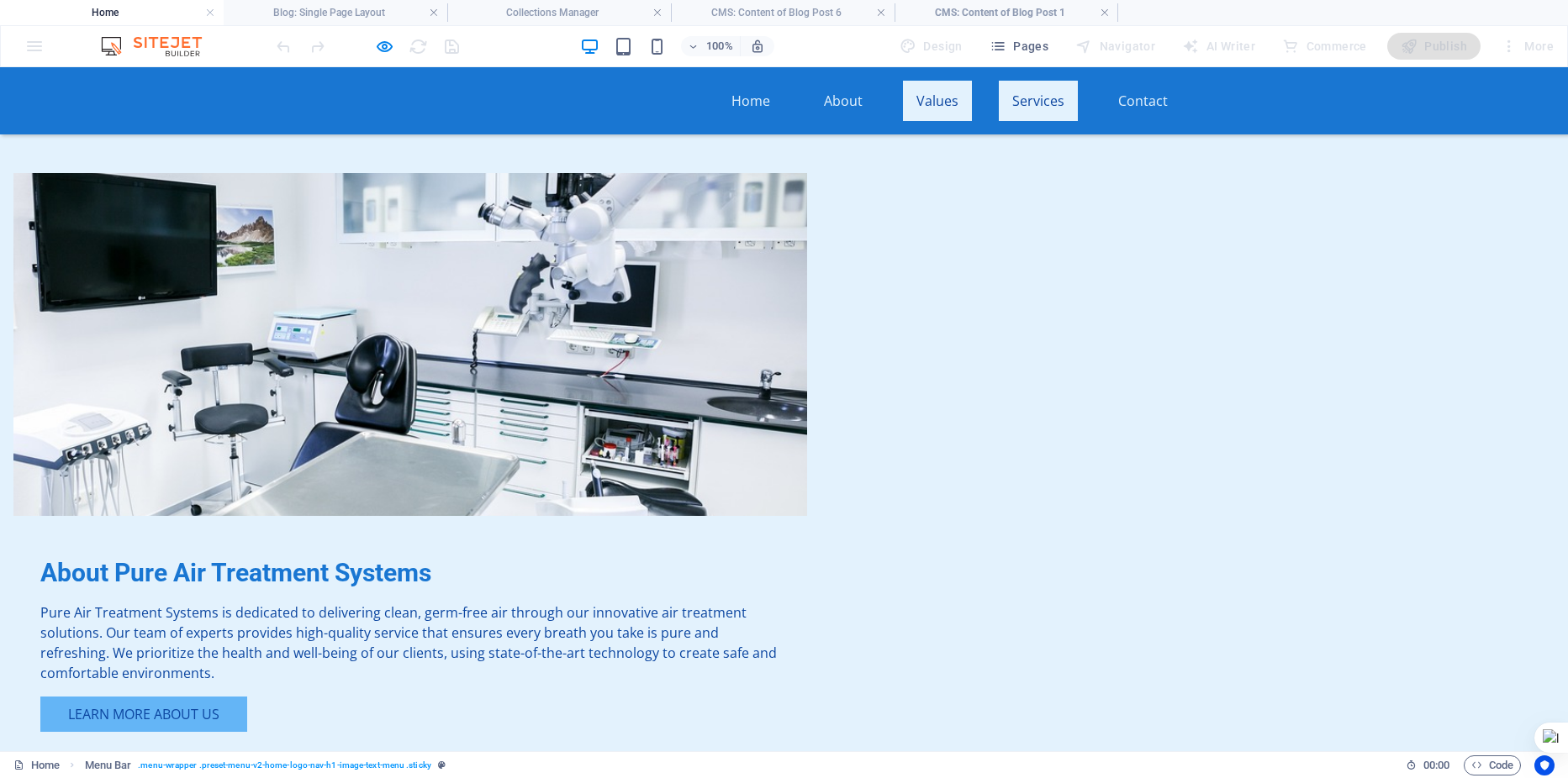
click at [1044, 102] on link "Services" at bounding box center [1038, 101] width 79 height 41
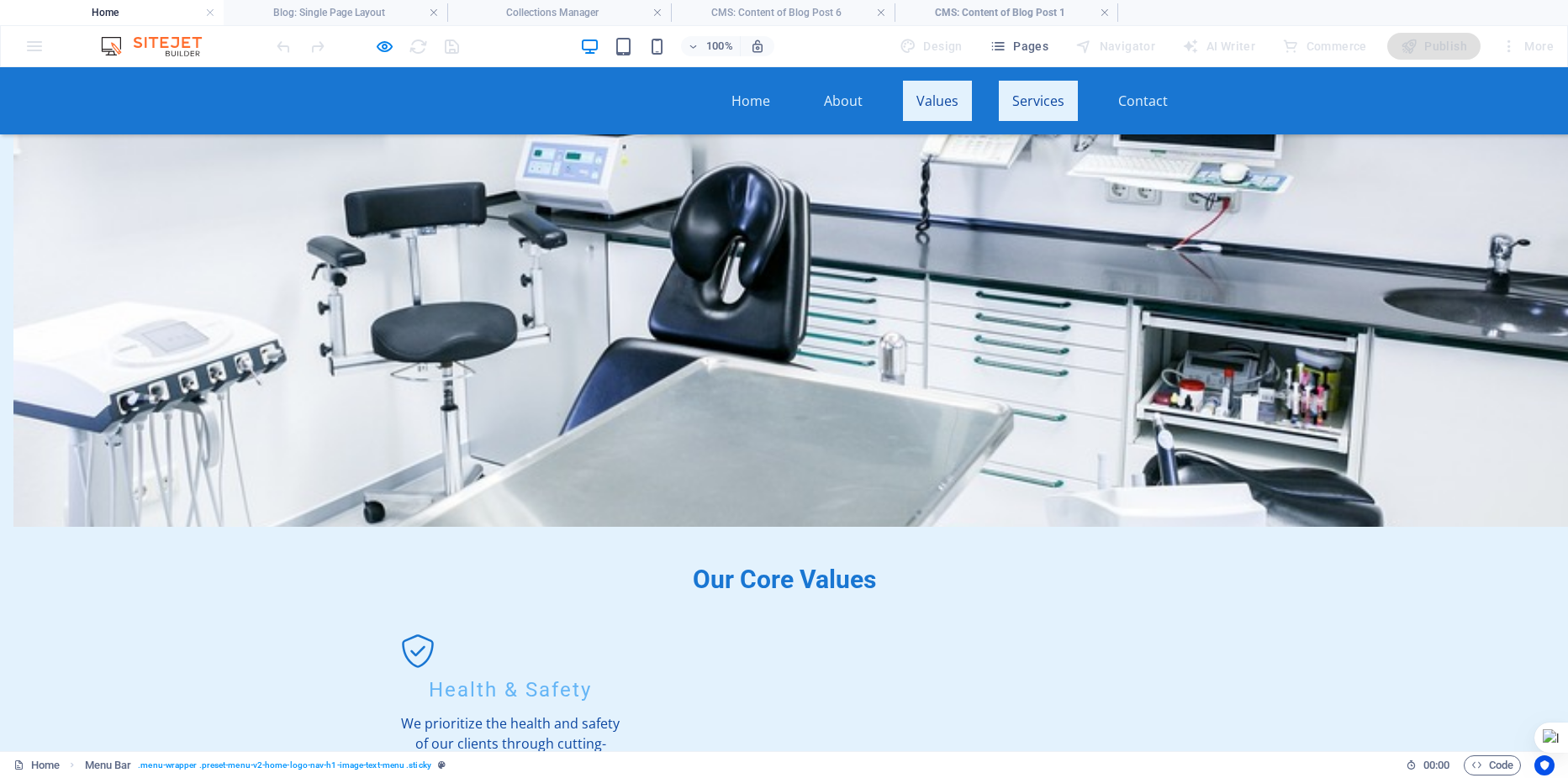
scroll to position [1492, 0]
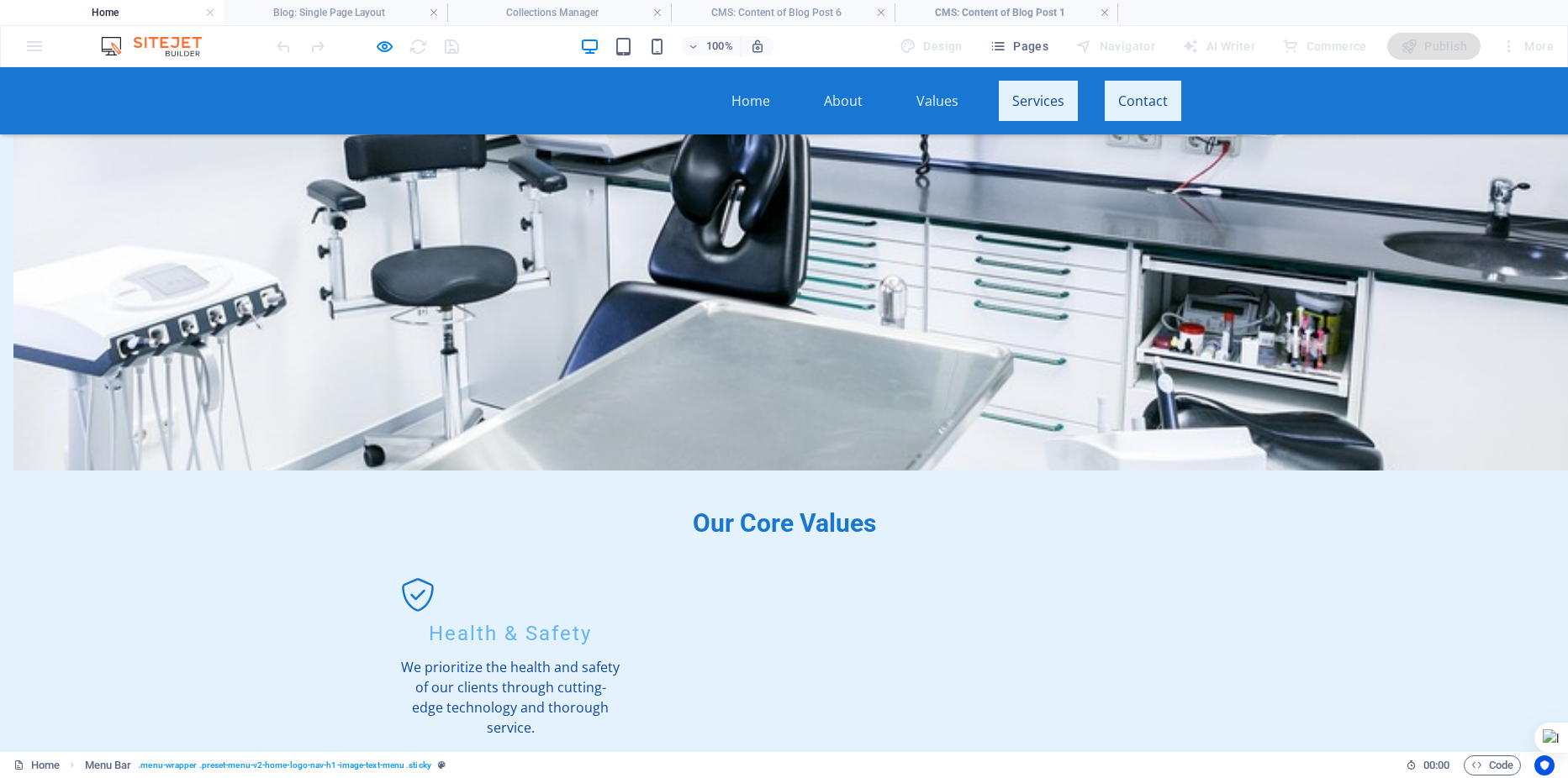
click at [1135, 102] on link "Contact" at bounding box center [1143, 101] width 77 height 41
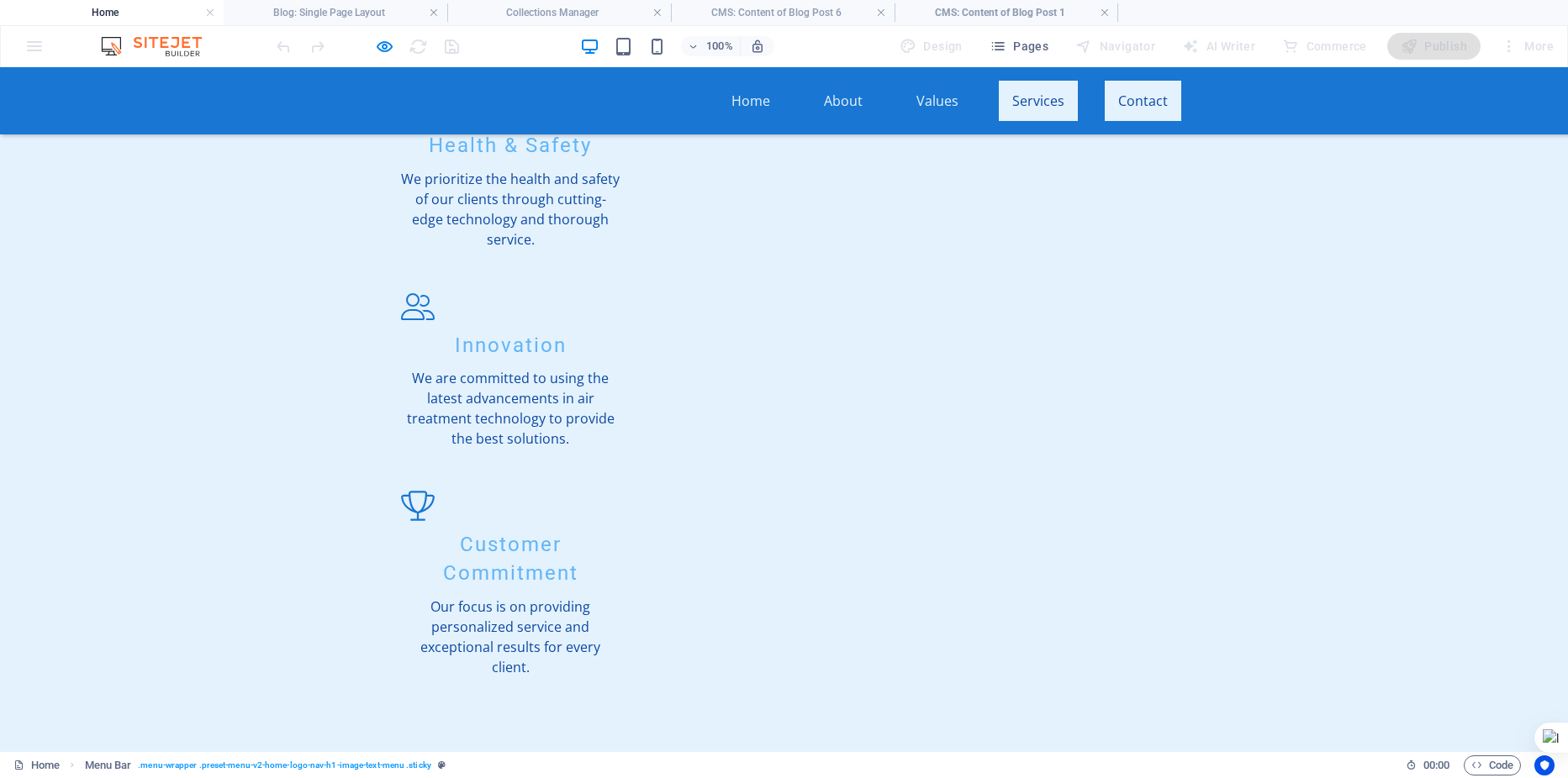
scroll to position [2421, 0]
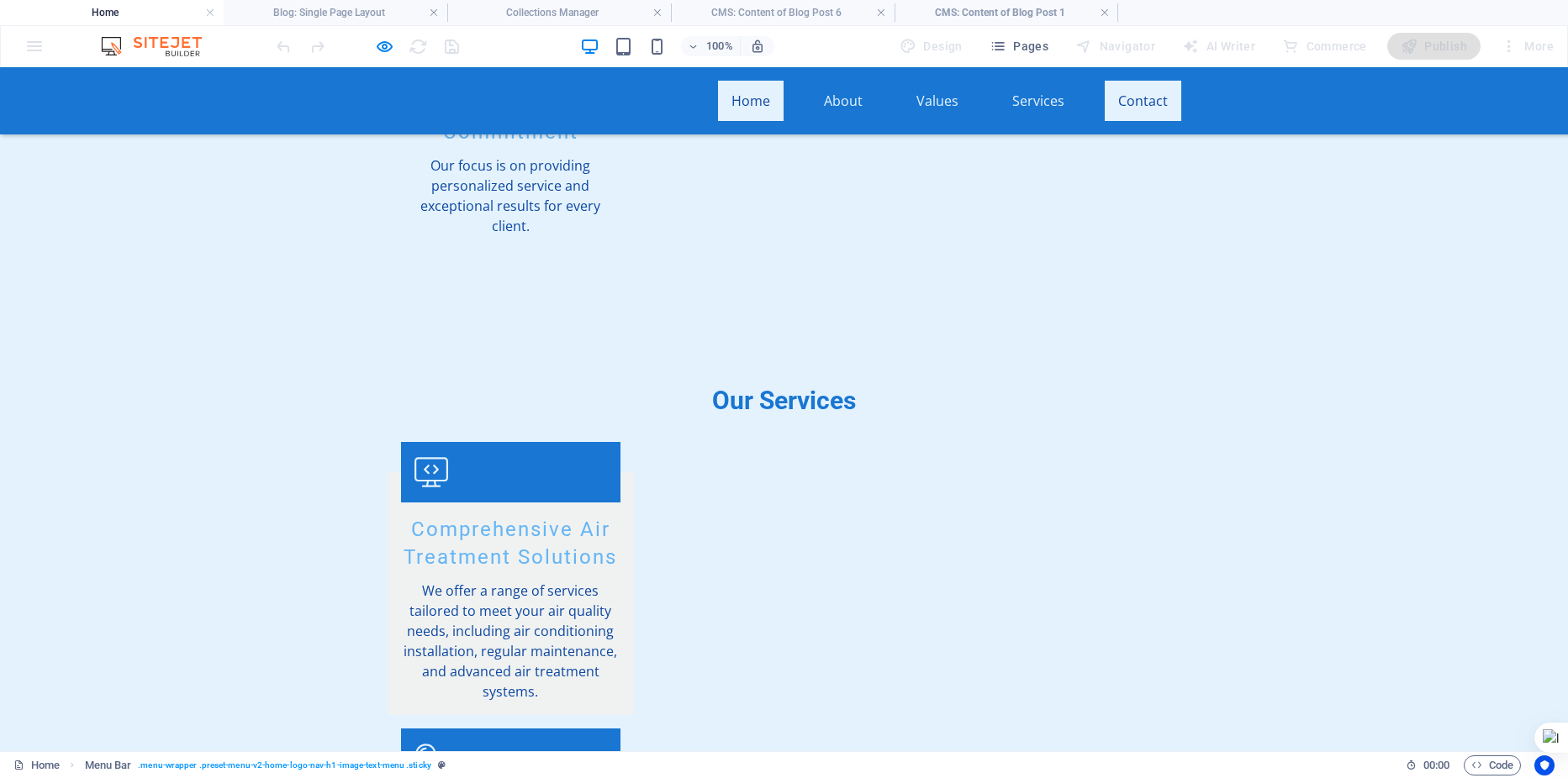
click at [749, 110] on link "Home" at bounding box center [751, 101] width 65 height 41
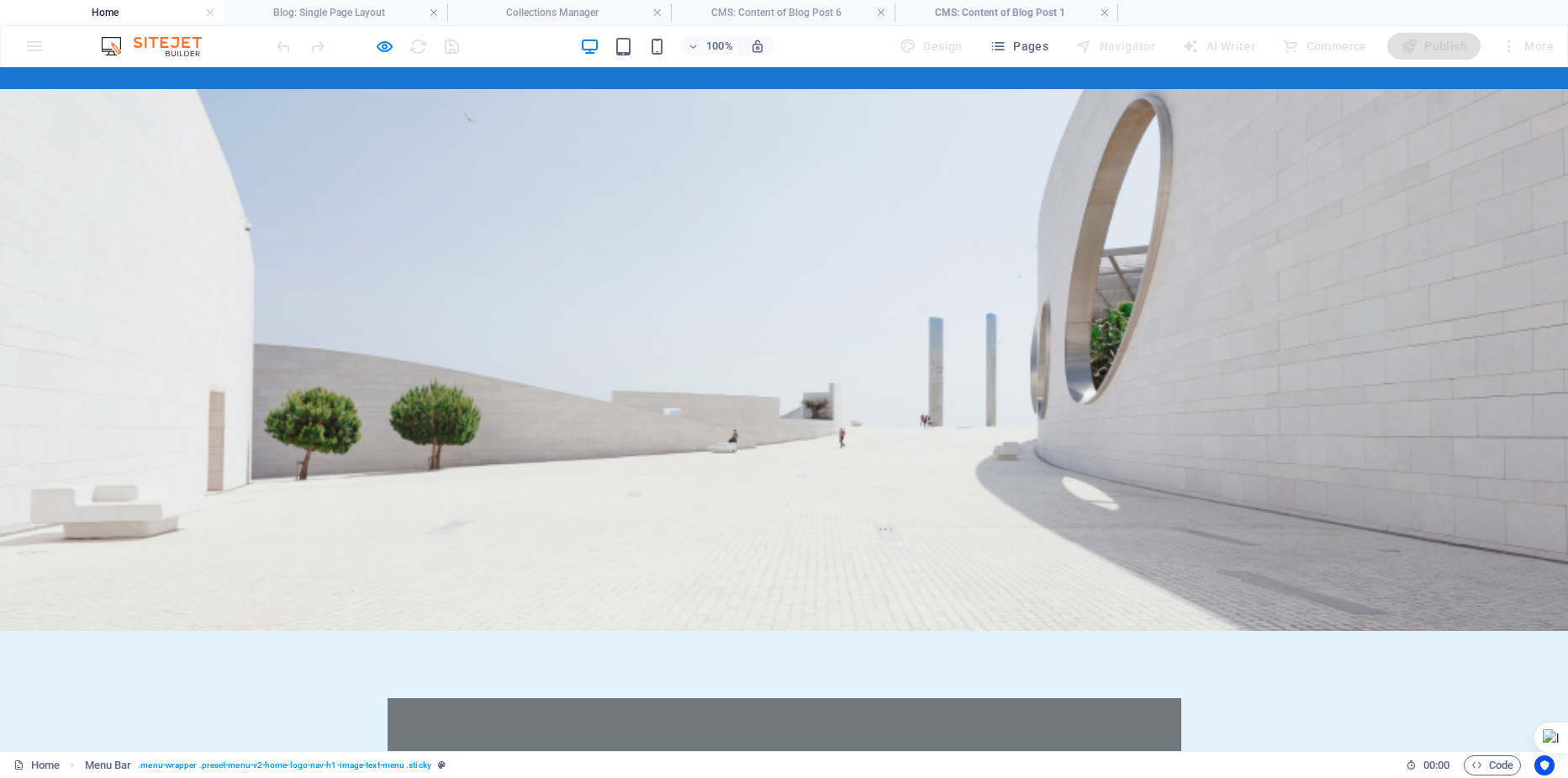
scroll to position [220, 0]
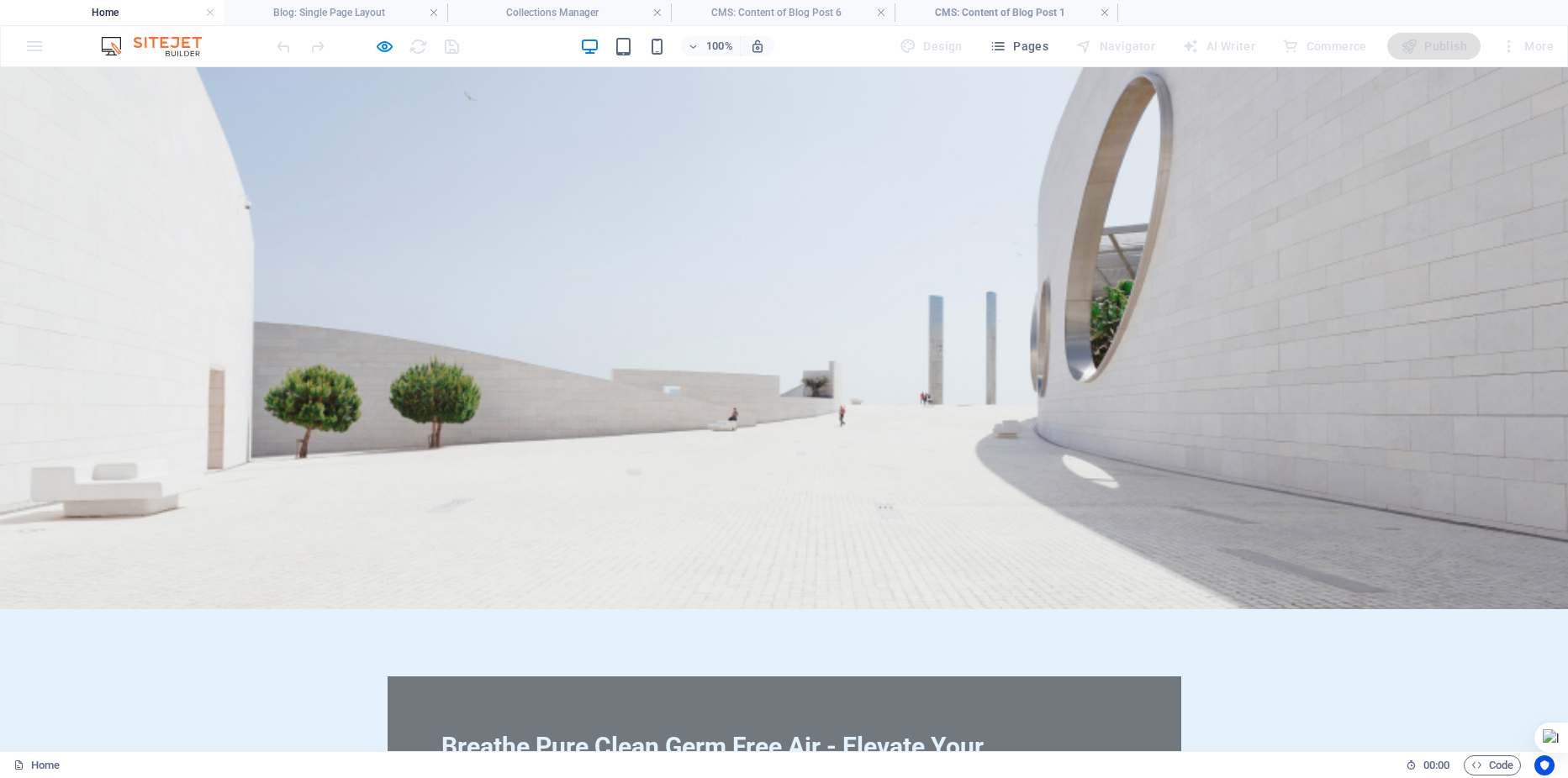
click at [321, 124] on div at bounding box center [784, 338] width 1568 height 542
click at [1042, 49] on span "Pages" at bounding box center [1019, 46] width 59 height 17
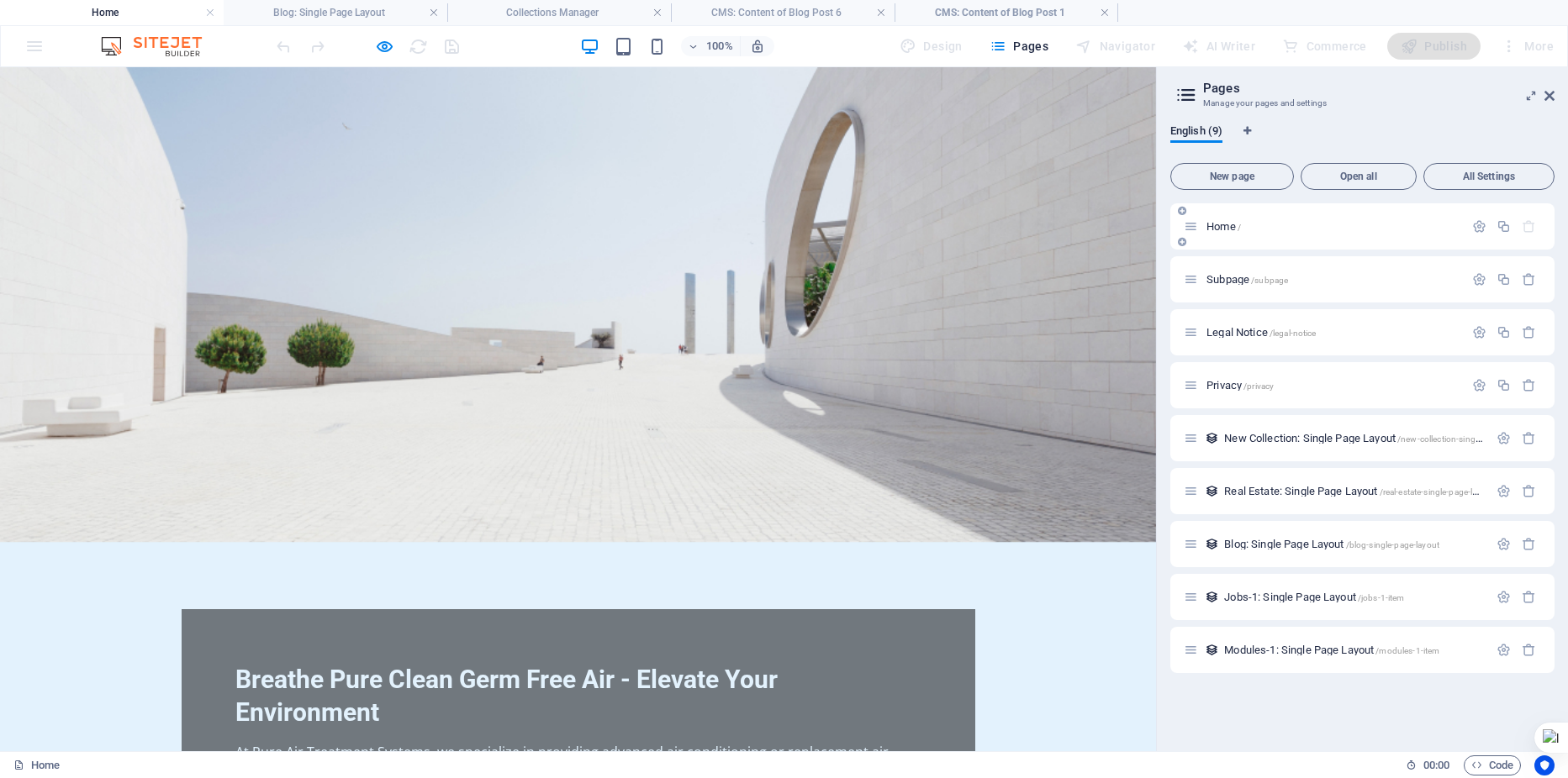
click at [1220, 232] on div "Home /" at bounding box center [1323, 227] width 280 height 19
click at [1230, 223] on span "Home /" at bounding box center [1223, 226] width 34 height 12
click at [1220, 221] on span "Home /" at bounding box center [1223, 226] width 34 height 12
click at [1547, 95] on icon at bounding box center [1549, 95] width 10 height 13
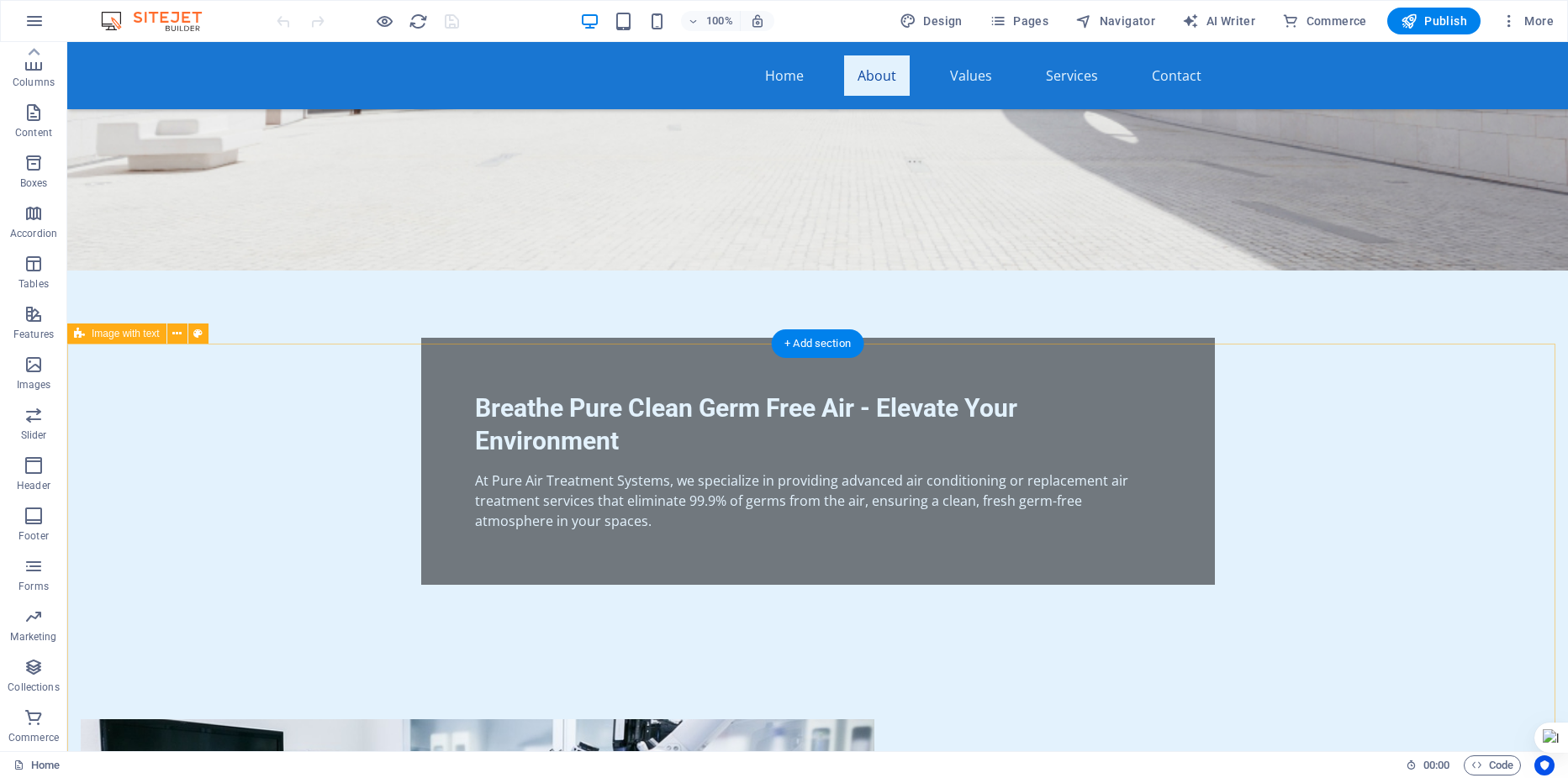
scroll to position [563, 0]
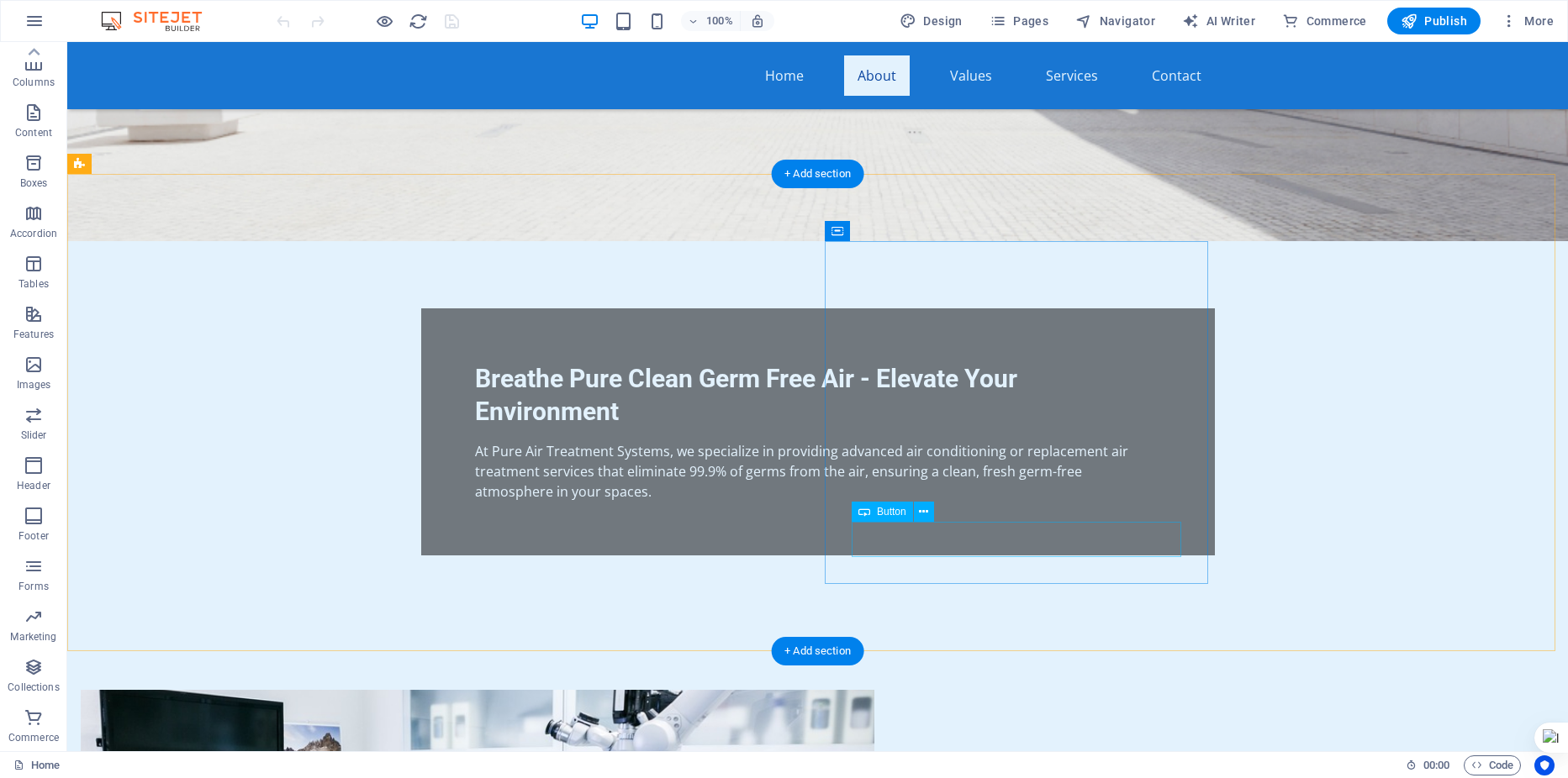
click at [924, 512] on icon at bounding box center [923, 512] width 9 height 18
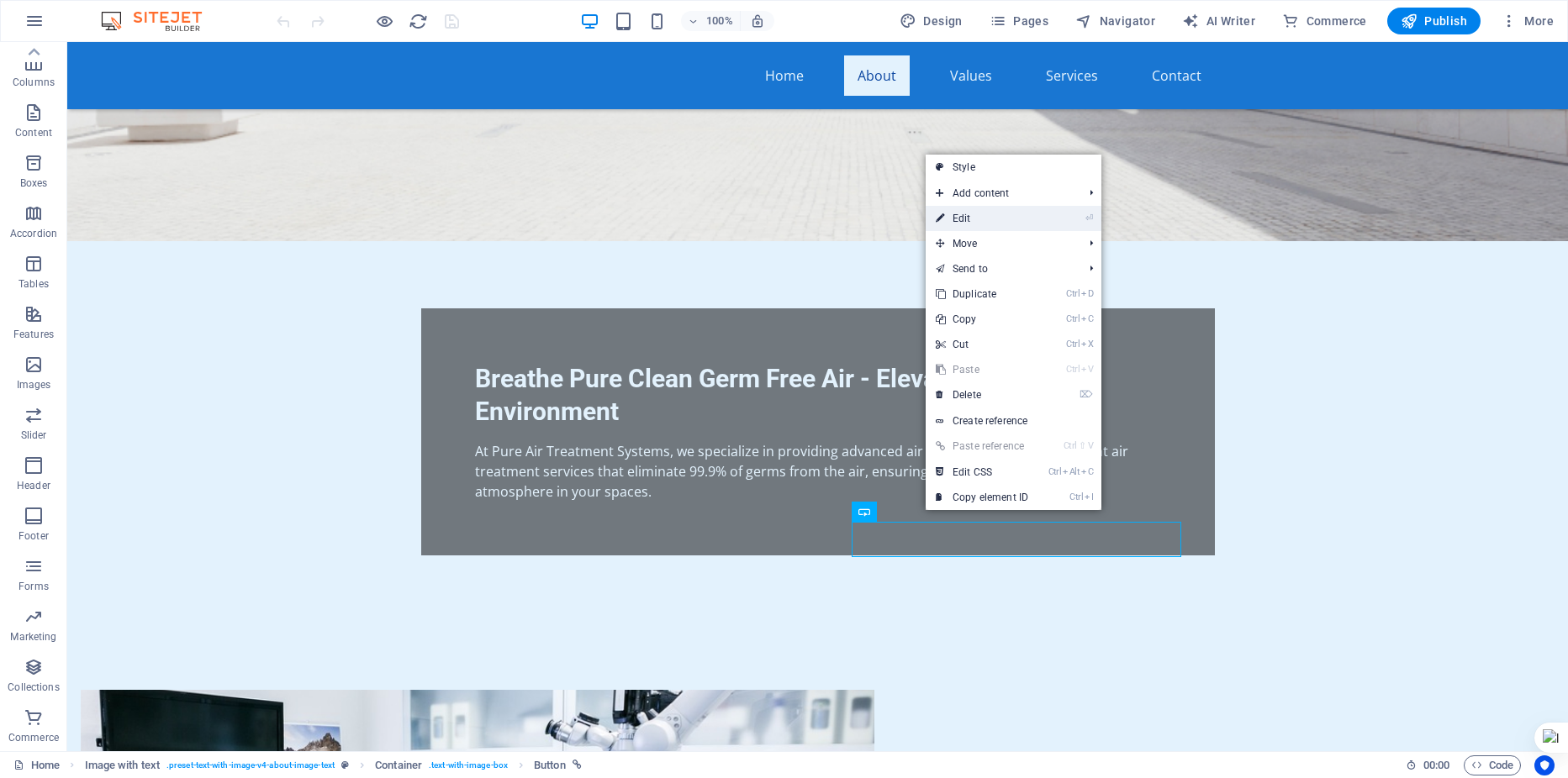
drag, startPoint x: 584, startPoint y: 171, endPoint x: 948, endPoint y: 212, distance: 366.3
click at [948, 212] on link "⏎ Edit" at bounding box center [982, 218] width 113 height 26
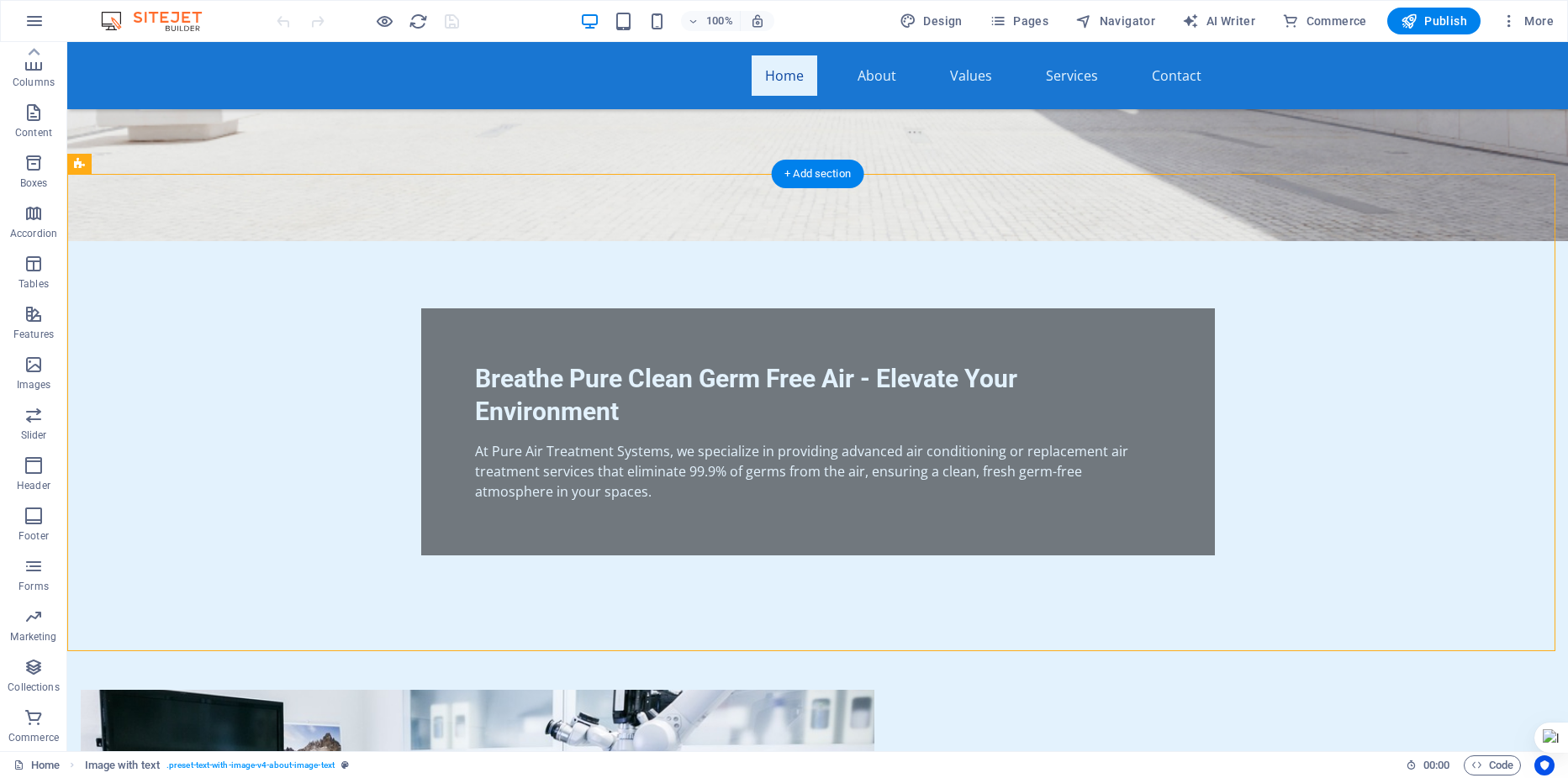
scroll to position [0, 0]
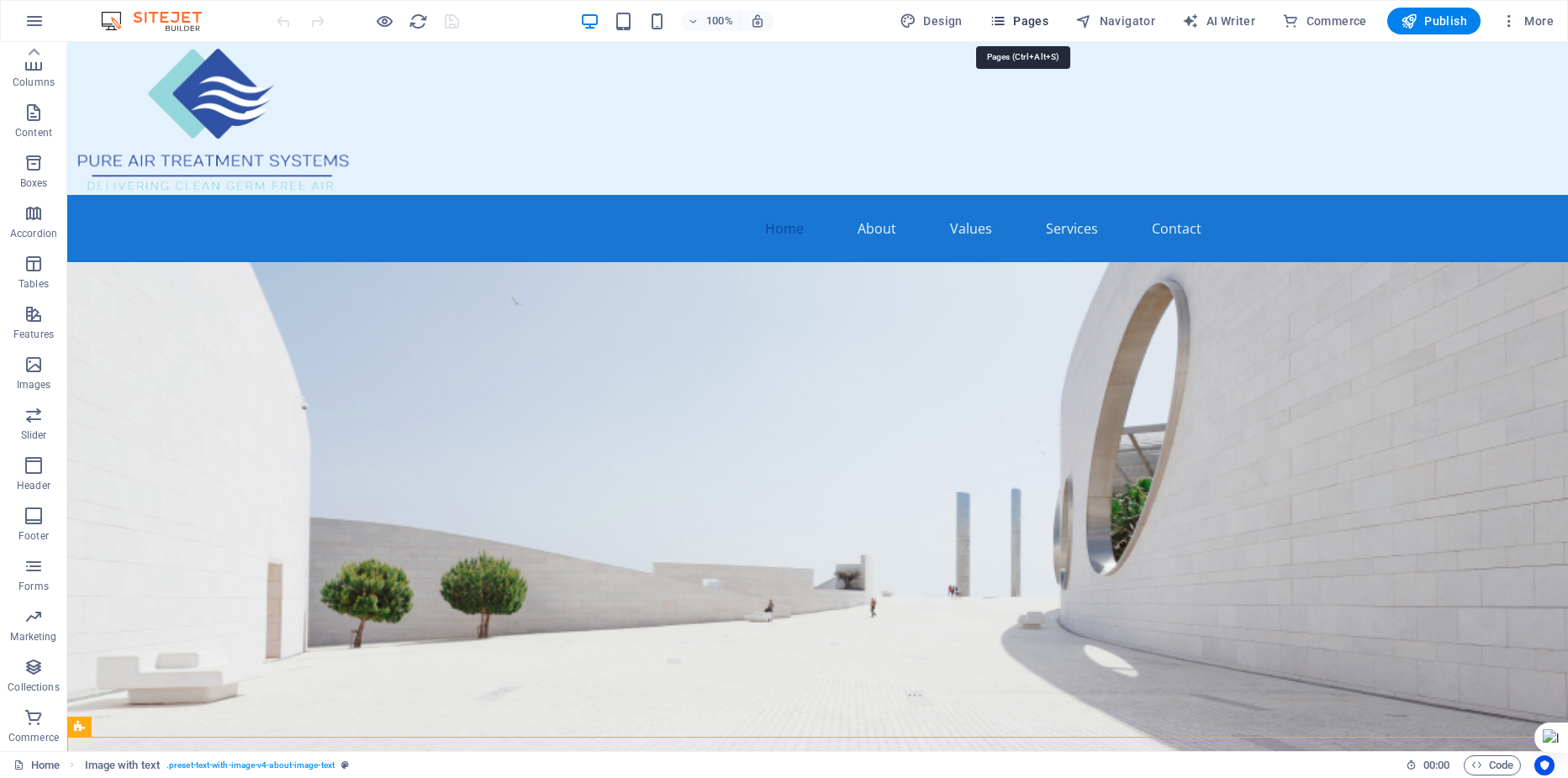
click at [1038, 22] on span "Pages" at bounding box center [1019, 20] width 59 height 17
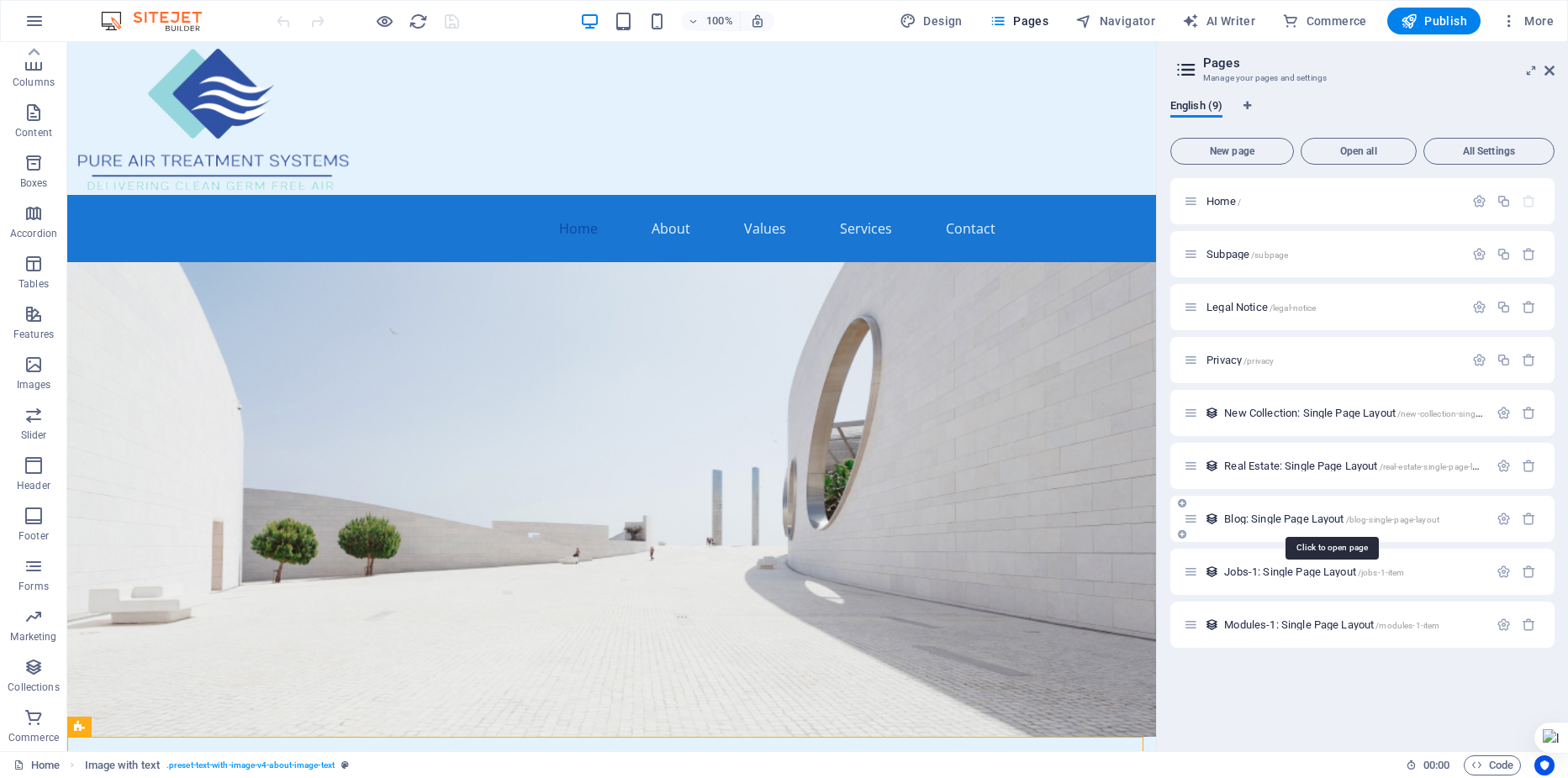
click at [1290, 517] on span "Blog: Single Page Layout /blog-single-page-layout" at bounding box center [1332, 519] width 216 height 12
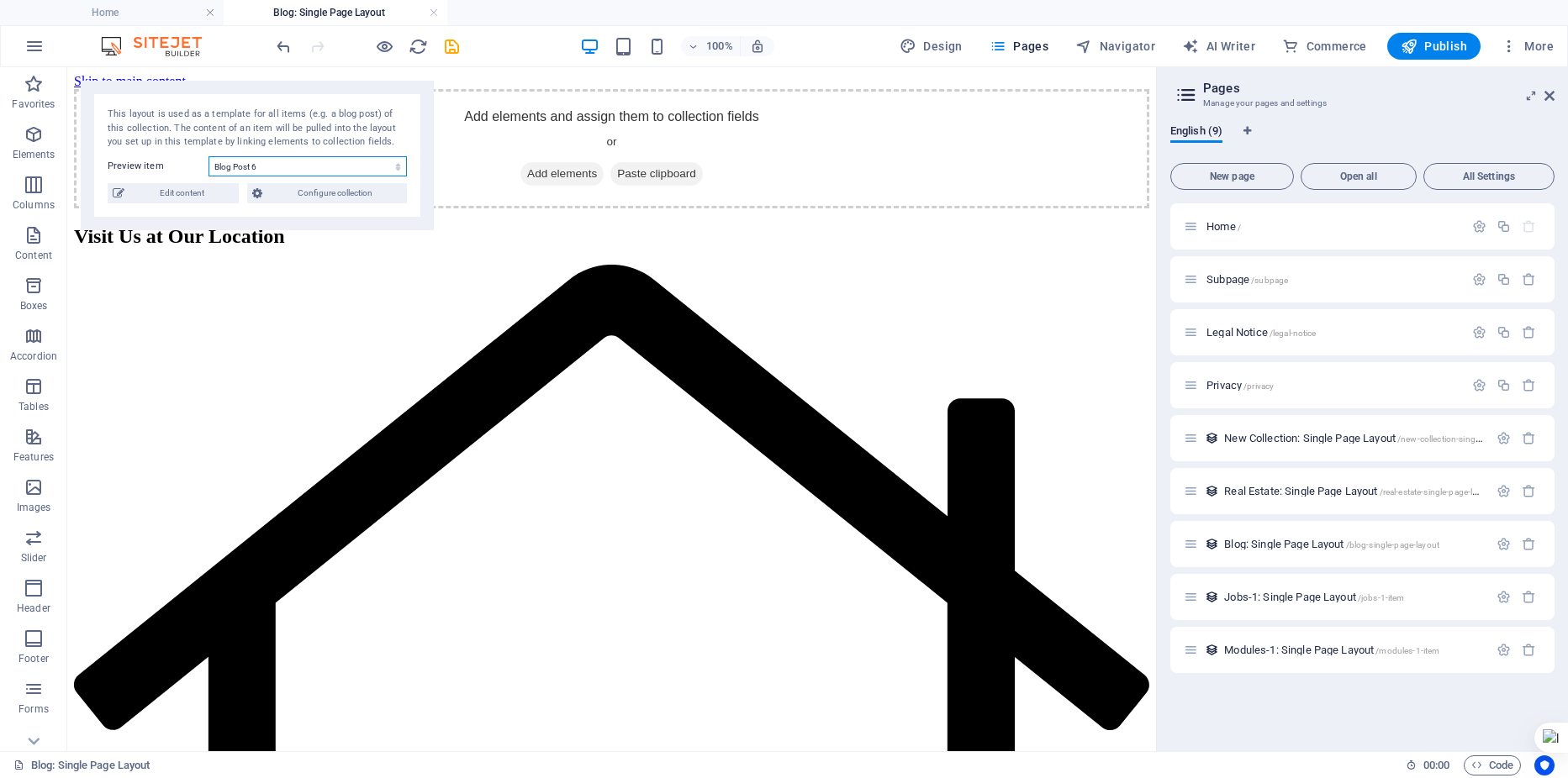
click at [399, 164] on select "Blog Post 6 Blog Post 5 Blog Post 4 Blog Post 3 Blog Post 2 Blog Post 1" at bounding box center [307, 166] width 199 height 20
select select "68e2324ef46604b8840b0bf6"
click at [208, 156] on select "Blog Post 6 Blog Post 5 Blog Post 4 Blog Post 3 Blog Post 2 Blog Post 1" at bounding box center [307, 166] width 199 height 20
click at [174, 191] on span "Edit content" at bounding box center [182, 193] width 104 height 20
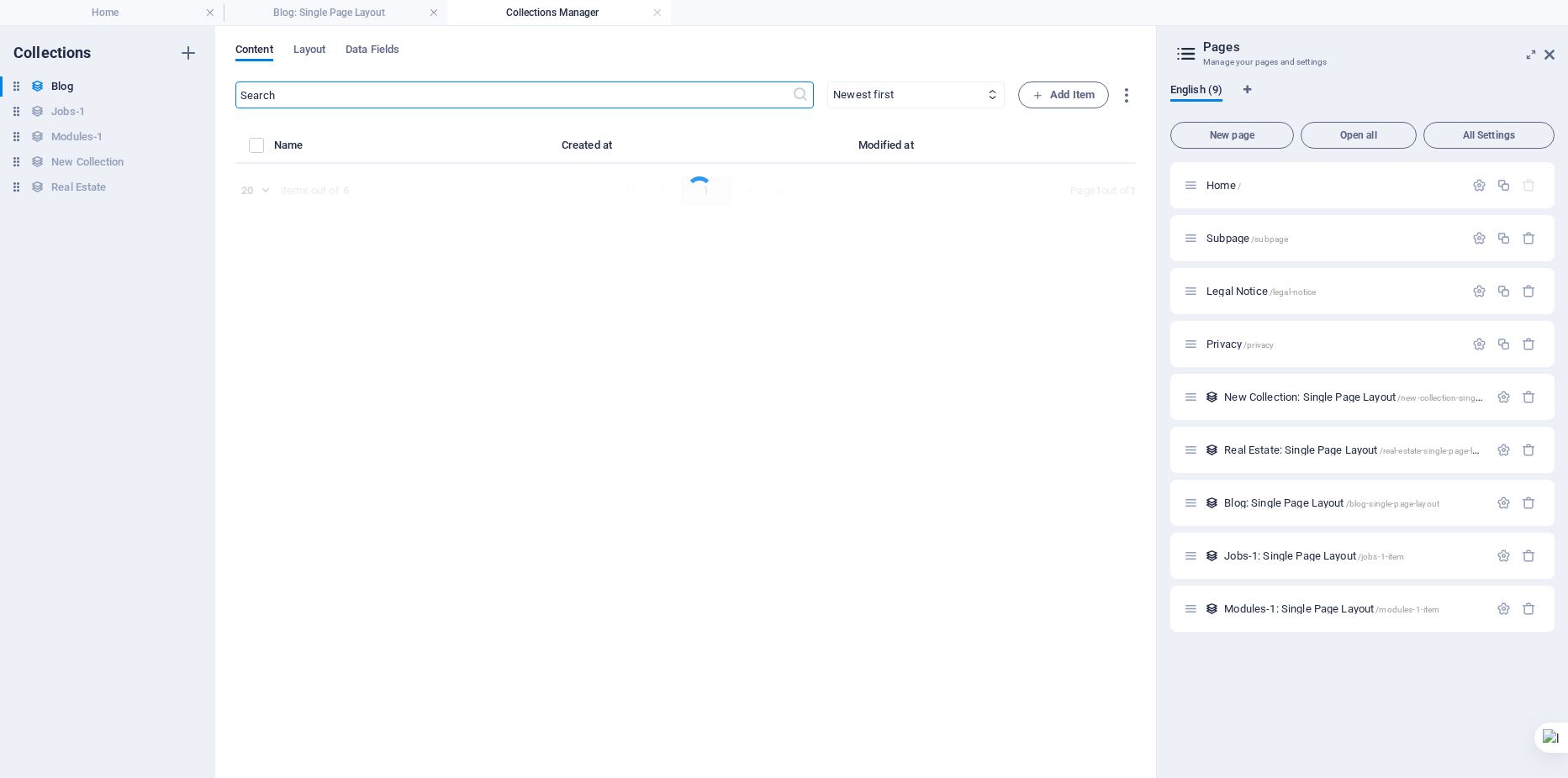
select select "Category 1"
